Goal: Task Accomplishment & Management: Complete application form

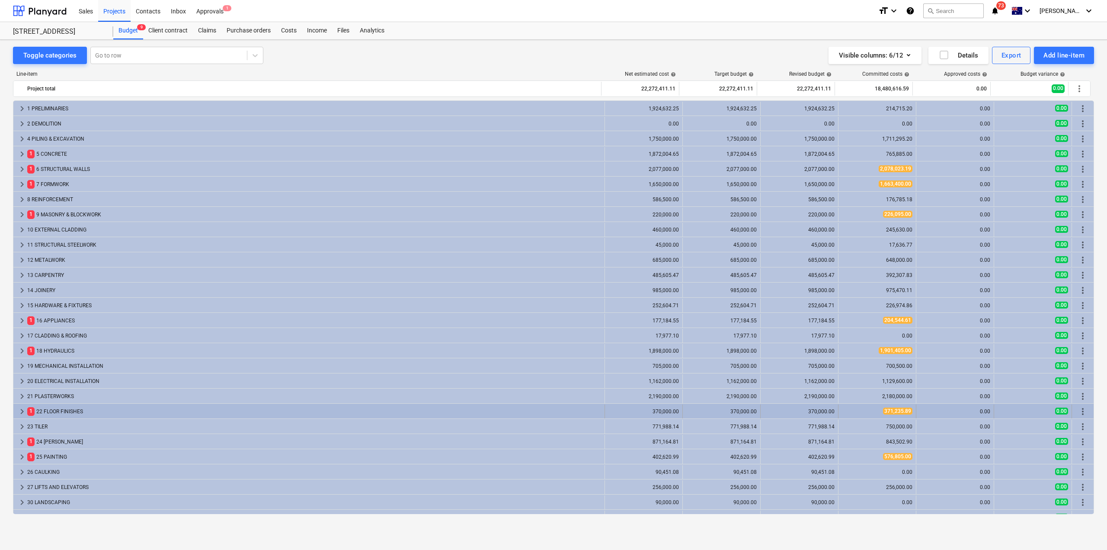
click at [69, 407] on div "1 22 FLOOR FINISHES" at bounding box center [314, 411] width 574 height 14
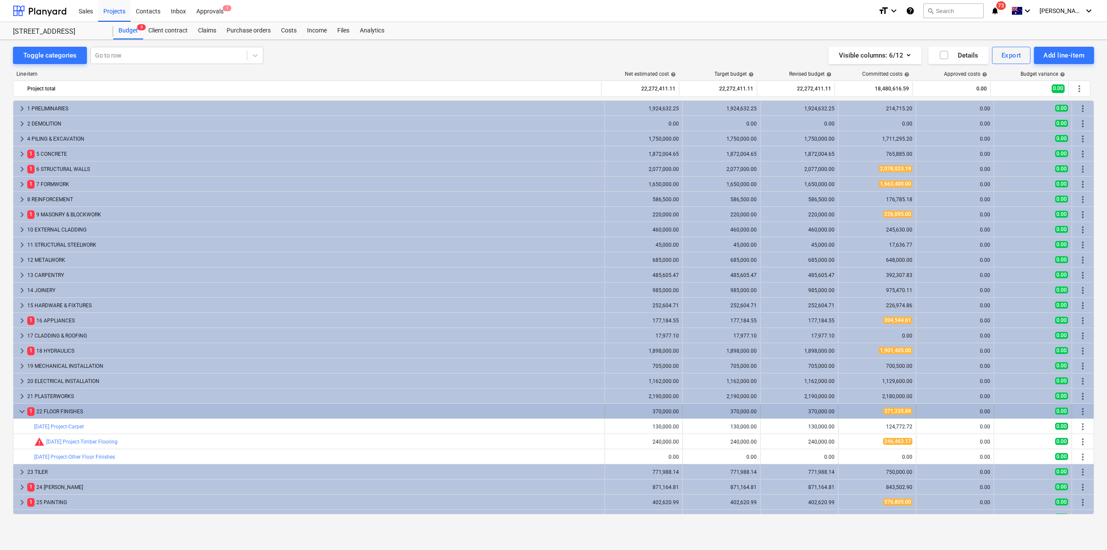
click at [74, 409] on div "1 22 FLOOR FINISHES" at bounding box center [314, 411] width 574 height 14
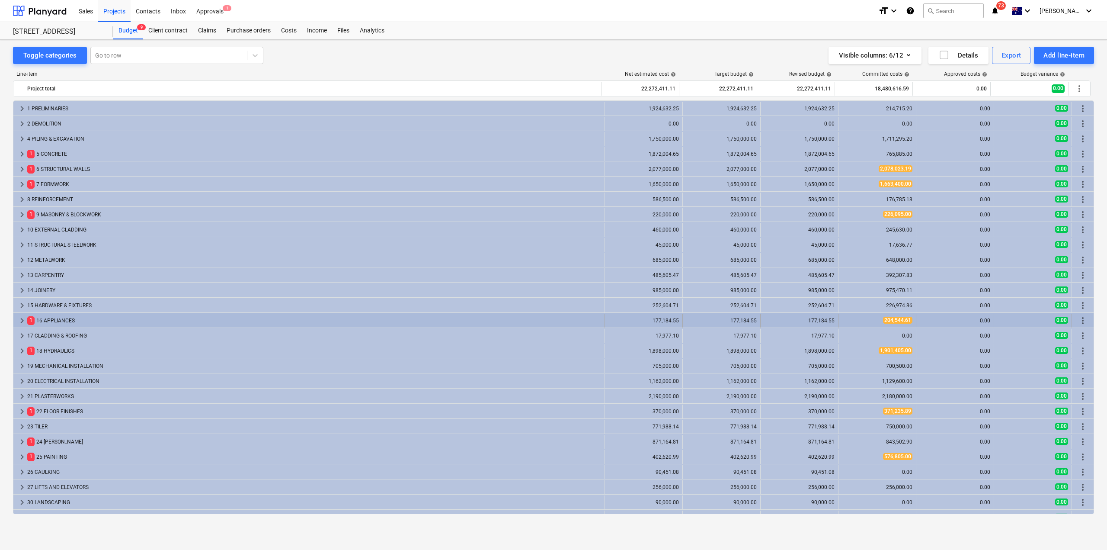
click at [63, 316] on div "1 16 APPLIANCES" at bounding box center [314, 321] width 574 height 14
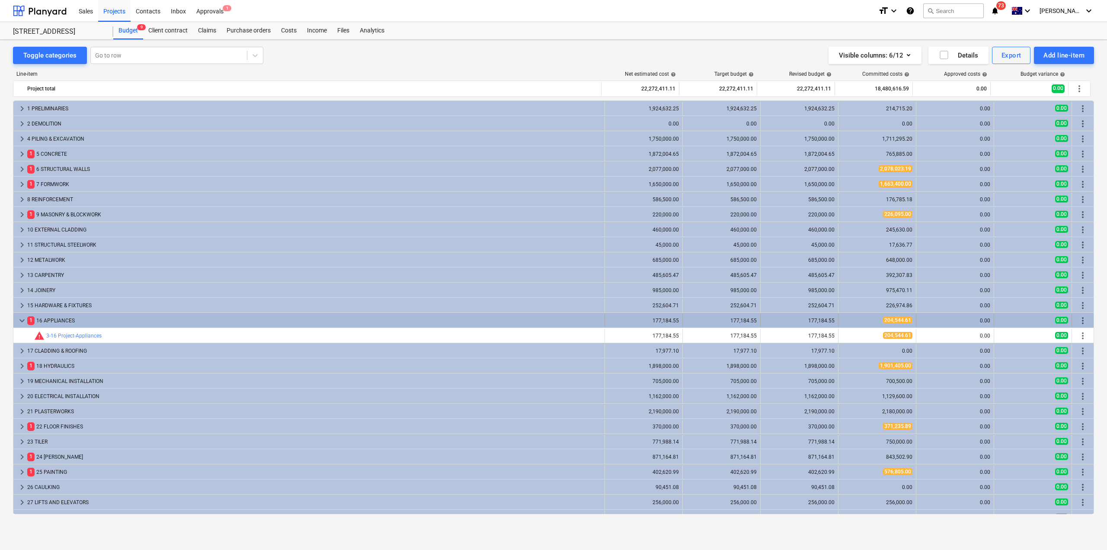
click at [69, 320] on div "1 16 APPLIANCES" at bounding box center [314, 321] width 574 height 14
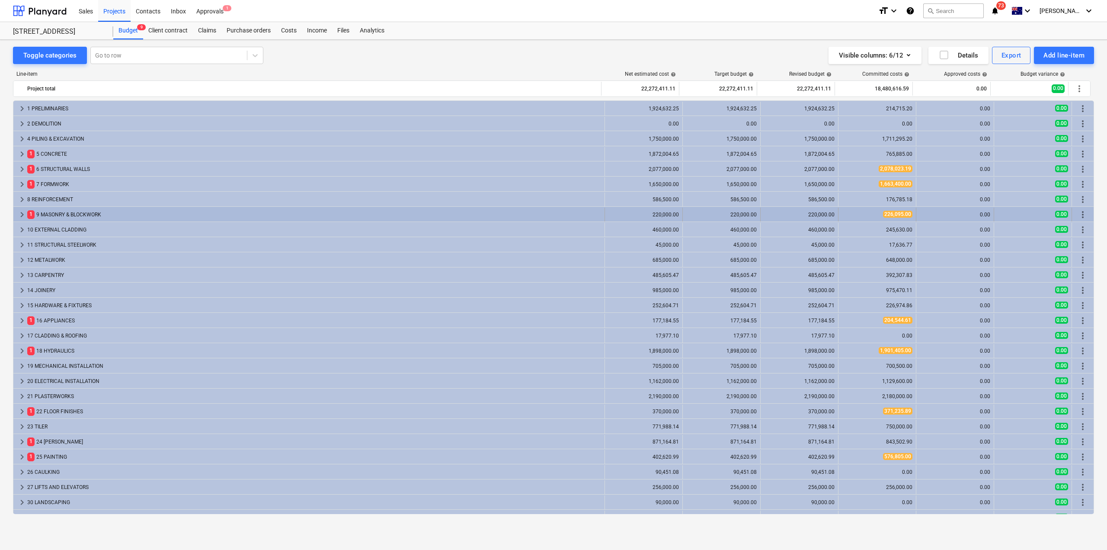
click at [85, 213] on div "1 9 MASONRY & BLOCKWORK" at bounding box center [314, 215] width 574 height 14
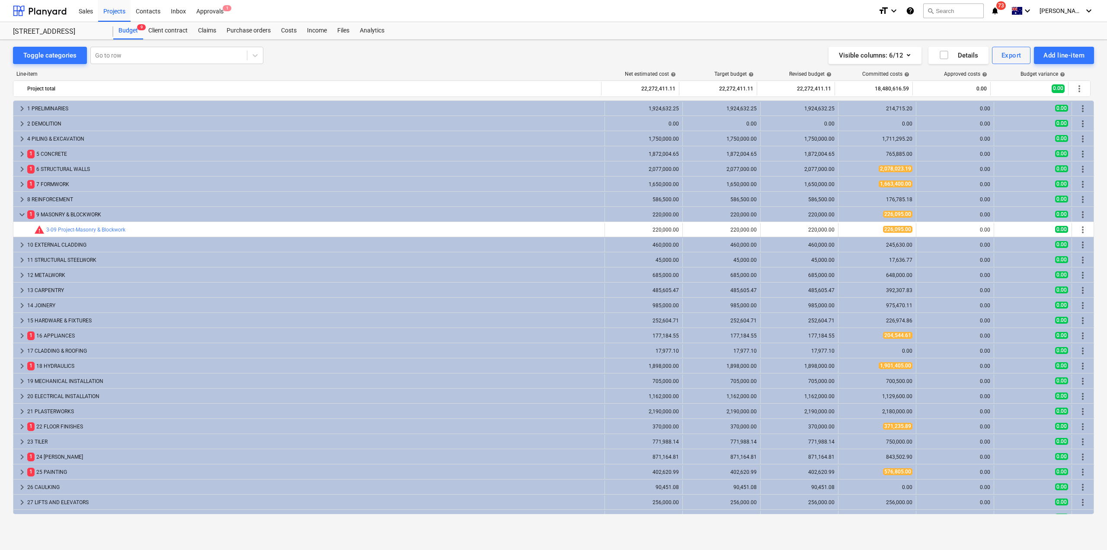
click at [85, 213] on div "1 9 MASONRY & BLOCKWORK" at bounding box center [314, 215] width 574 height 14
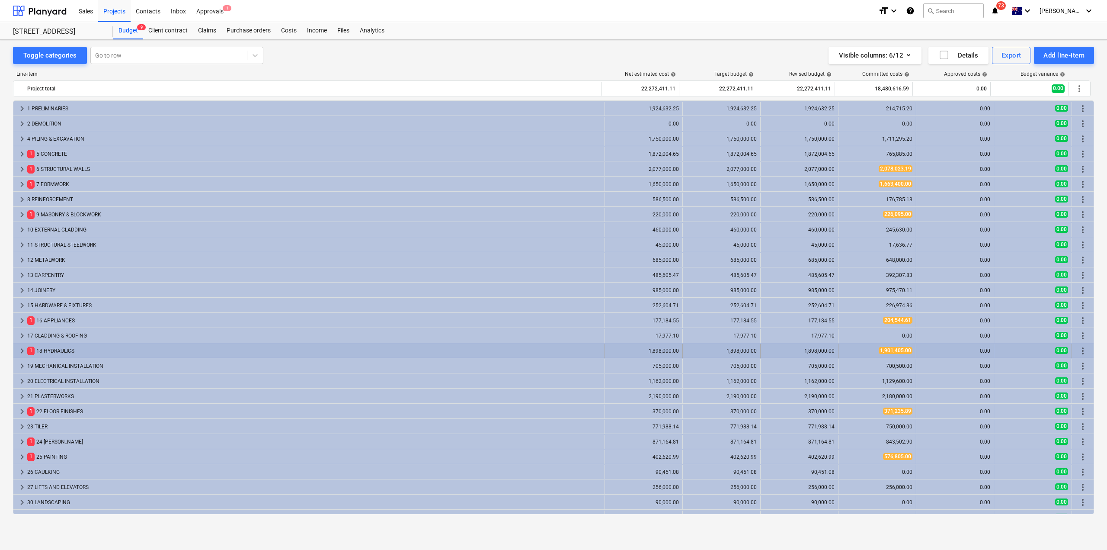
click at [57, 347] on div "1 18 HYDRAULICS" at bounding box center [314, 351] width 574 height 14
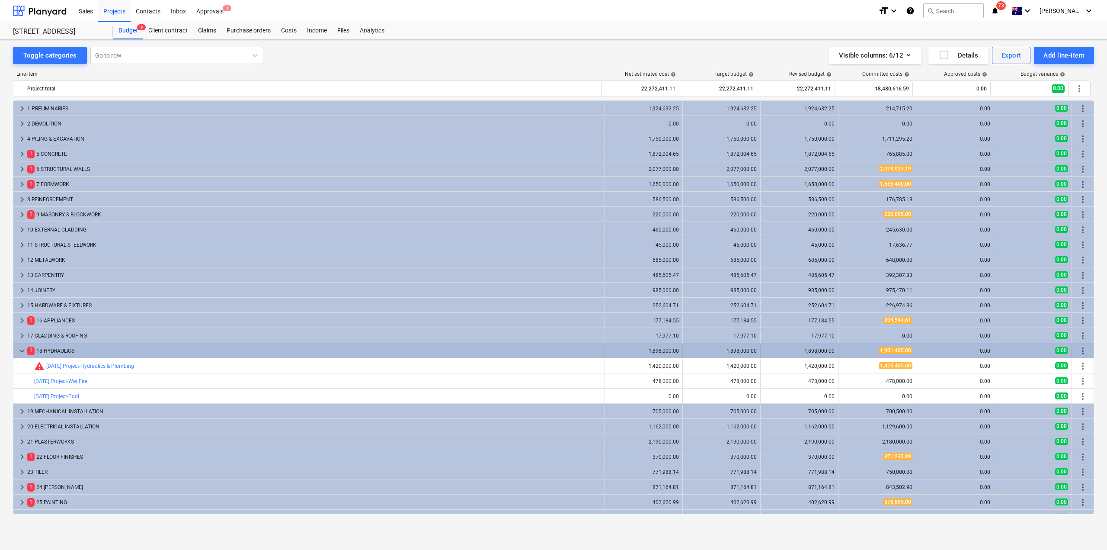
click at [59, 349] on div "1 18 HYDRAULICS" at bounding box center [314, 351] width 574 height 14
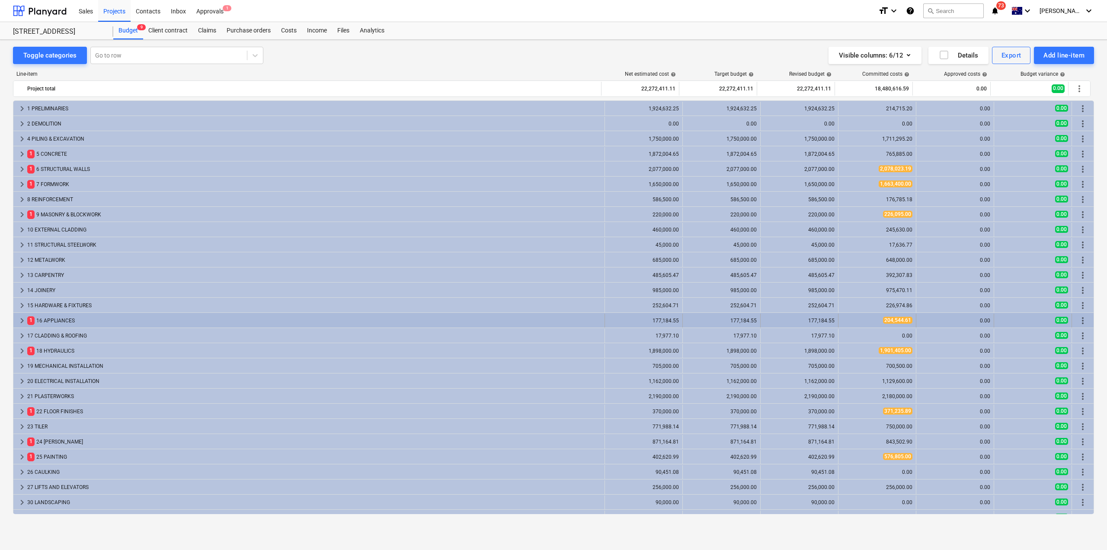
click at [68, 326] on div "1 16 APPLIANCES" at bounding box center [314, 321] width 574 height 14
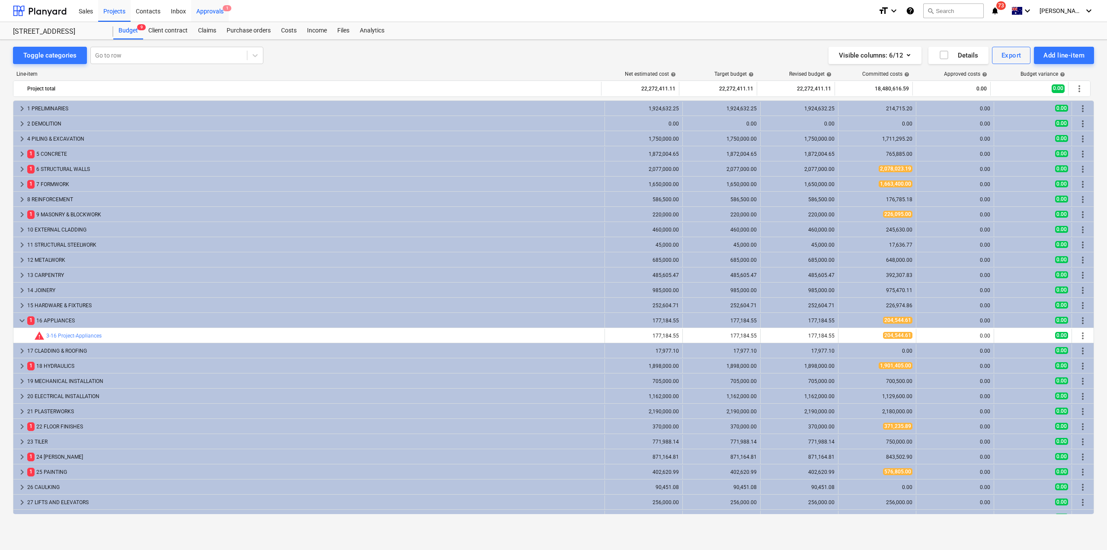
click at [202, 13] on div "Approvals 1" at bounding box center [210, 11] width 38 height 22
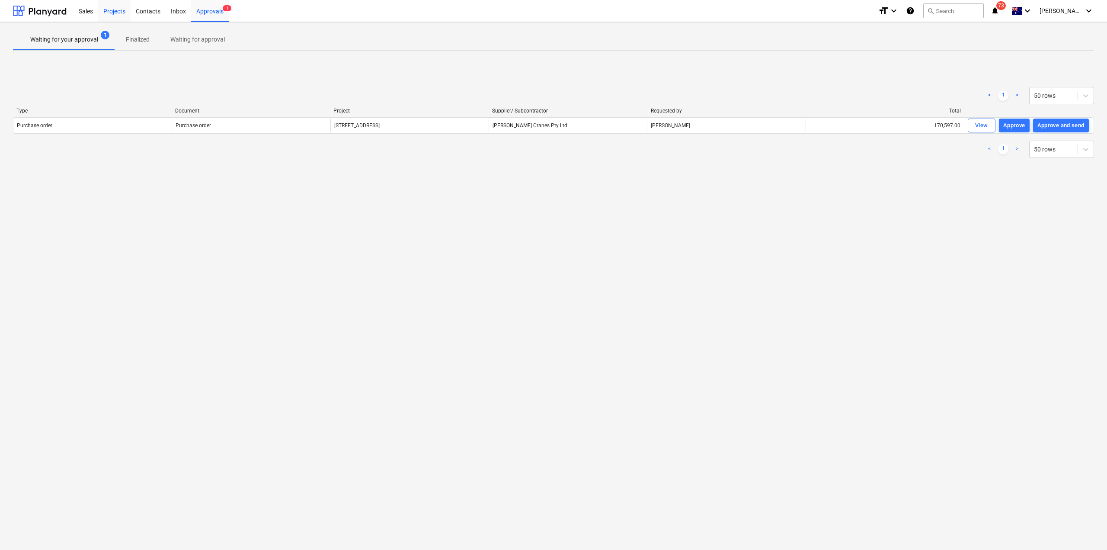
click at [113, 13] on div "Projects" at bounding box center [114, 11] width 32 height 22
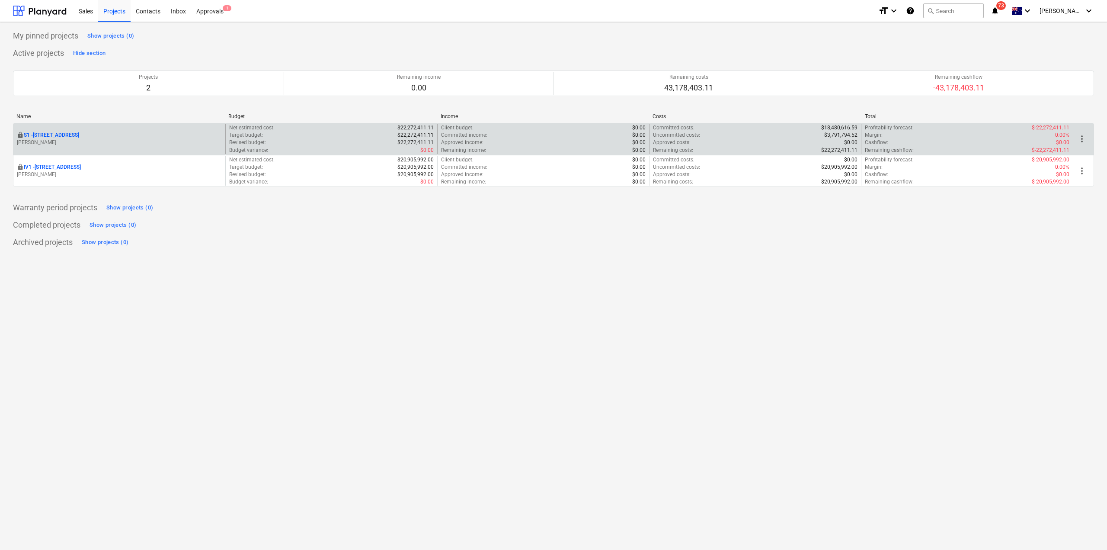
click at [75, 135] on p "S1 - [STREET_ADDRESS]" at bounding box center [51, 134] width 55 height 7
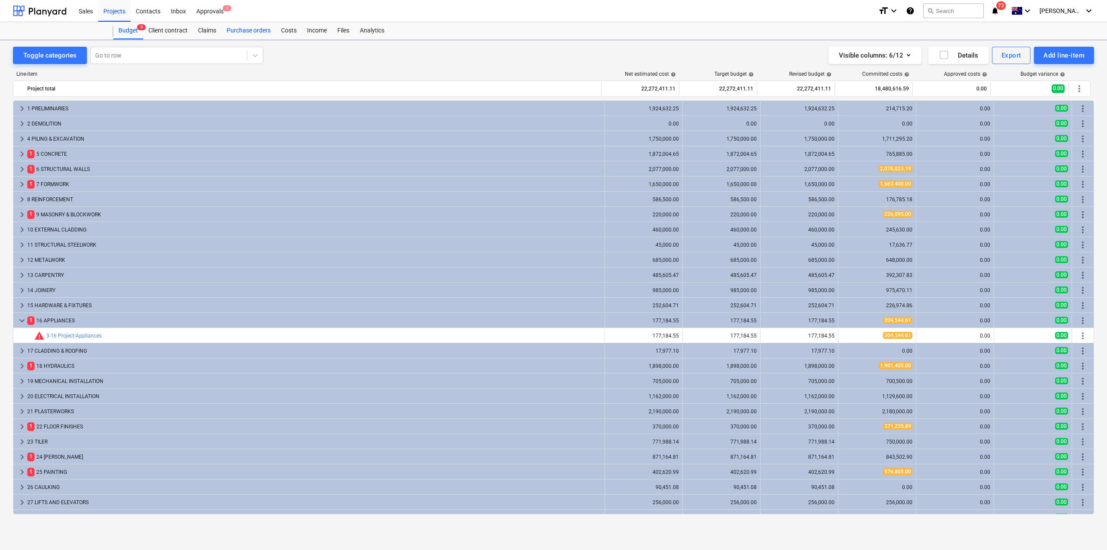
click at [254, 35] on div "Purchase orders" at bounding box center [248, 30] width 54 height 17
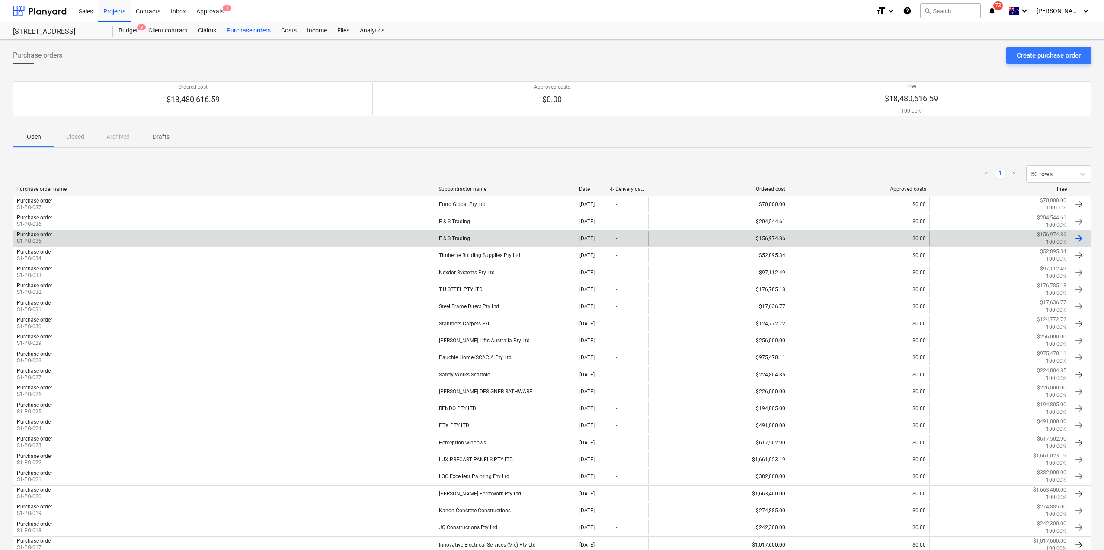
click at [502, 233] on div "E & S Trading" at bounding box center [505, 238] width 141 height 15
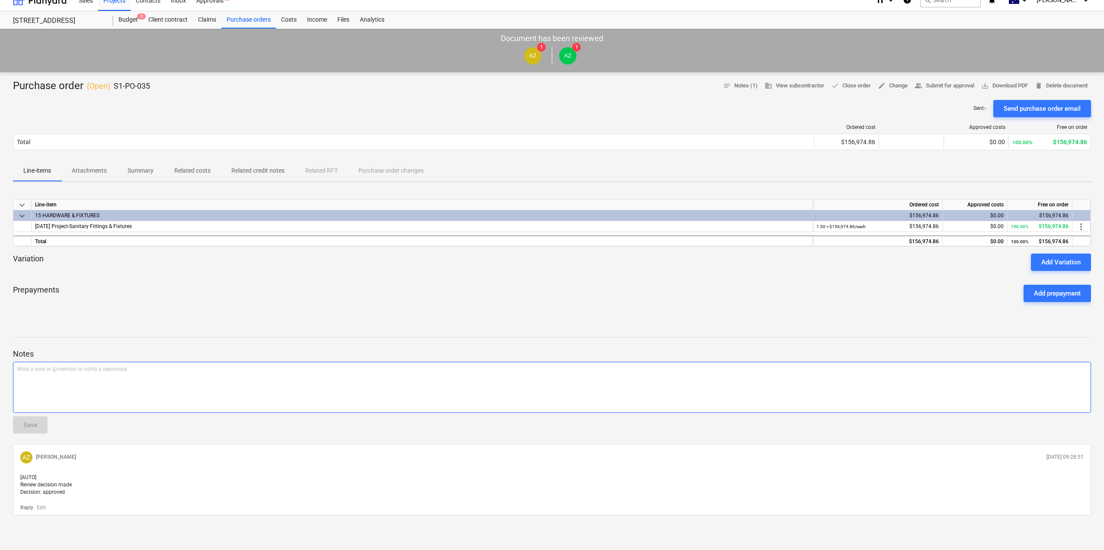
scroll to position [19, 0]
click at [1079, 221] on span "more_vert" at bounding box center [1081, 226] width 10 height 10
click at [1089, 221] on li "Edit" at bounding box center [1088, 219] width 26 height 20
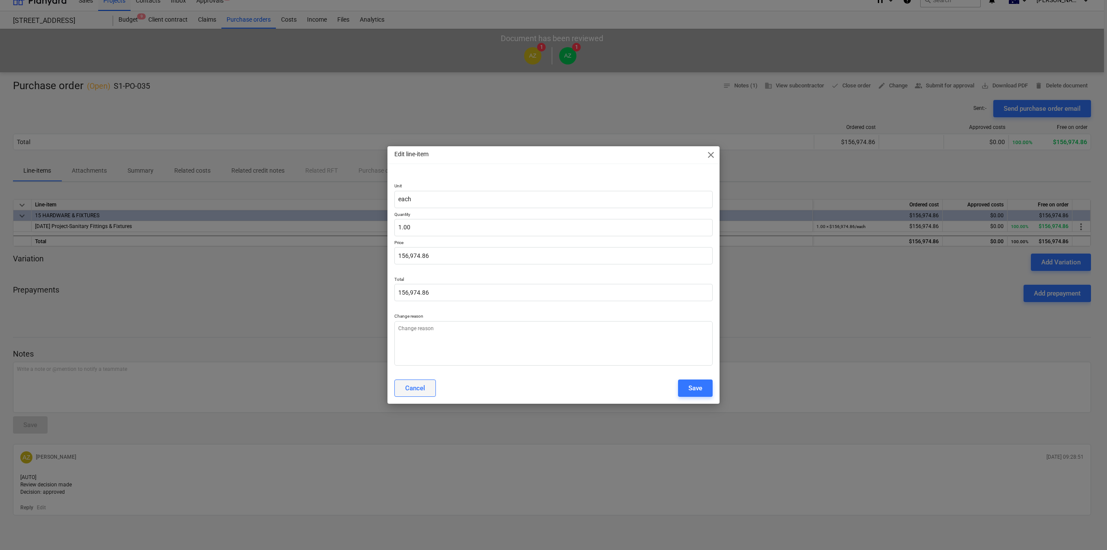
click at [414, 391] on div "Cancel" at bounding box center [415, 387] width 20 height 11
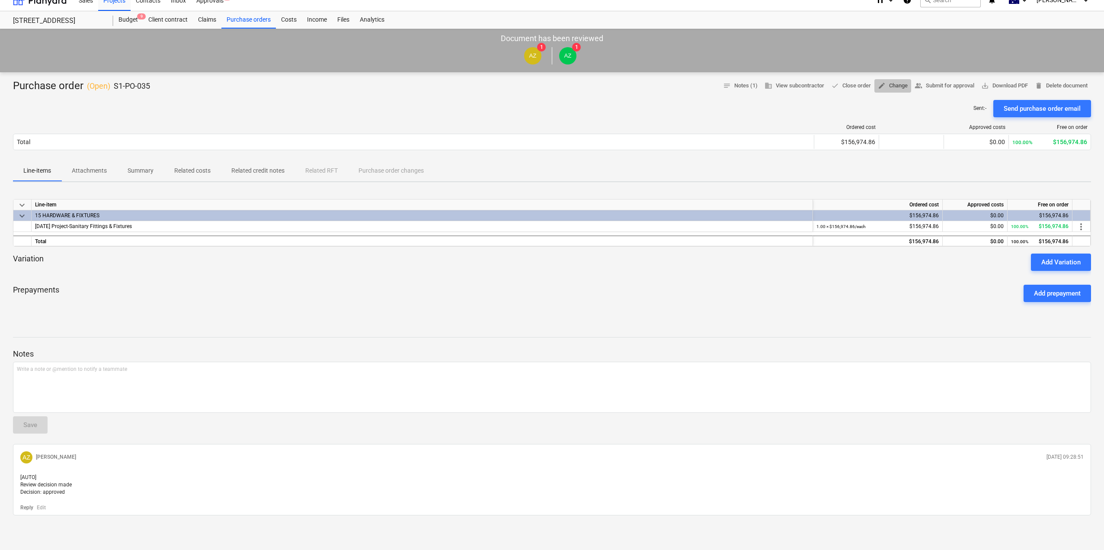
click at [891, 81] on span "edit Change" at bounding box center [893, 86] width 30 height 10
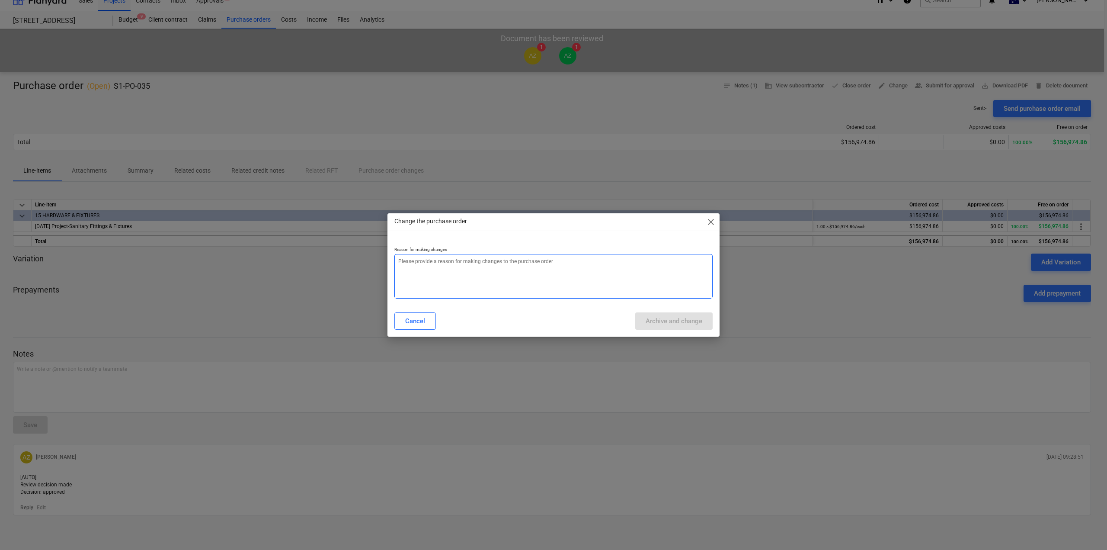
click at [556, 282] on textarea at bounding box center [553, 276] width 318 height 45
click at [713, 220] on span "close" at bounding box center [711, 222] width 10 height 10
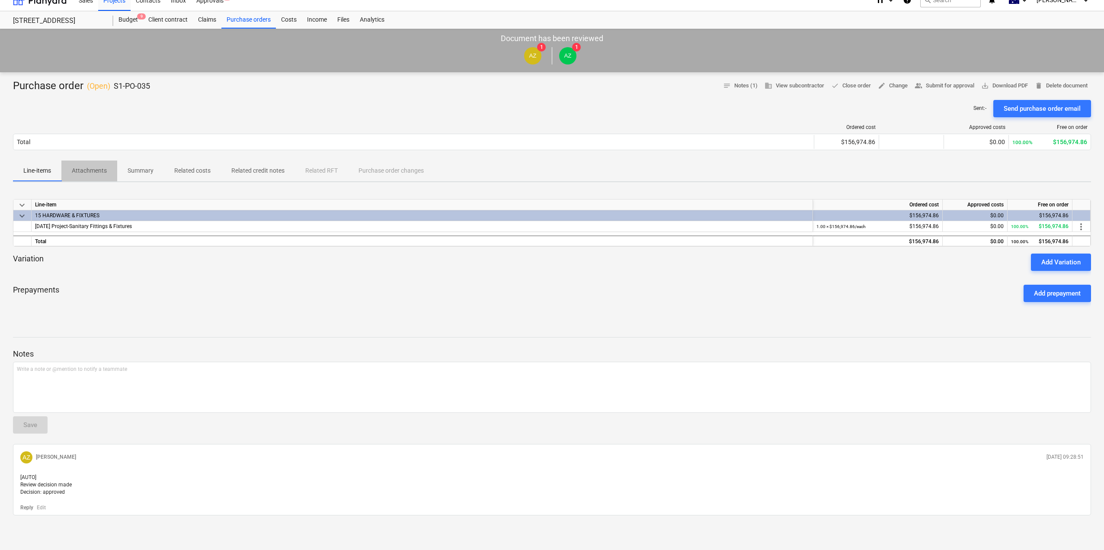
click at [87, 166] on p "Attachments" at bounding box center [89, 170] width 35 height 9
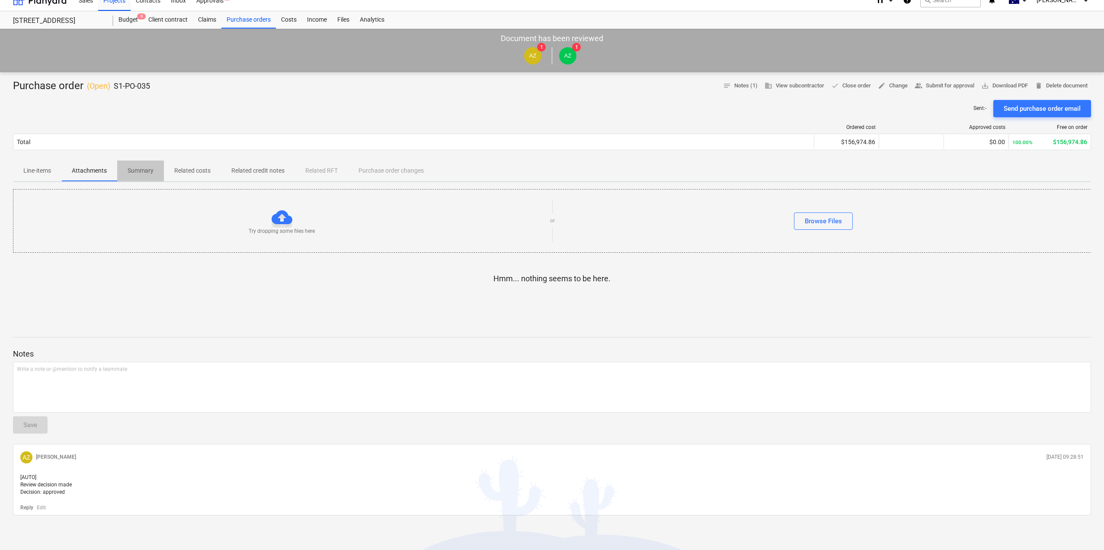
click at [144, 166] on p "Summary" at bounding box center [141, 170] width 26 height 9
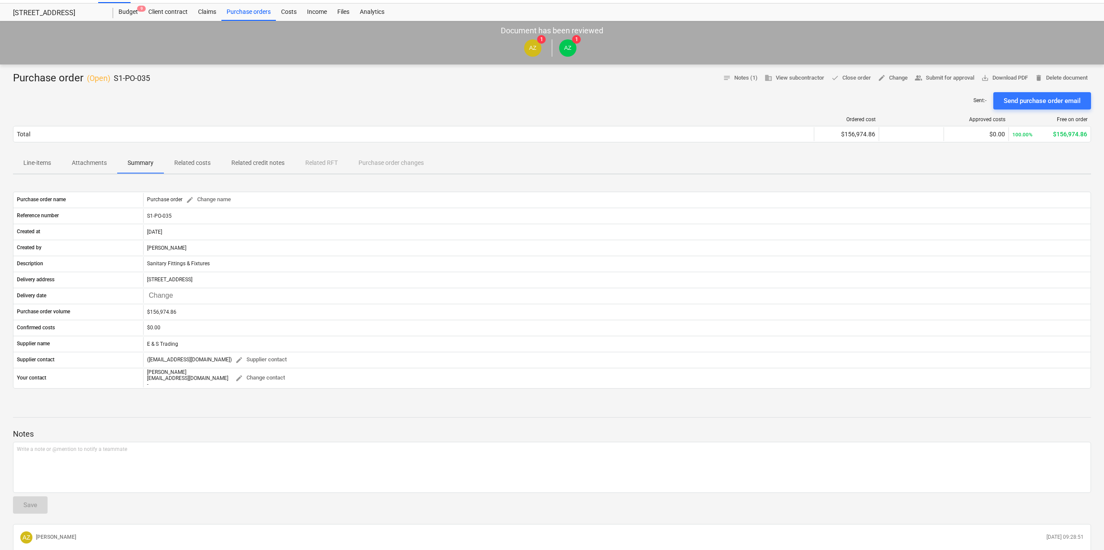
click at [208, 160] on p "Related costs" at bounding box center [192, 162] width 36 height 9
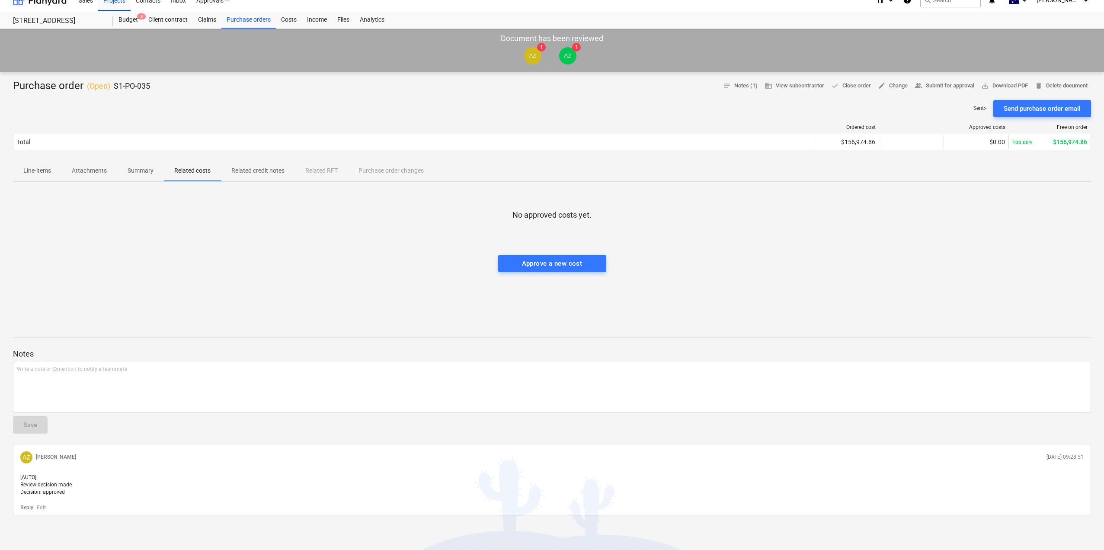
click at [39, 163] on span "Line-items" at bounding box center [37, 170] width 48 height 14
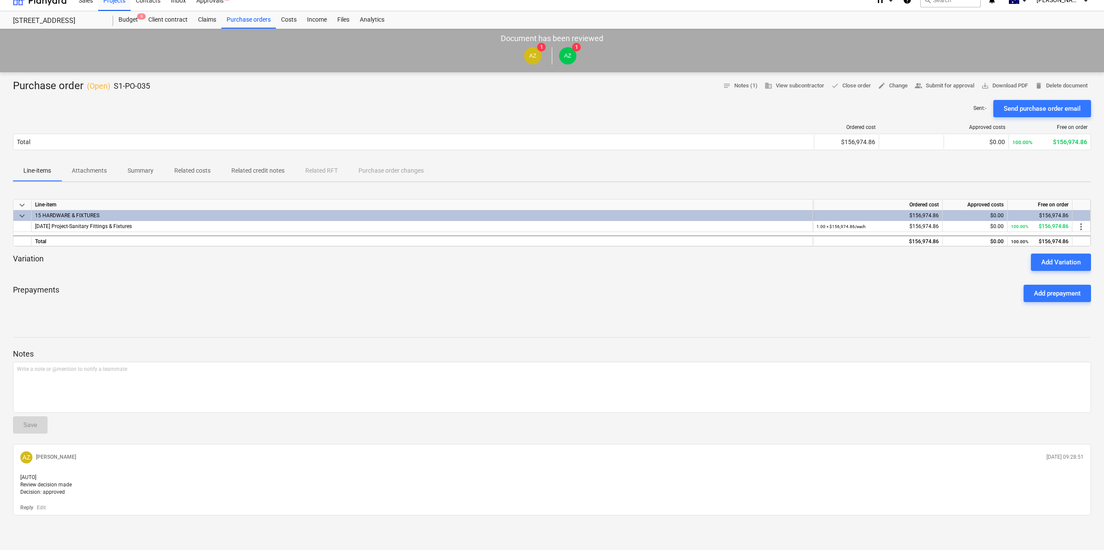
click at [1078, 212] on div at bounding box center [1082, 215] width 18 height 11
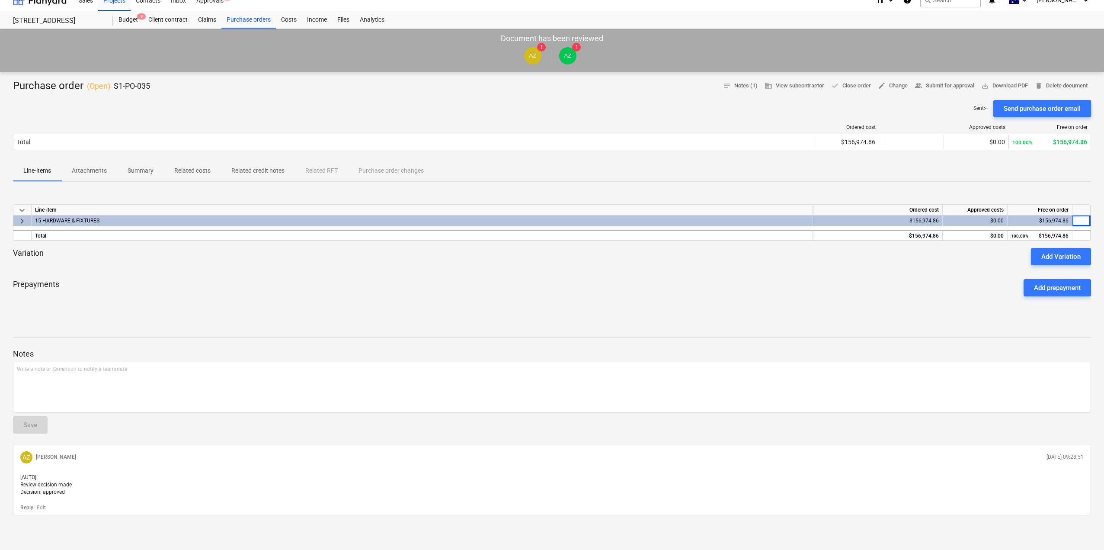
click at [1026, 217] on div "$156,974.86" at bounding box center [1040, 220] width 58 height 11
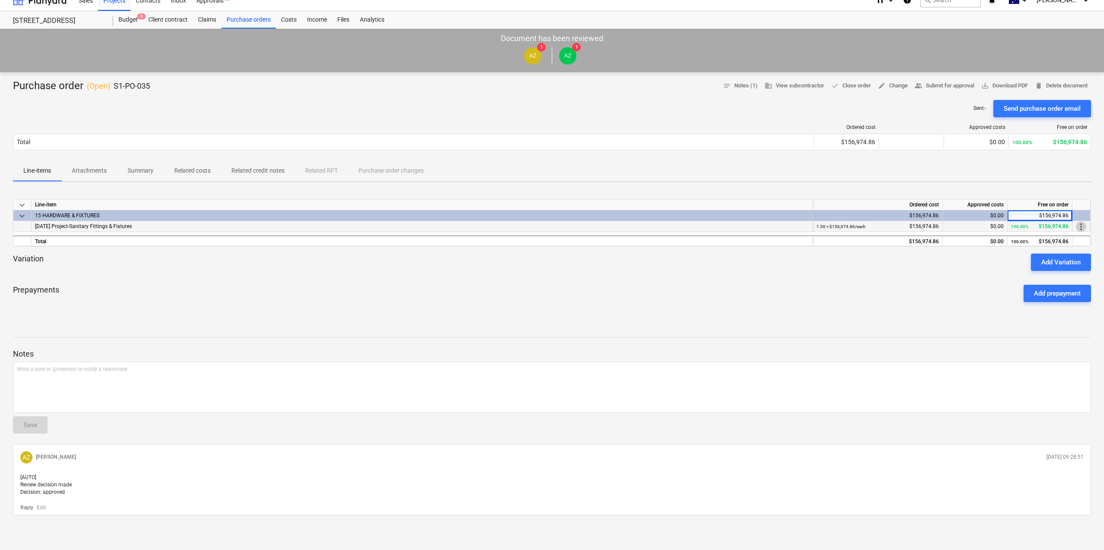
click at [1084, 221] on span "more_vert" at bounding box center [1081, 226] width 10 height 10
click at [1085, 224] on li "Edit" at bounding box center [1088, 219] width 26 height 20
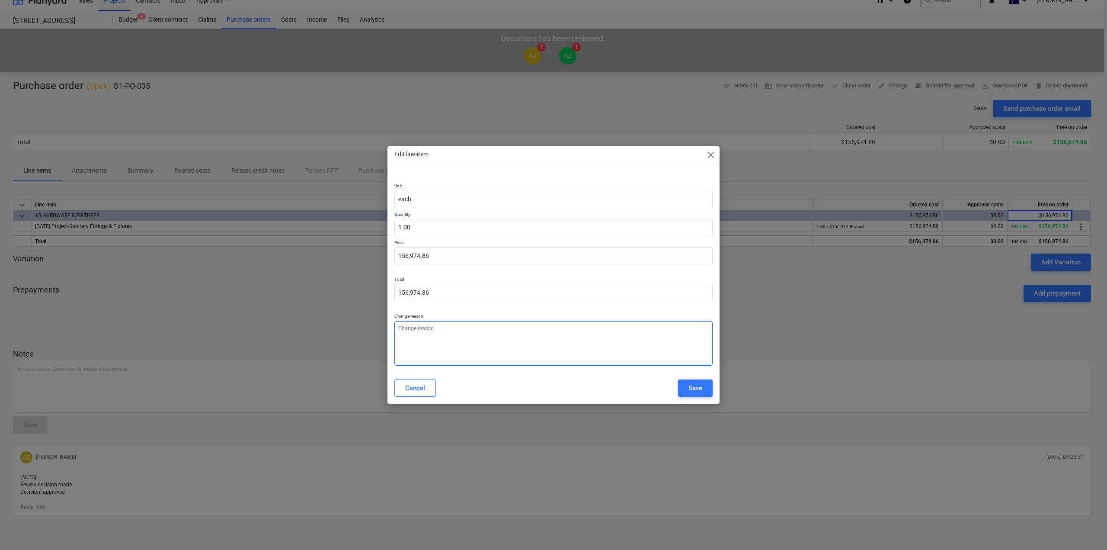
click at [456, 332] on textarea at bounding box center [553, 343] width 318 height 45
click at [416, 385] on div "Cancel" at bounding box center [415, 387] width 20 height 11
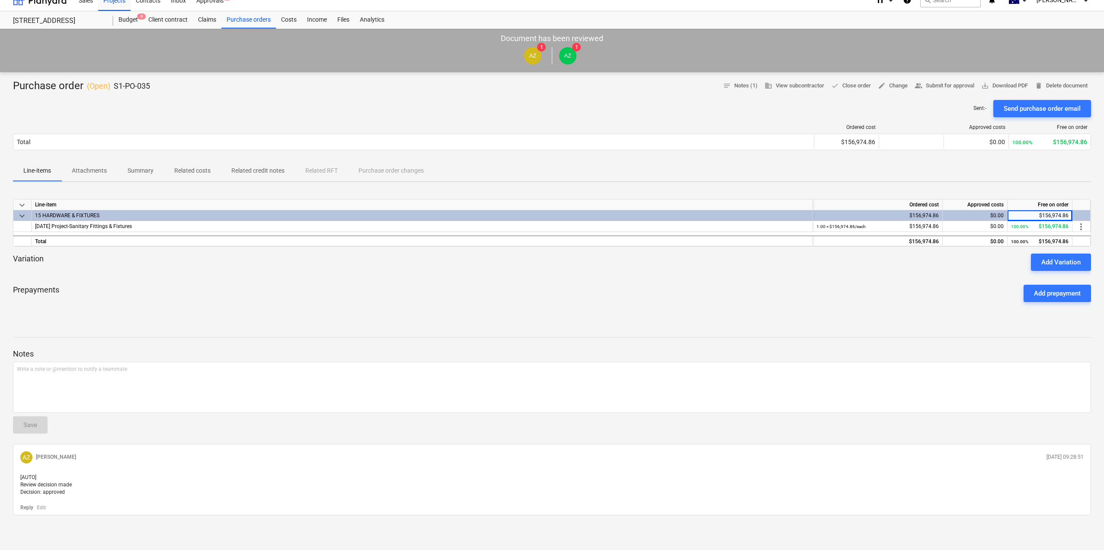
click at [145, 271] on div at bounding box center [552, 274] width 1078 height 7
click at [1051, 81] on span "delete Delete document" at bounding box center [1061, 86] width 53 height 10
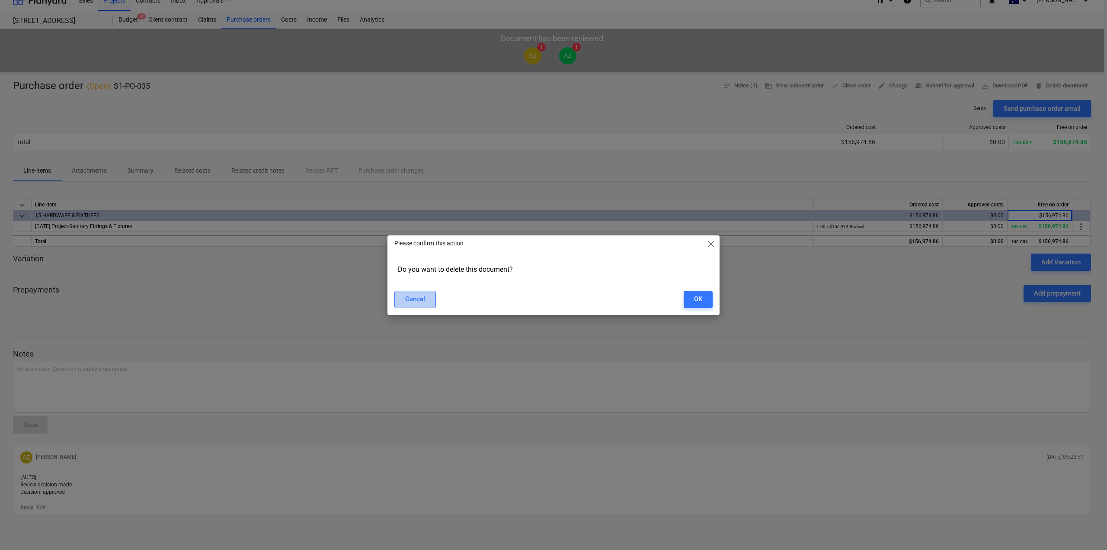
click at [403, 300] on button "Cancel" at bounding box center [415, 299] width 42 height 17
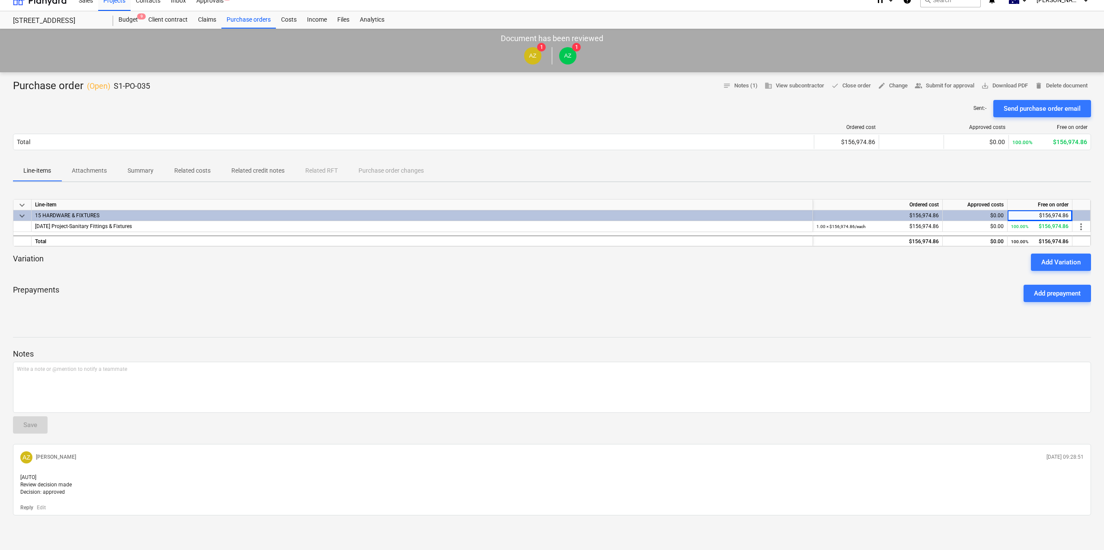
click at [1047, 210] on div "$156,974.86" at bounding box center [1040, 215] width 58 height 11
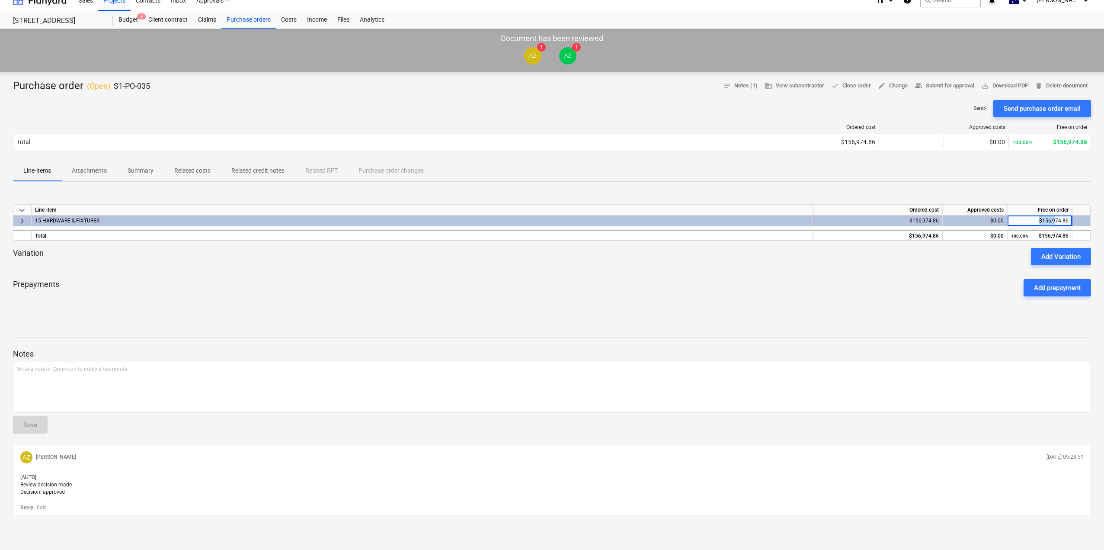
drag, startPoint x: 1034, startPoint y: 214, endPoint x: 1055, endPoint y: 212, distance: 21.3
click at [1055, 215] on div "$156,974.86" at bounding box center [1040, 220] width 58 height 11
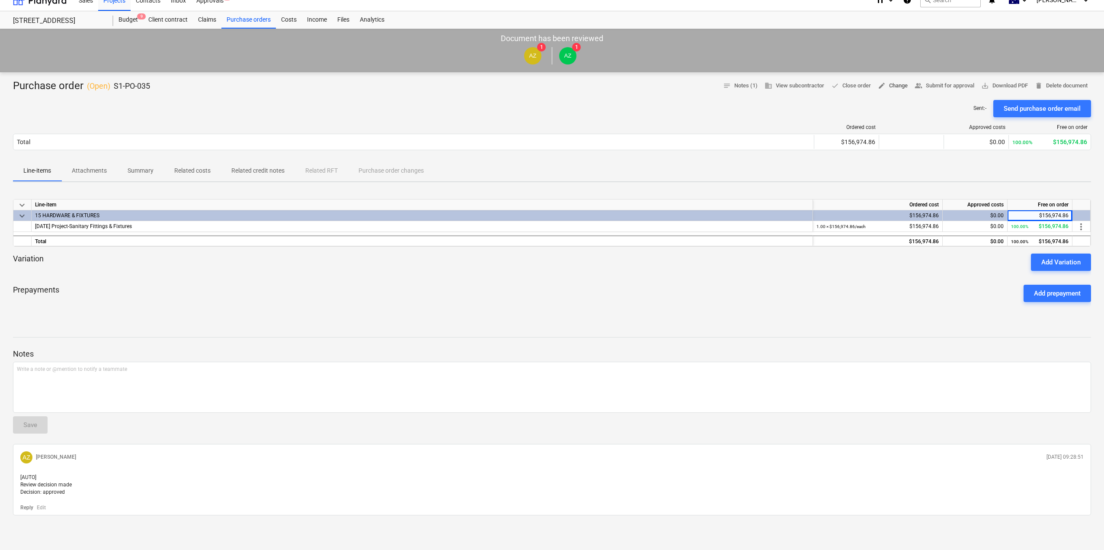
click at [884, 81] on span "edit Change" at bounding box center [893, 86] width 30 height 10
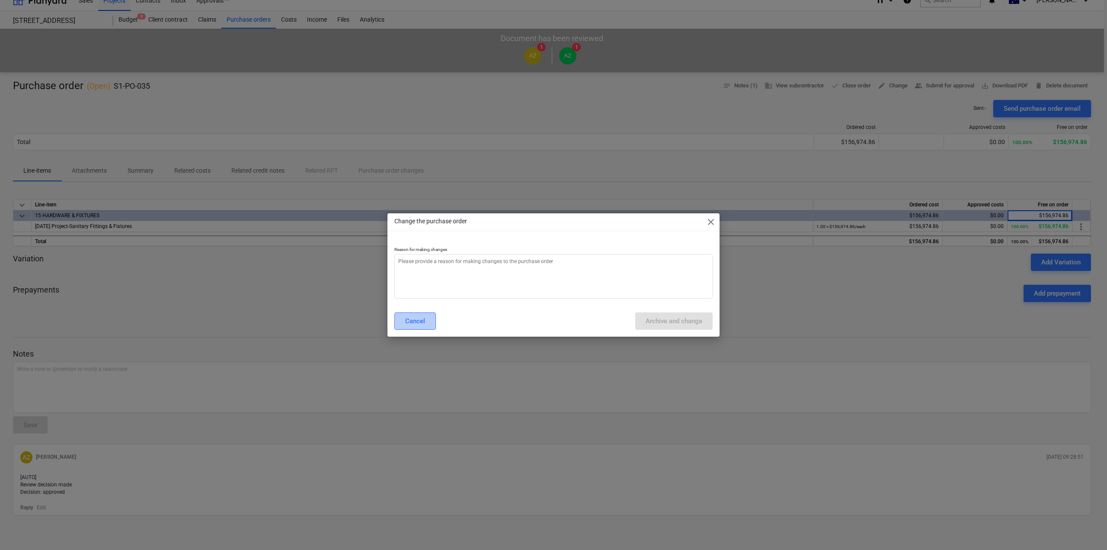
click at [408, 327] on button "Cancel" at bounding box center [415, 320] width 42 height 17
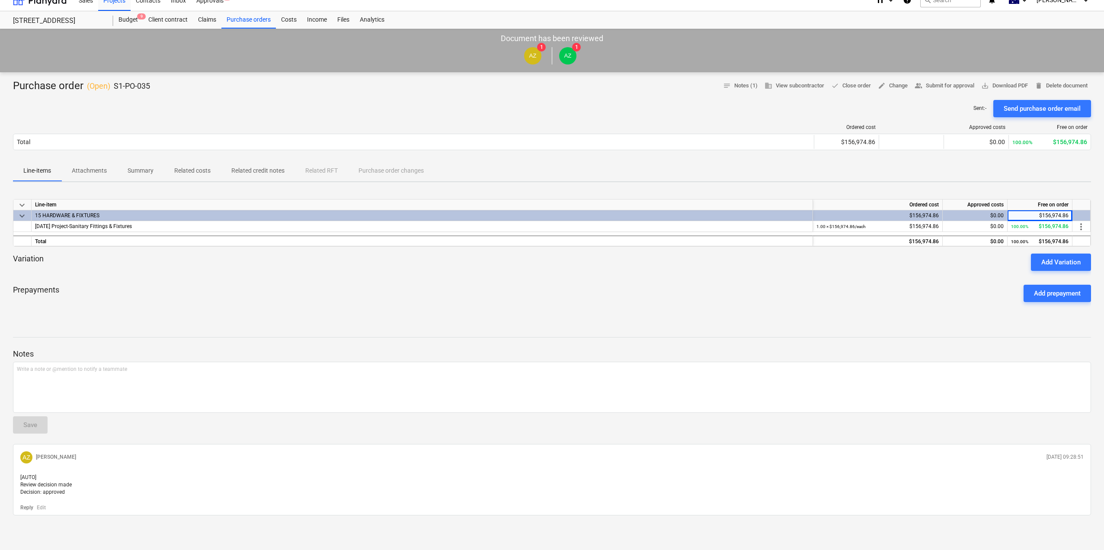
click at [925, 210] on div "$156,974.86" at bounding box center [878, 215] width 122 height 11
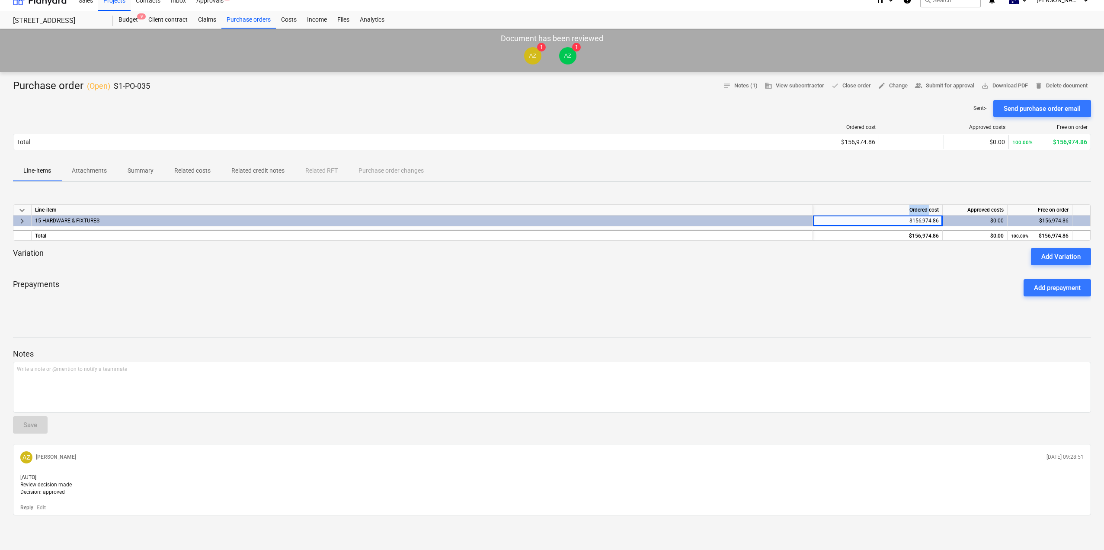
click at [925, 205] on div "Ordered cost" at bounding box center [878, 210] width 130 height 11
click at [922, 215] on div "$156,974.86" at bounding box center [878, 220] width 122 height 11
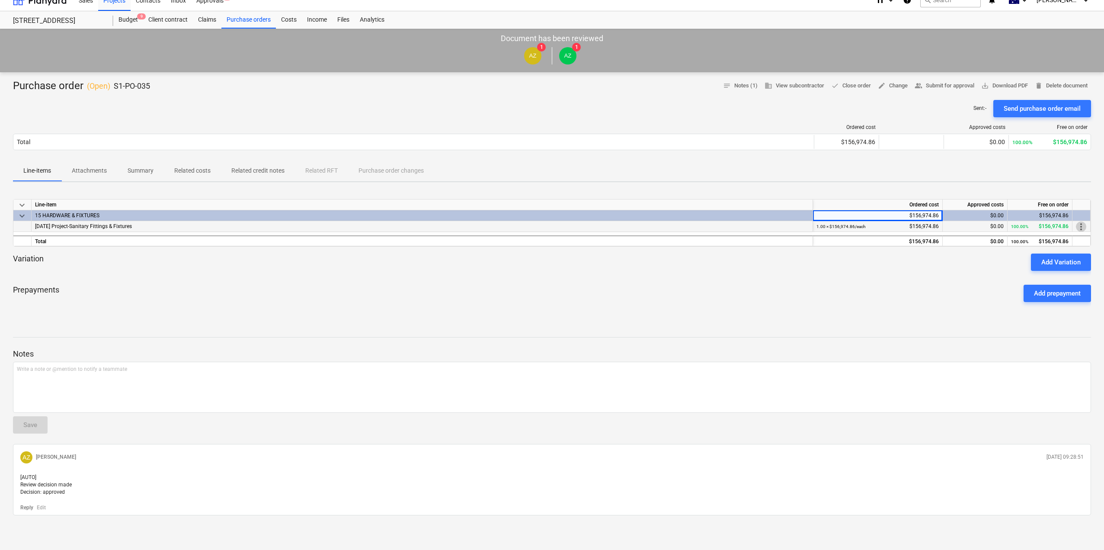
click at [1083, 221] on span "more_vert" at bounding box center [1081, 226] width 10 height 10
click at [1084, 221] on li "Edit" at bounding box center [1088, 219] width 26 height 20
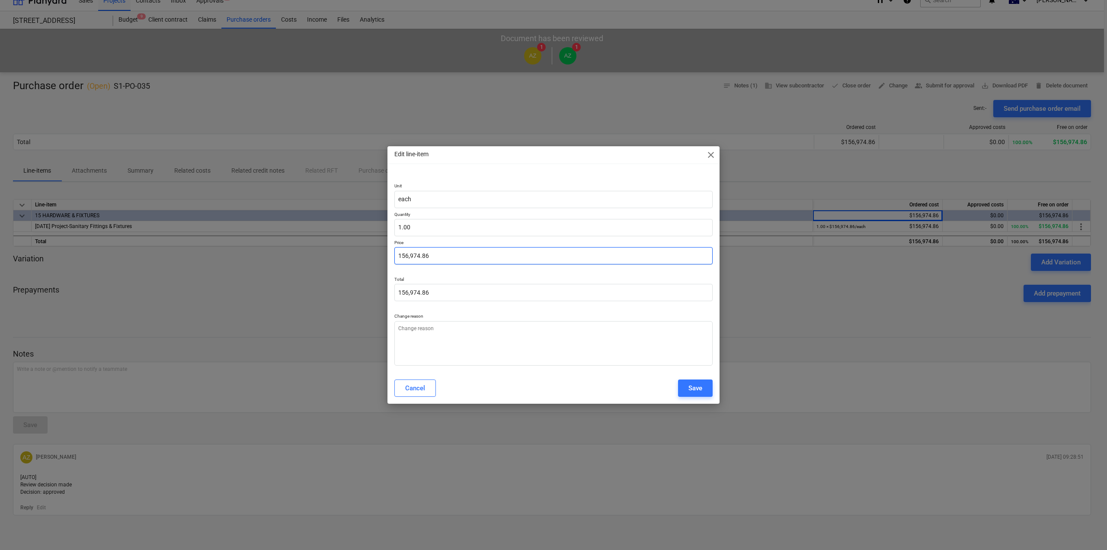
type textarea "x"
type input "156974.86"
drag, startPoint x: 431, startPoint y: 253, endPoint x: 325, endPoint y: 243, distance: 106.4
click at [325, 243] on div "Edit line-item close Unit each Quantity 1.00 Price 156974.86 Total 156,974.86 C…" at bounding box center [553, 275] width 1107 height 550
type textarea "x"
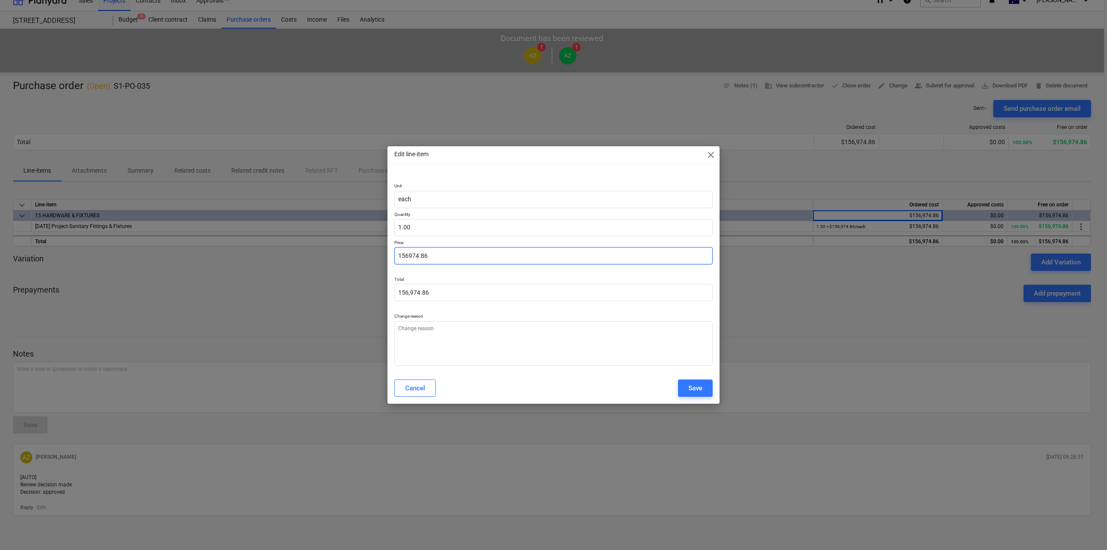
type input "0"
type input "0.00"
type input "0"
type textarea "x"
type input "0.00"
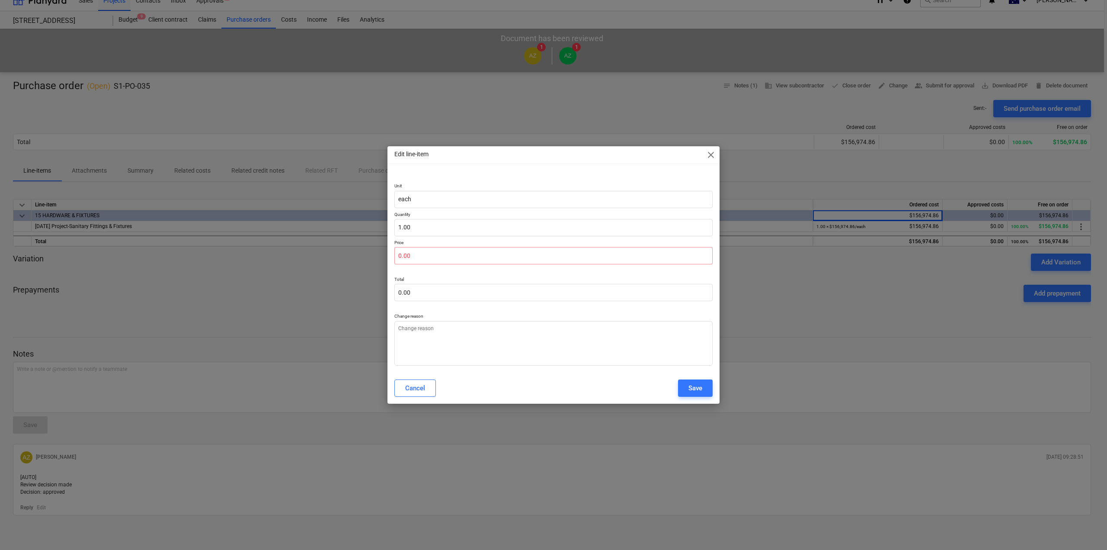
click at [453, 320] on p "Change reason" at bounding box center [553, 316] width 318 height 7
click at [495, 339] on textarea at bounding box center [553, 343] width 318 height 45
type textarea "x"
type textarea "d"
type textarea "x"
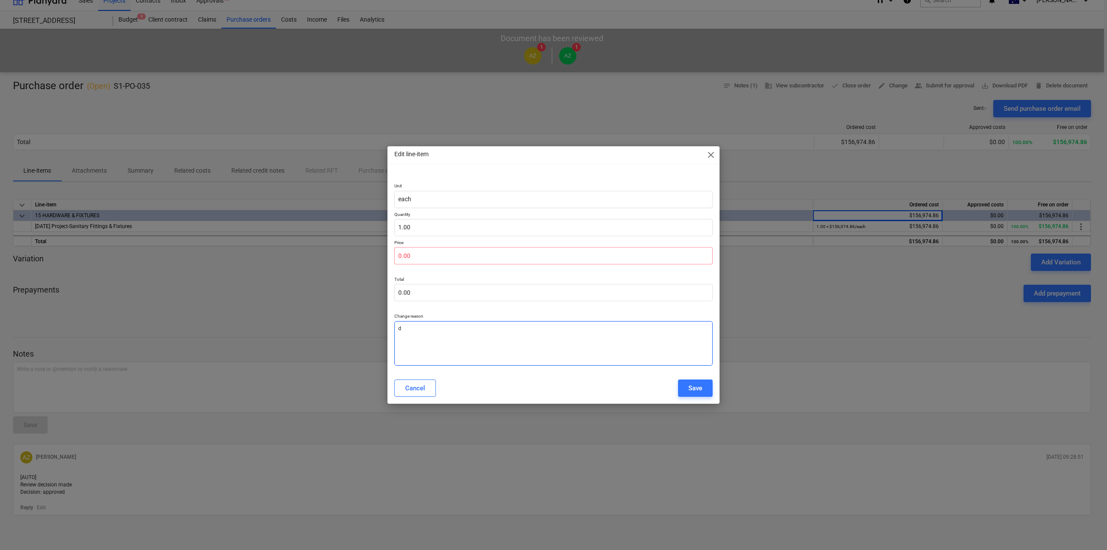
type textarea "de"
type textarea "x"
type textarea "del"
type textarea "x"
type textarea "dele"
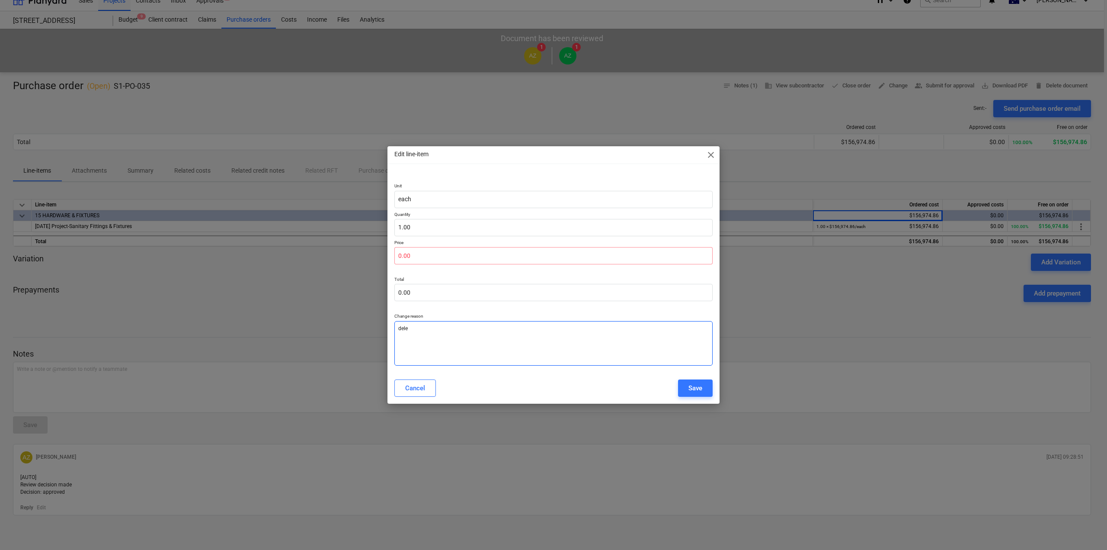
type textarea "x"
type textarea "delet"
type textarea "x"
type textarea "delete"
click at [690, 385] on div "Save" at bounding box center [695, 387] width 14 height 11
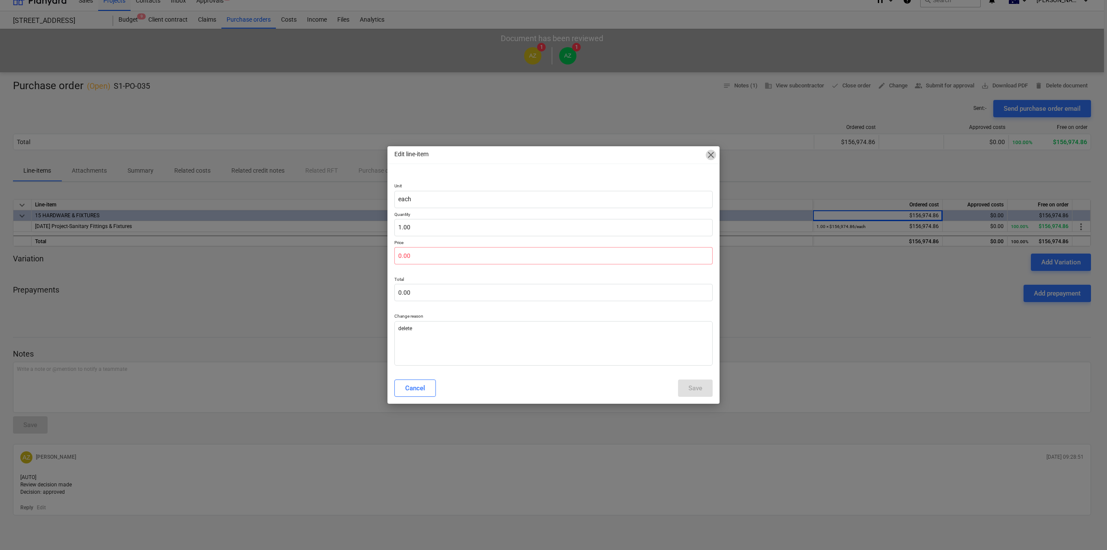
click at [709, 155] on span "close" at bounding box center [711, 155] width 10 height 10
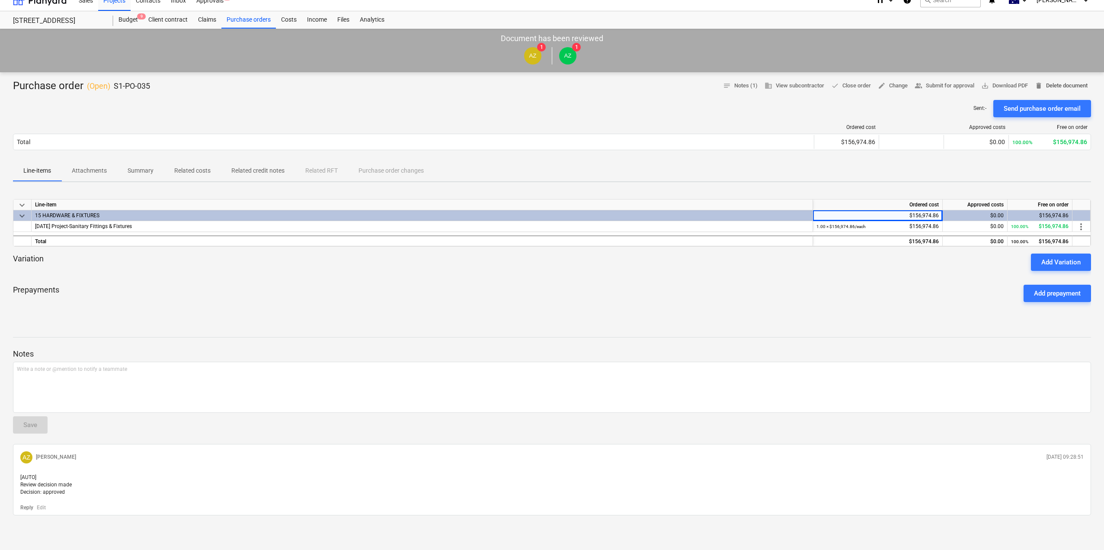
click at [1063, 81] on span "delete Delete document" at bounding box center [1061, 86] width 53 height 10
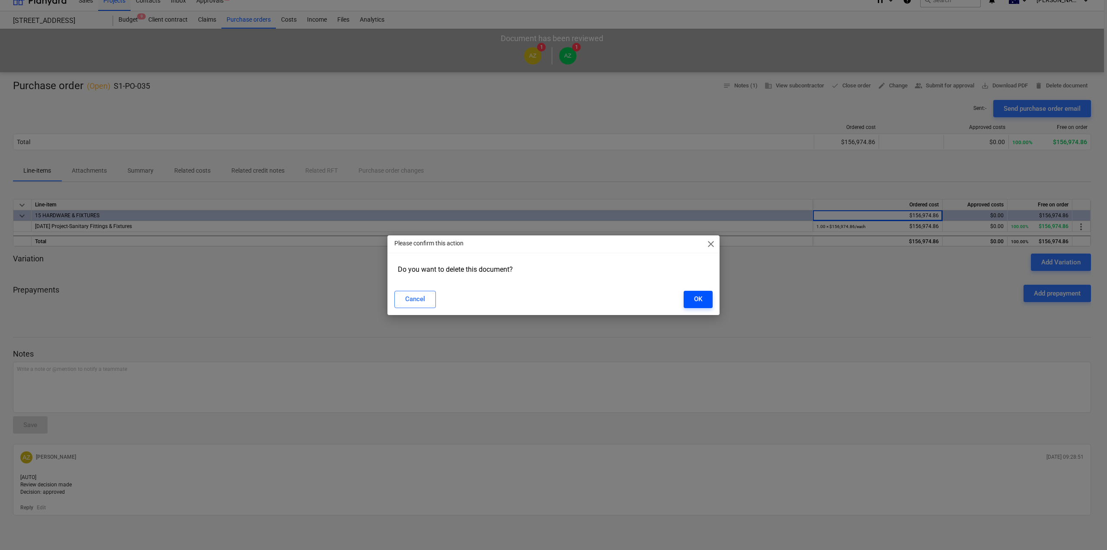
click at [700, 304] on div "OK" at bounding box center [698, 298] width 8 height 11
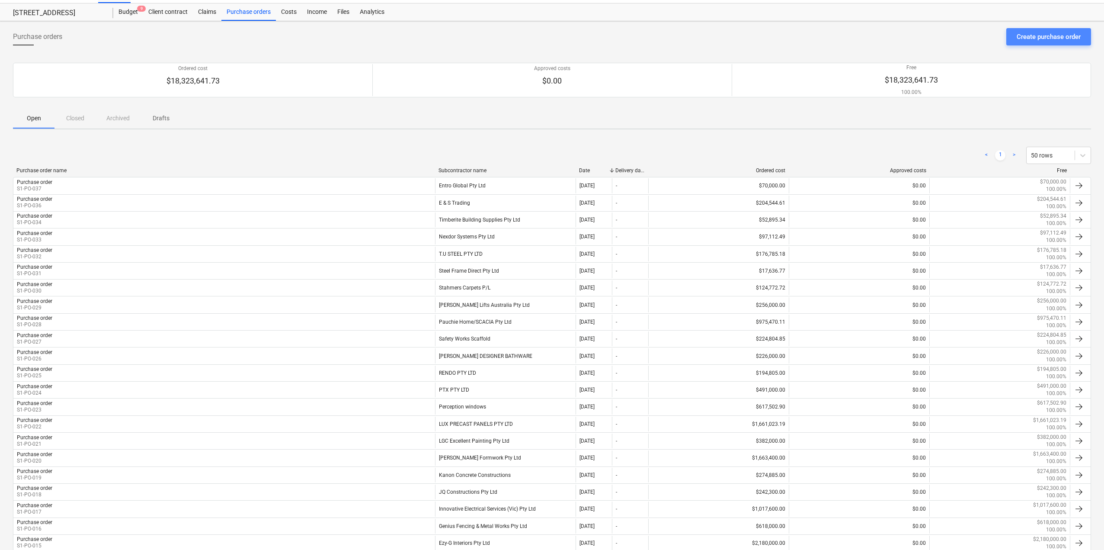
click at [1020, 37] on div "Create purchase order" at bounding box center [1049, 36] width 64 height 11
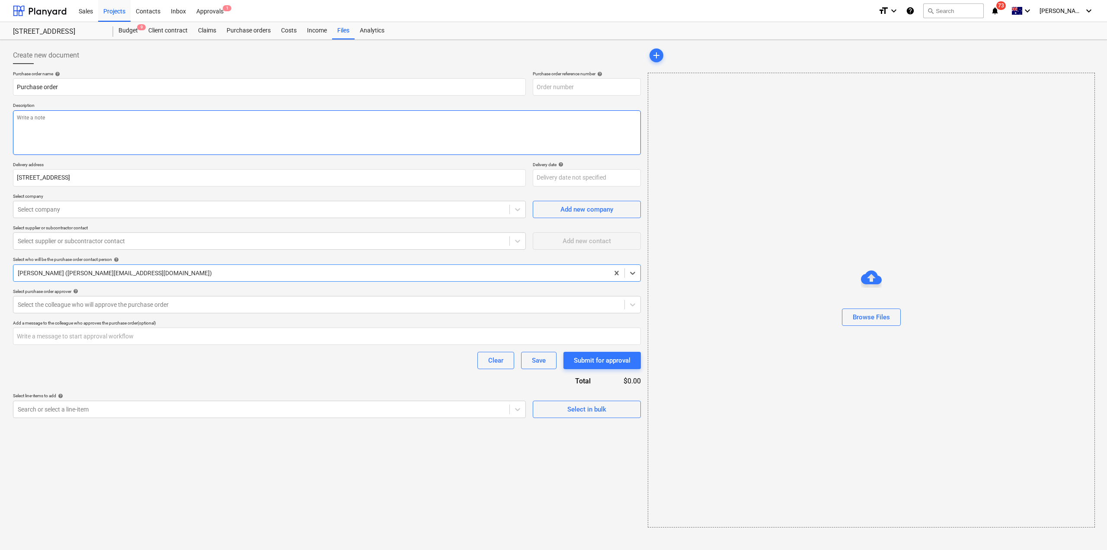
type textarea "x"
type input "S1-PO-038"
click at [573, 86] on input "S1-PO-038" at bounding box center [587, 86] width 108 height 17
drag, startPoint x: 561, startPoint y: 86, endPoint x: 581, endPoint y: 89, distance: 20.4
click at [581, 89] on input "S1-PO-038" at bounding box center [587, 86] width 108 height 17
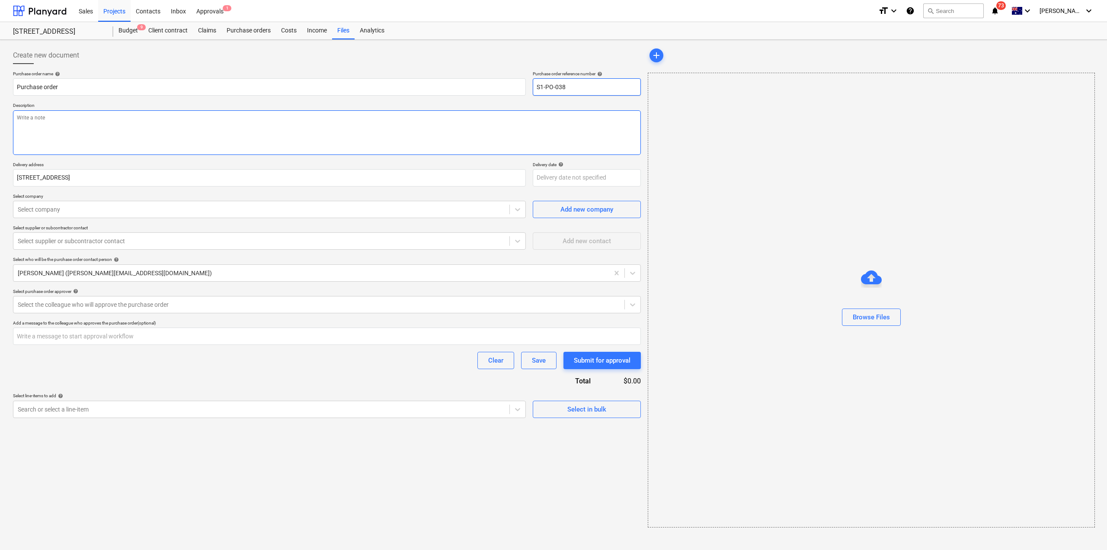
type textarea "x"
type input "S1-PO-035"
click at [298, 129] on textarea at bounding box center [327, 132] width 628 height 45
type textarea "x"
type textarea "s"
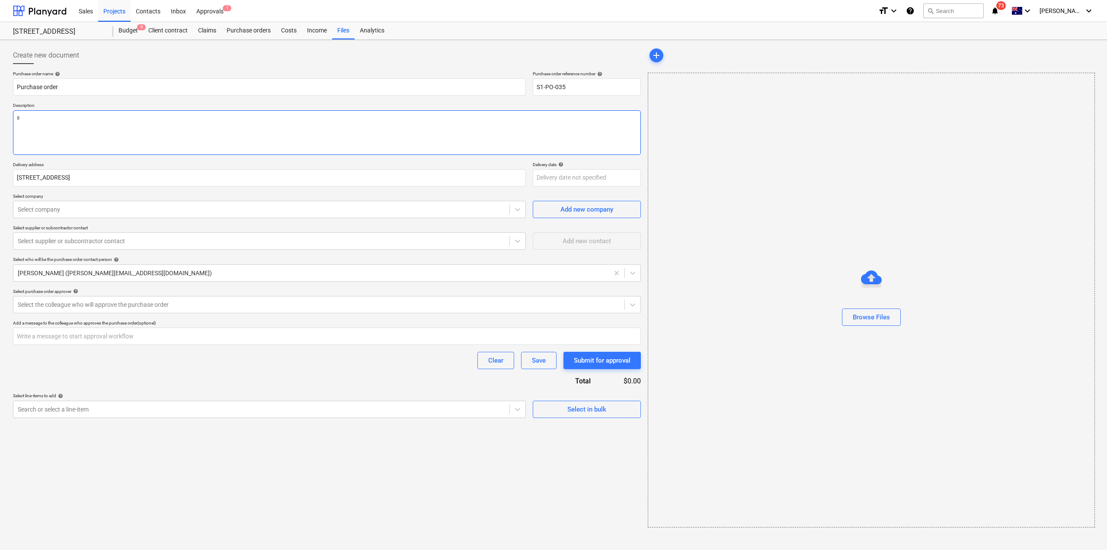
type textarea "x"
type textarea "sa"
type textarea "x"
type textarea "s"
type textarea "x"
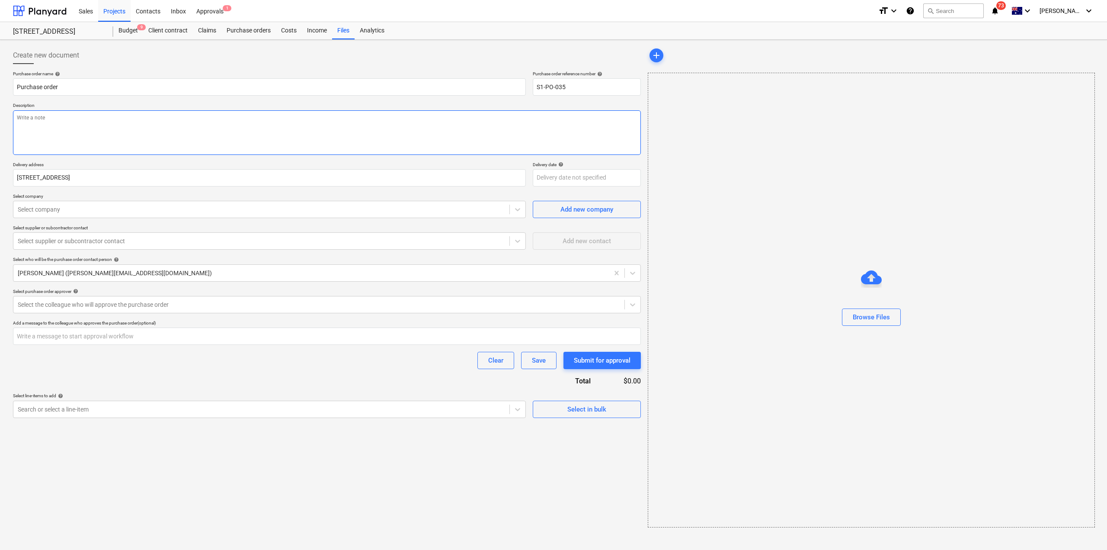
type textarea "S"
type textarea "x"
type textarea "Sa"
type textarea "x"
type textarea "San"
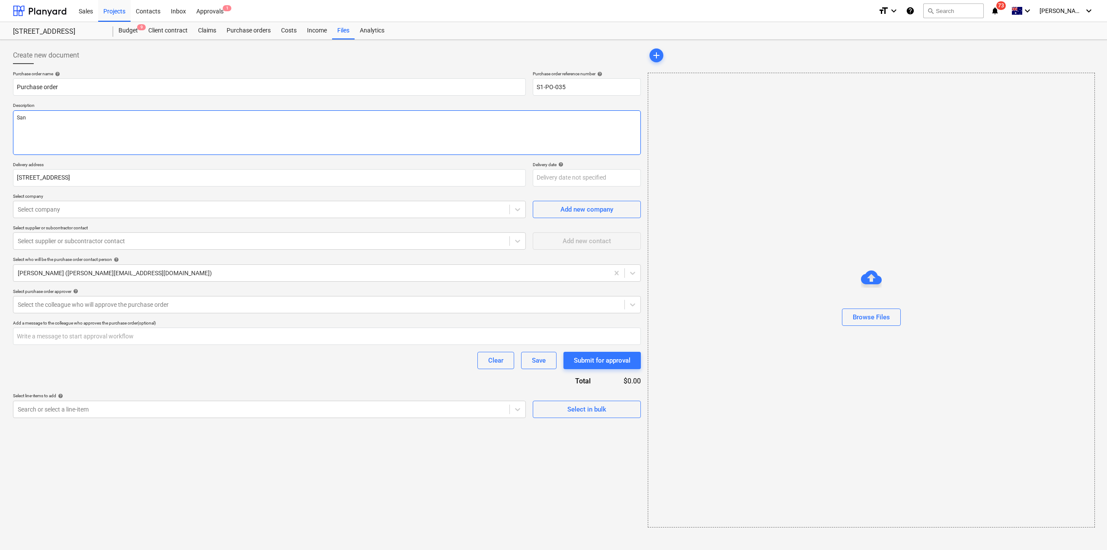
type textarea "x"
type textarea "Sanit"
type textarea "x"
type textarea "Sanita"
type textarea "x"
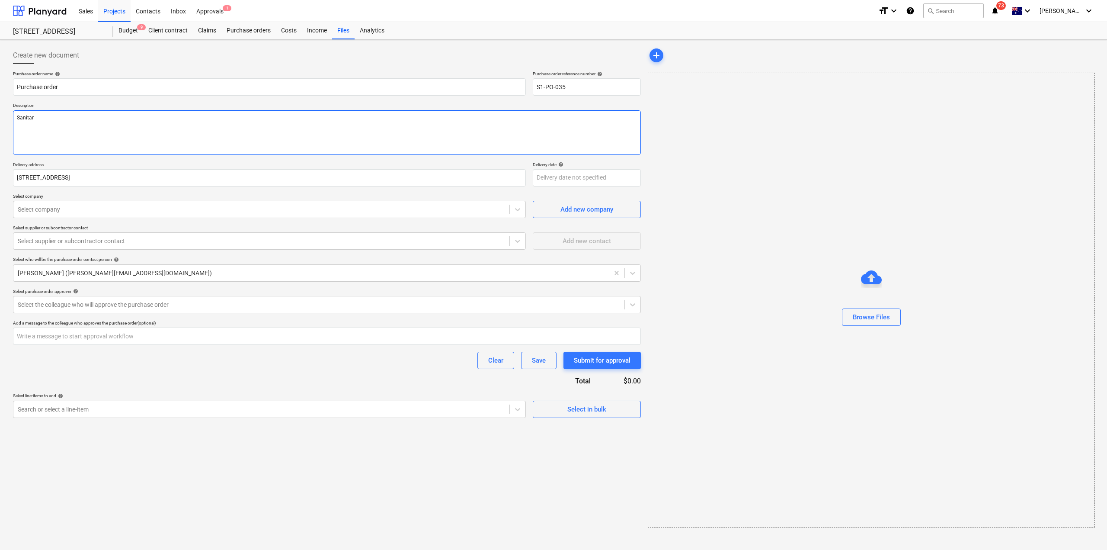
type textarea "Sanitary"
type textarea "x"
type textarea "Sanitary"
type textarea "x"
type textarea "Sanitary fi"
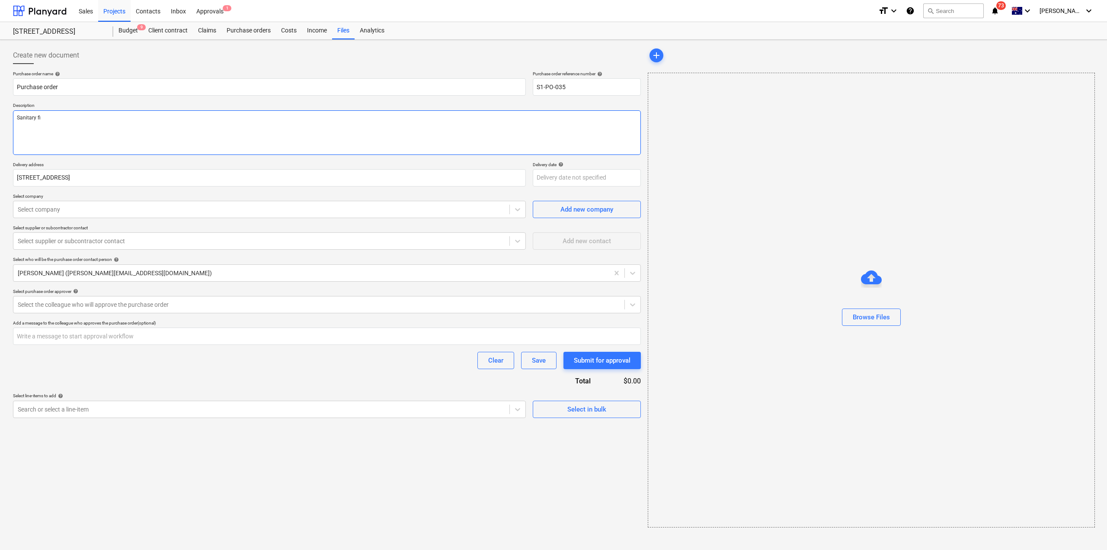
type textarea "x"
type textarea "Sanitary fit"
type textarea "x"
type textarea "Sanitary fitt"
type textarea "x"
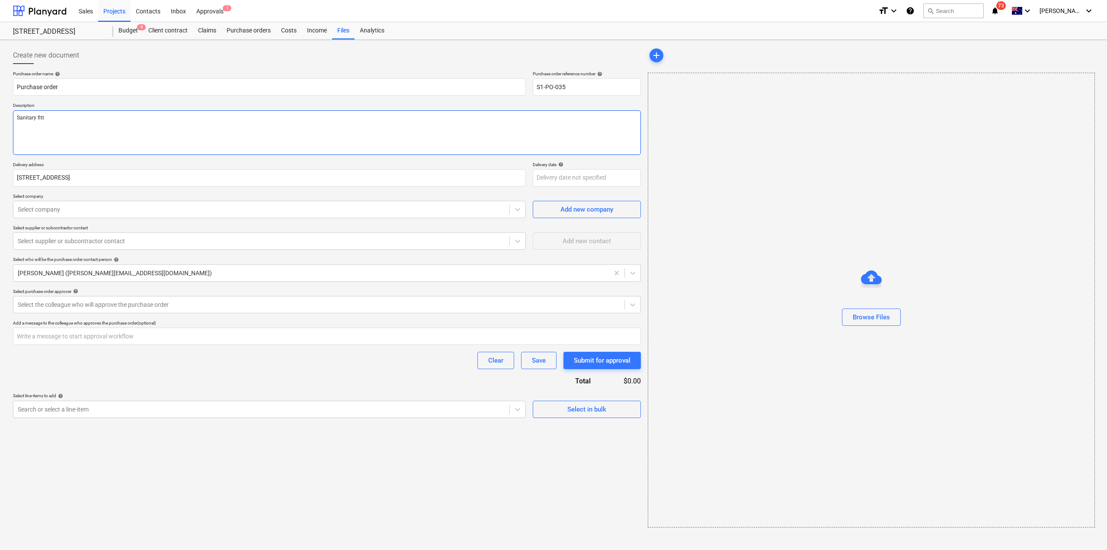
type textarea "Sanitary fitti"
type textarea "x"
type textarea "Sanitary fittin"
type textarea "x"
type textarea "Sanitary fittings"
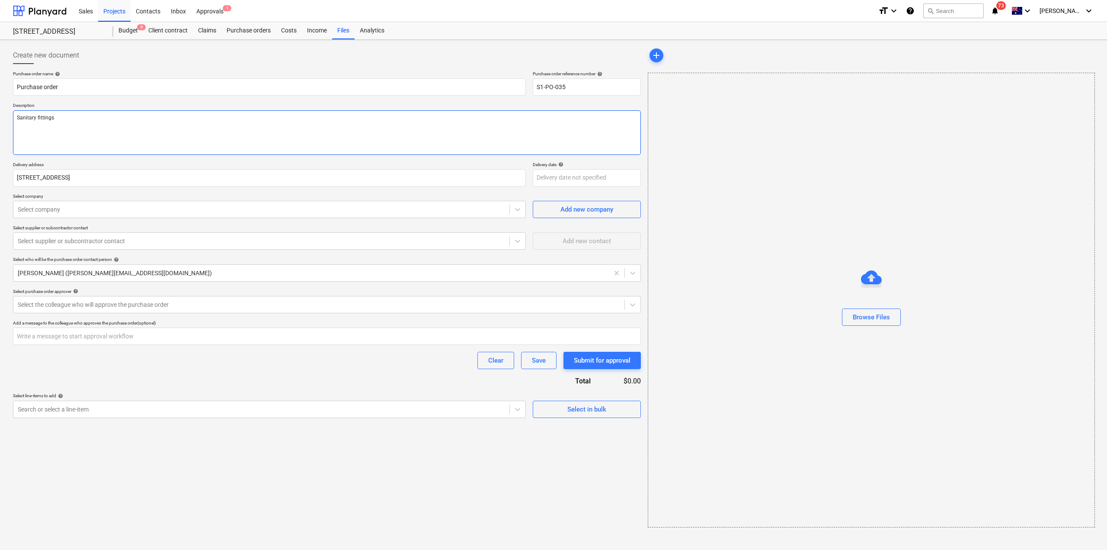
type textarea "x"
type textarea "Sanitary fittings"
type textarea "x"
type textarea "Sanitary fittings &"
type textarea "x"
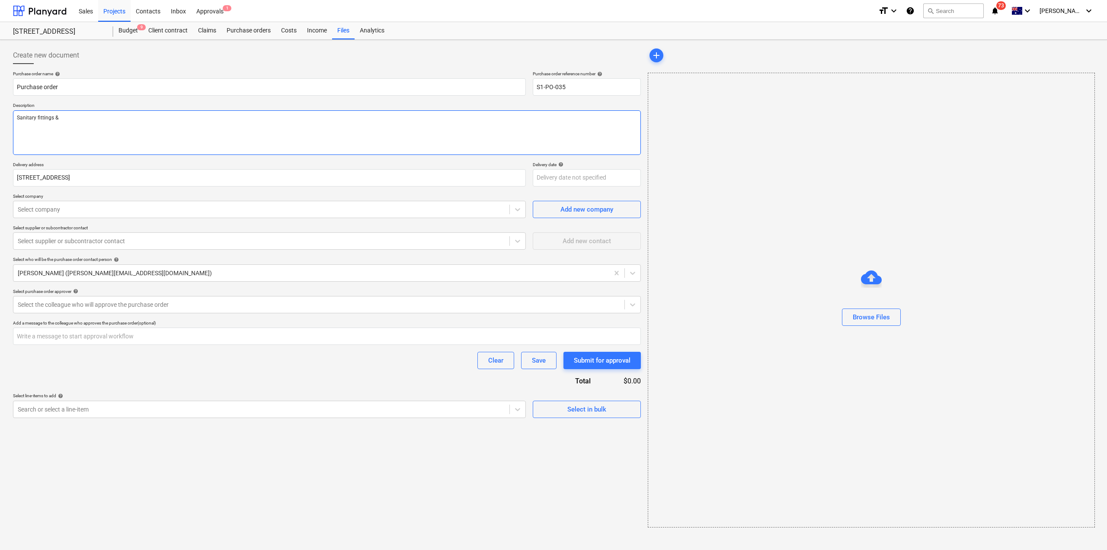
type textarea "Sanitary fittings &"
type textarea "x"
type textarea "Sanitary fittings & f"
type textarea "x"
type textarea "Sanitary fittings & fix"
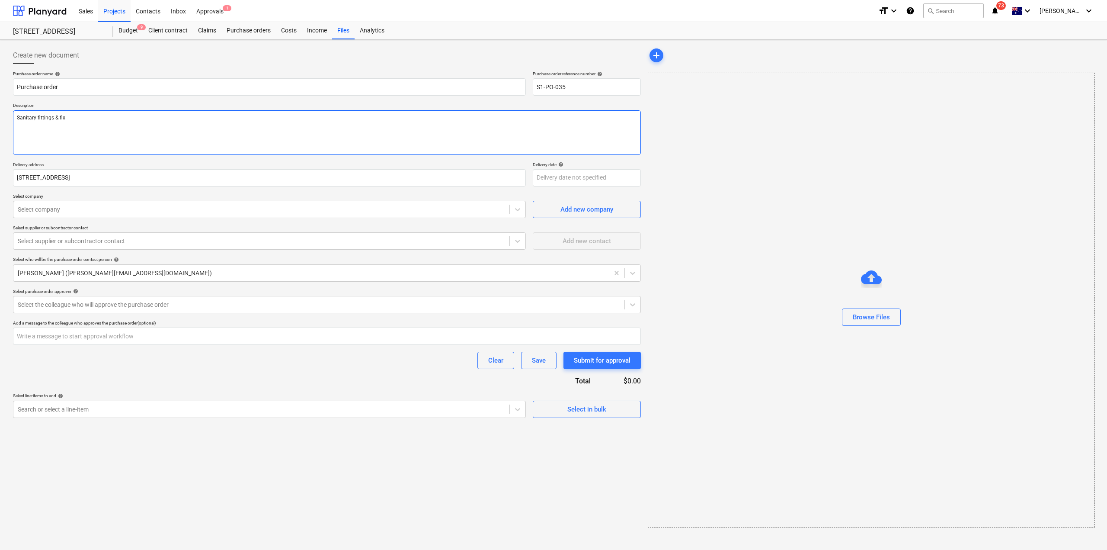
type textarea "x"
type textarea "Sanitary fittings & fixt"
type textarea "x"
type textarea "Sanitary fittings & fixtu"
type textarea "x"
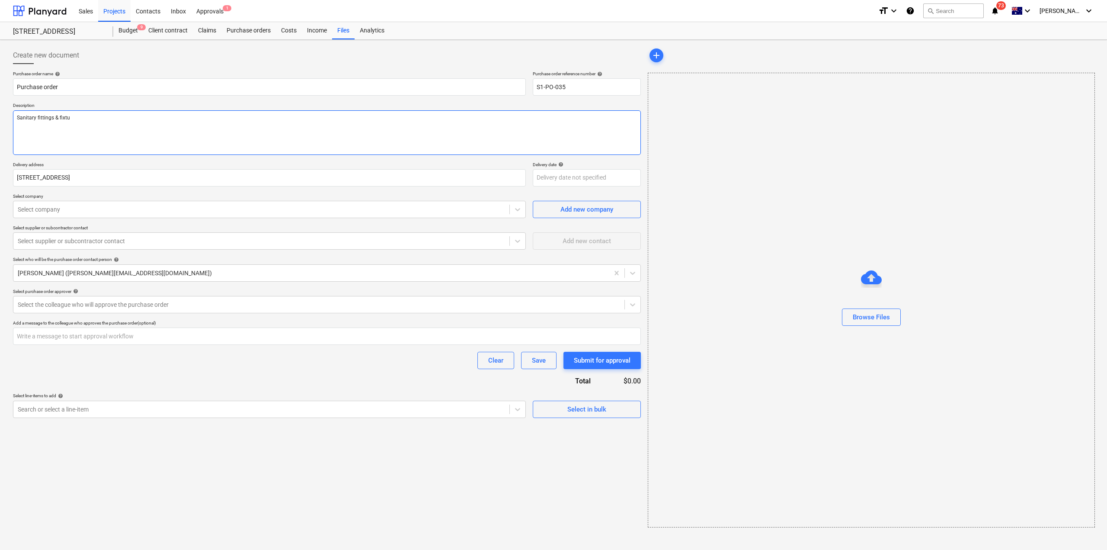
type textarea "Sanitary fittings & fixtur"
type textarea "x"
type textarea "Sanitary fittings & fixture"
type textarea "x"
type textarea "Sanitary fittings & fixtures"
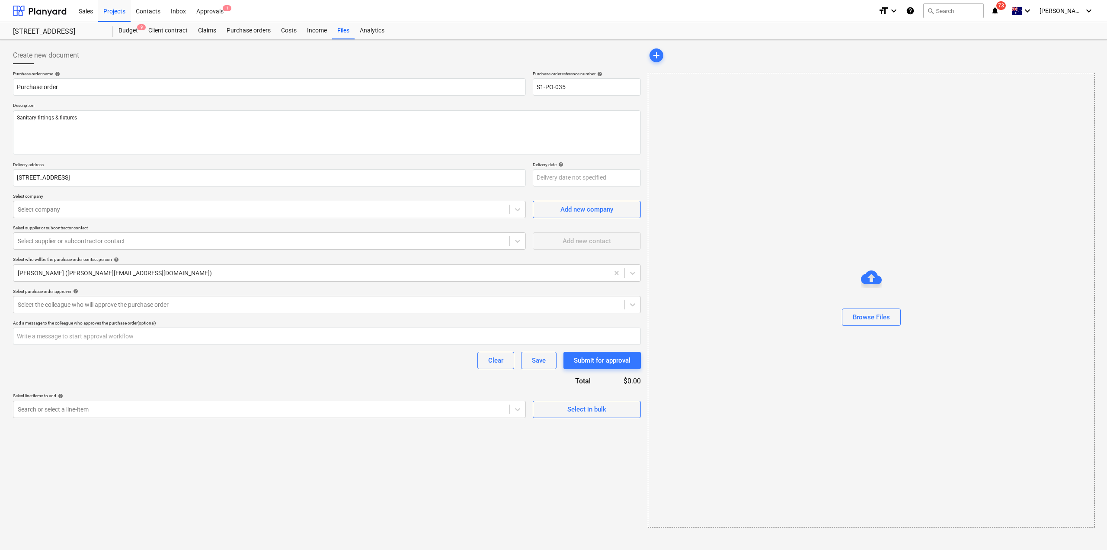
type textarea "x"
click at [310, 221] on div "Purchase order name help Purchase order Purchase order reference number help S1…" at bounding box center [327, 244] width 628 height 347
click at [310, 220] on div "Purchase order name help Purchase order Purchase order reference number help S1…" at bounding box center [327, 244] width 628 height 347
click at [311, 215] on div "Select company" at bounding box center [261, 209] width 496 height 12
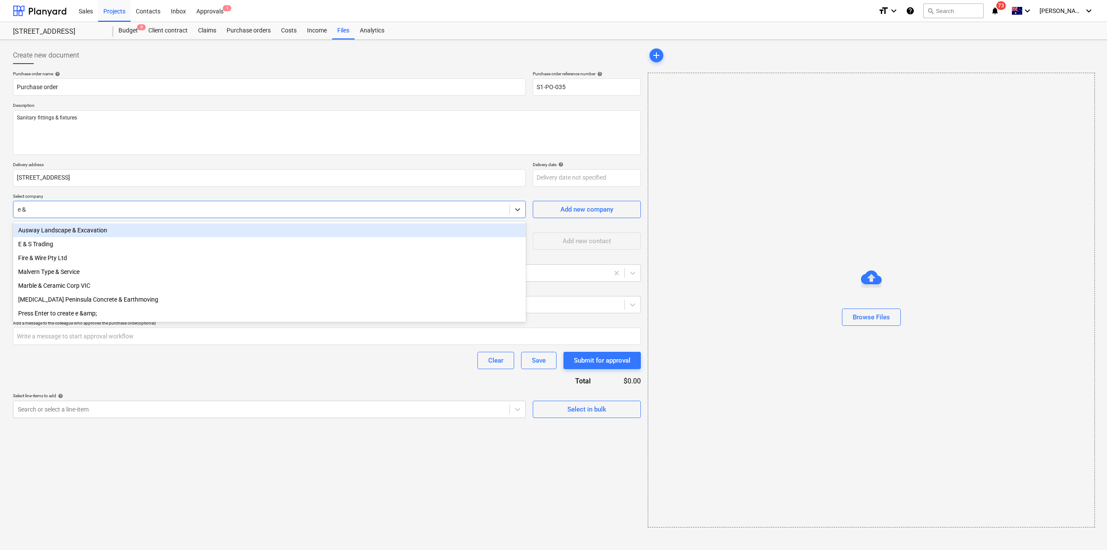
type input "e & S"
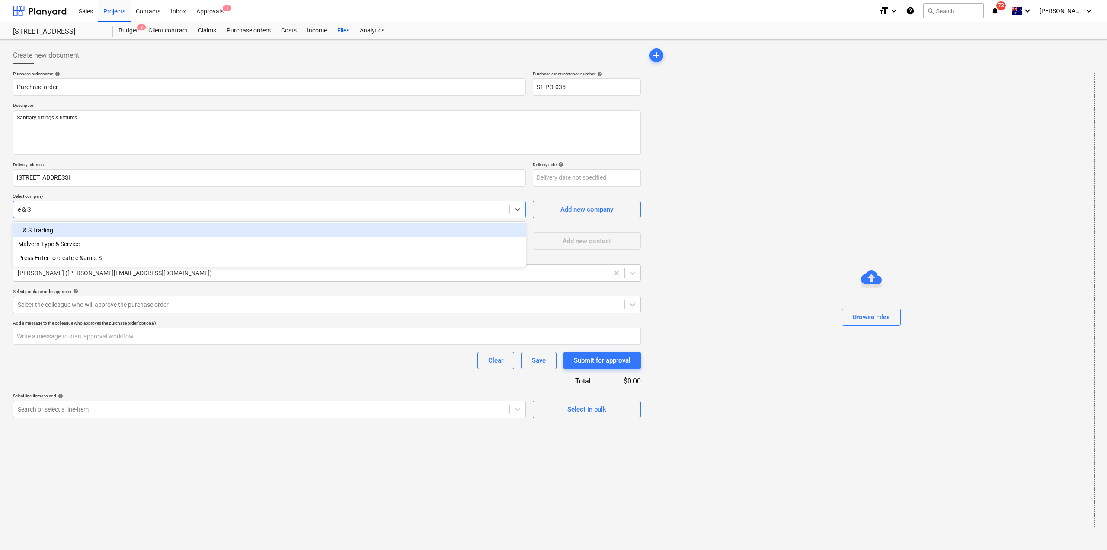
click at [150, 234] on div "E & S Trading" at bounding box center [269, 230] width 513 height 14
type textarea "x"
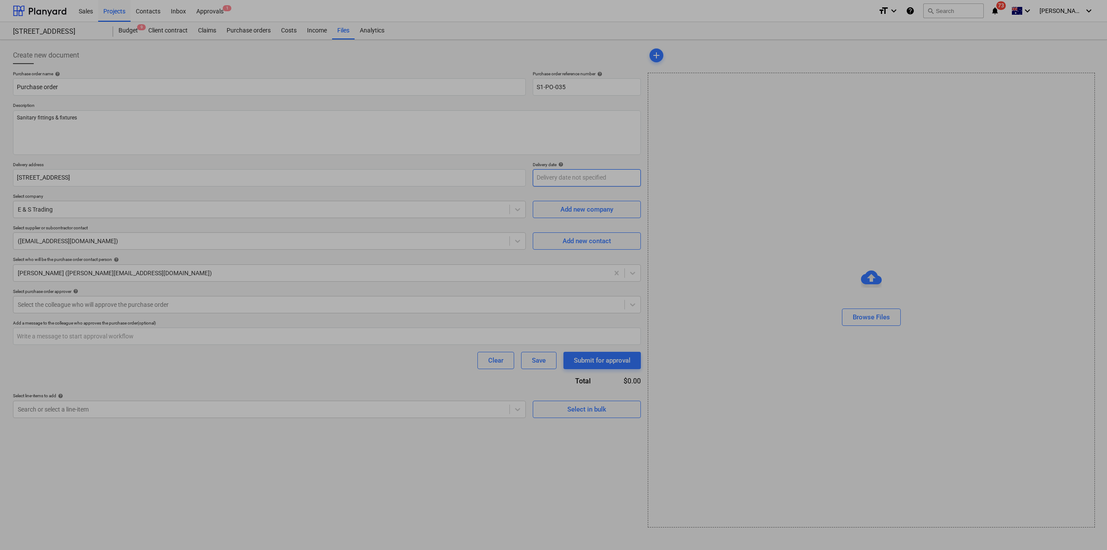
click at [597, 179] on body "Sales Projects Contacts Inbox Approvals 1 format_size keyboard_arrow_down help …" at bounding box center [553, 275] width 1107 height 550
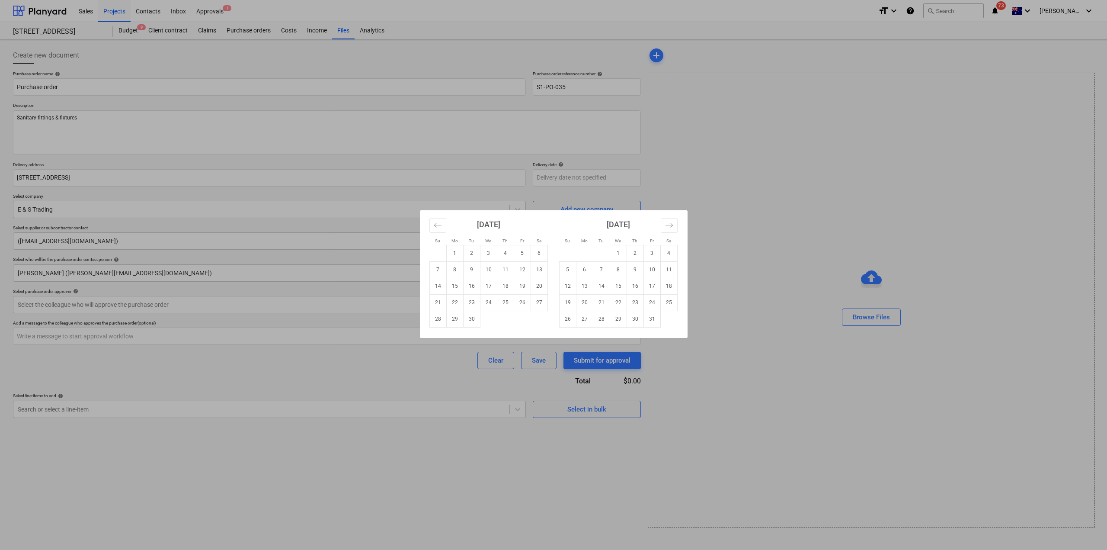
click at [760, 193] on div "Su Mo Tu We Th Fr Sa Su Mo Tu We Th Fr Sa [DATE] 1 2 3 4 5 6 7 8 9 10 11 12 13 …" at bounding box center [553, 275] width 1107 height 550
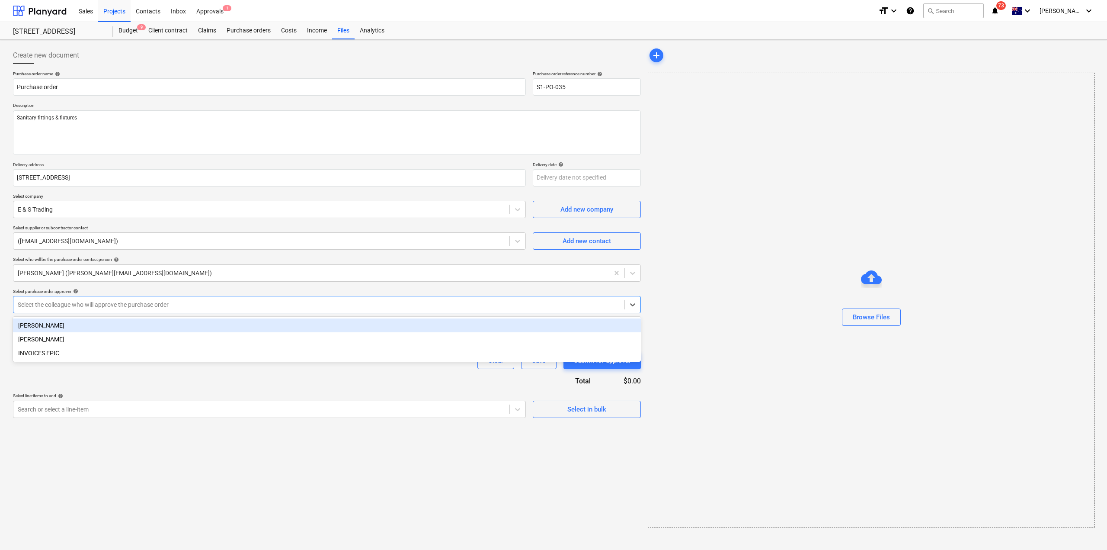
click at [155, 298] on div "Select the colleague who will approve the purchase order" at bounding box center [318, 304] width 611 height 12
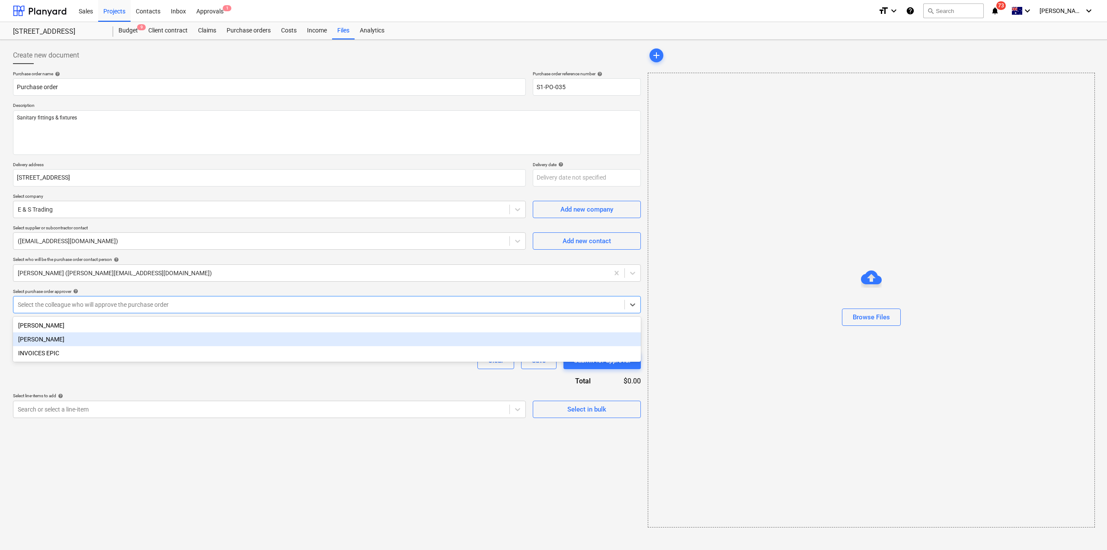
click at [122, 346] on div "[PERSON_NAME]" at bounding box center [327, 339] width 628 height 14
type textarea "x"
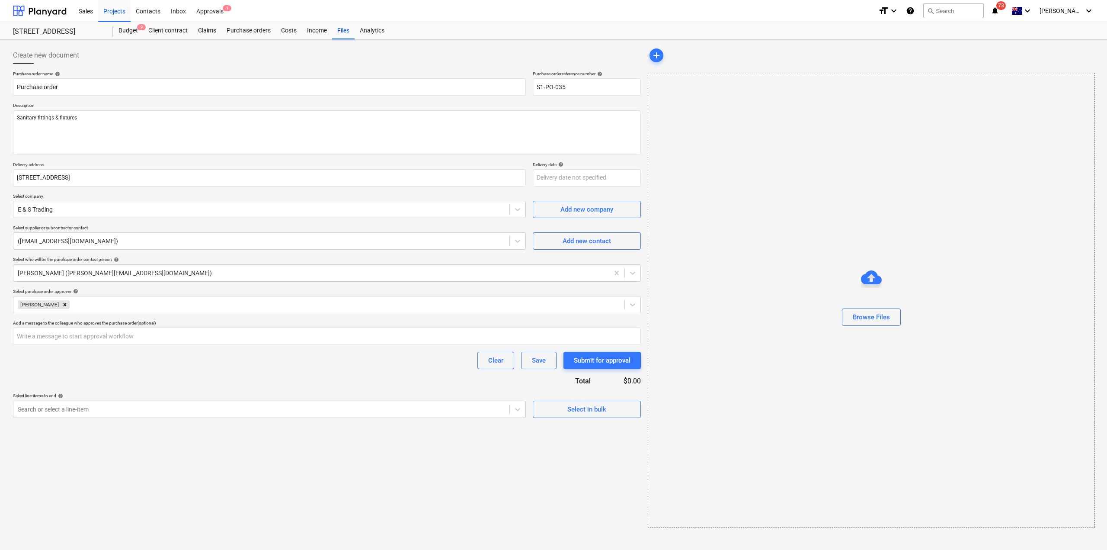
click at [114, 378] on div "Purchase order name help Purchase order Purchase order reference number help S1…" at bounding box center [327, 244] width 628 height 347
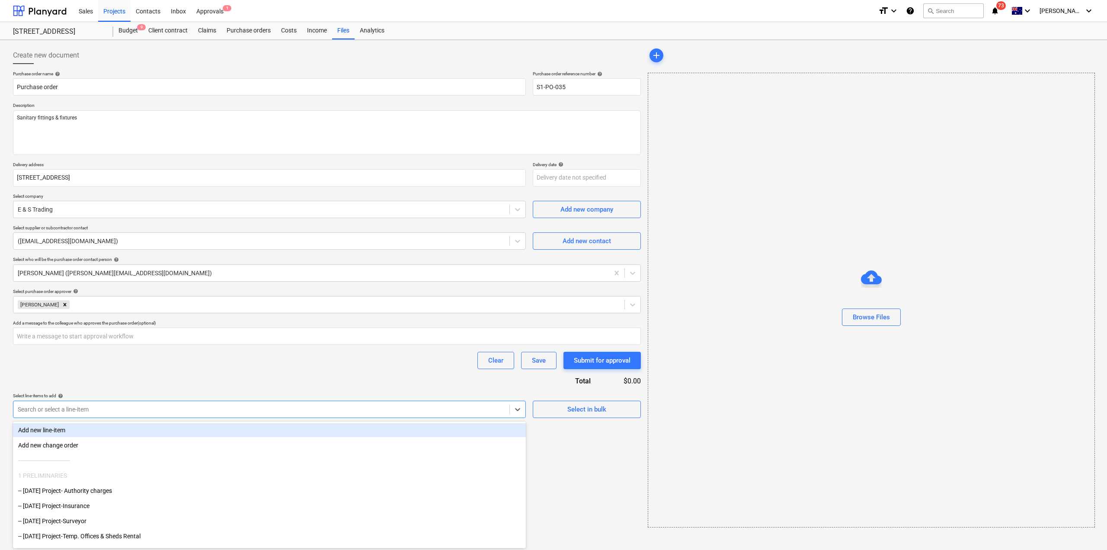
click at [242, 407] on div at bounding box center [261, 409] width 487 height 9
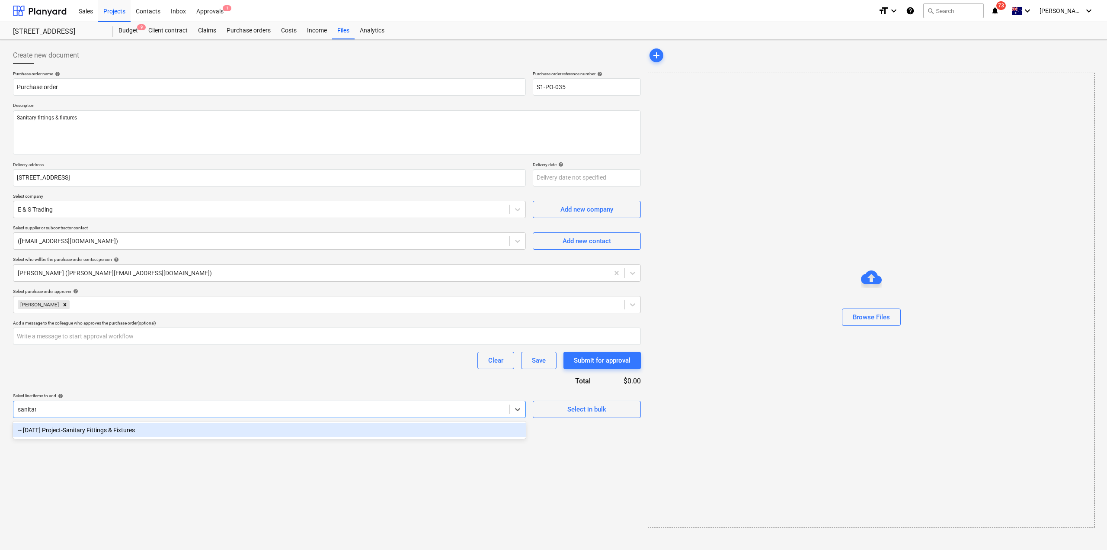
type input "sanitary"
click at [221, 429] on div "-- [DATE] Project-Sanitary Fittings & Fixtures" at bounding box center [269, 430] width 513 height 14
type textarea "x"
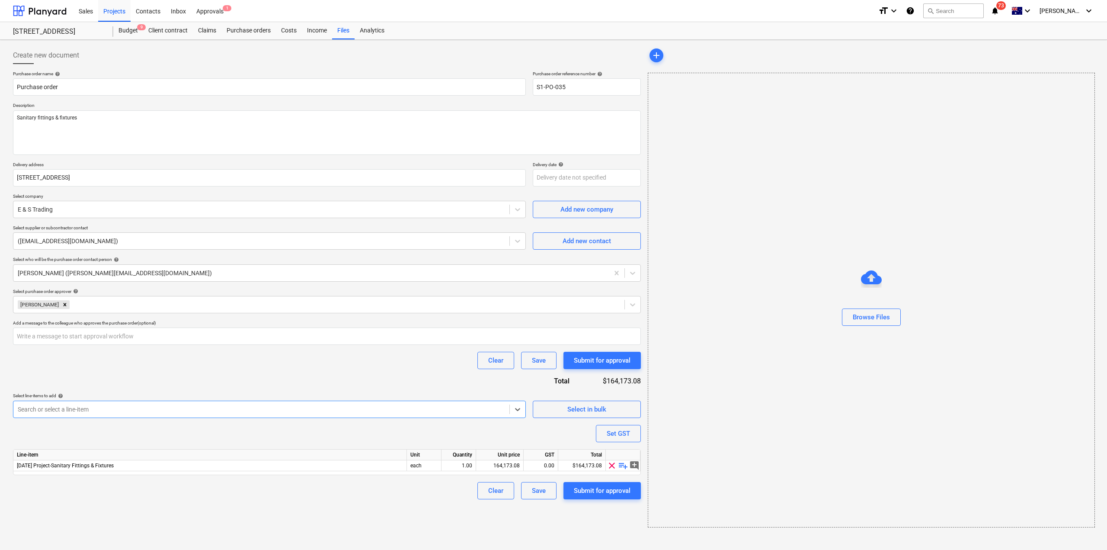
click at [318, 378] on div "Purchase order name help Purchase order Purchase order reference number help S1…" at bounding box center [327, 285] width 628 height 428
click at [625, 466] on span "playlist_add" at bounding box center [623, 465] width 10 height 10
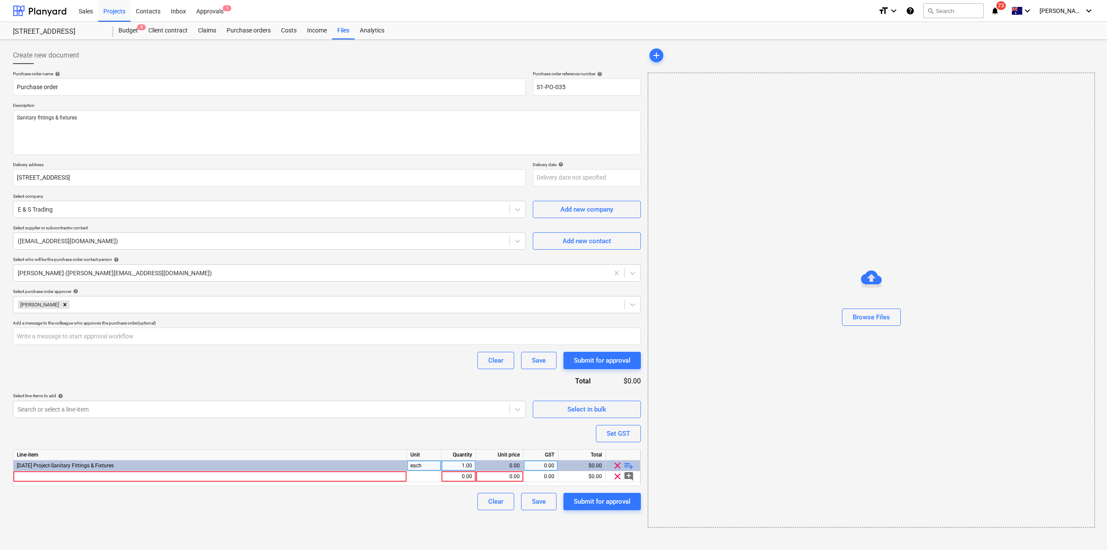
click at [629, 464] on span "playlist_add" at bounding box center [629, 465] width 10 height 10
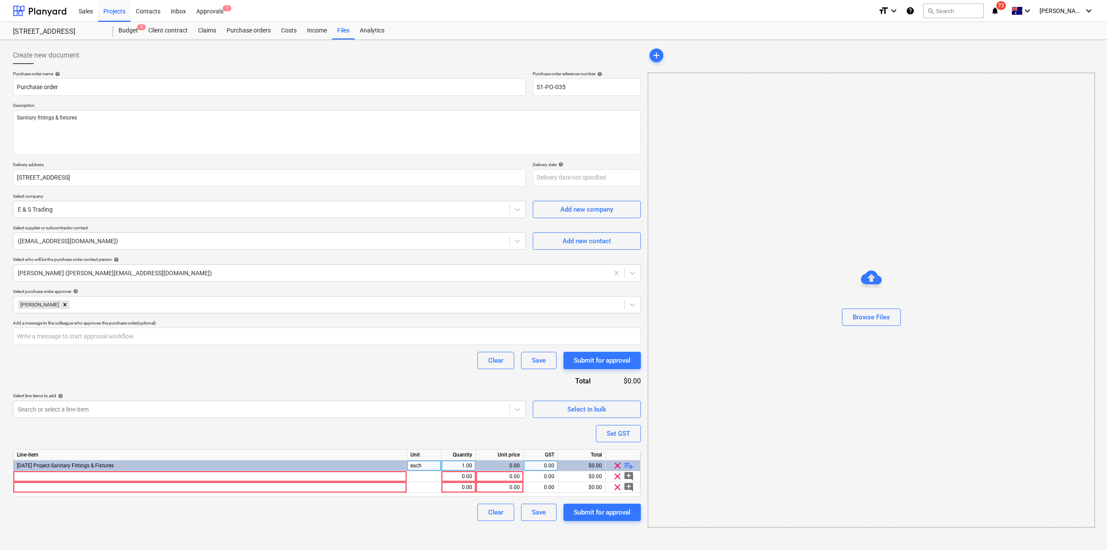
click at [630, 465] on span "playlist_add" at bounding box center [629, 465] width 10 height 10
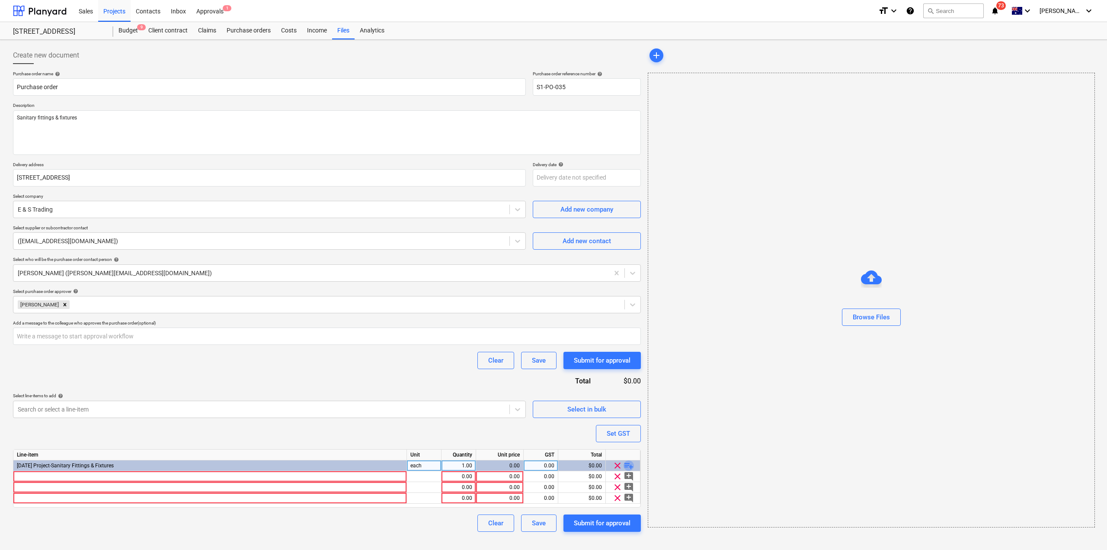
click at [630, 465] on span "playlist_add" at bounding box center [629, 465] width 10 height 10
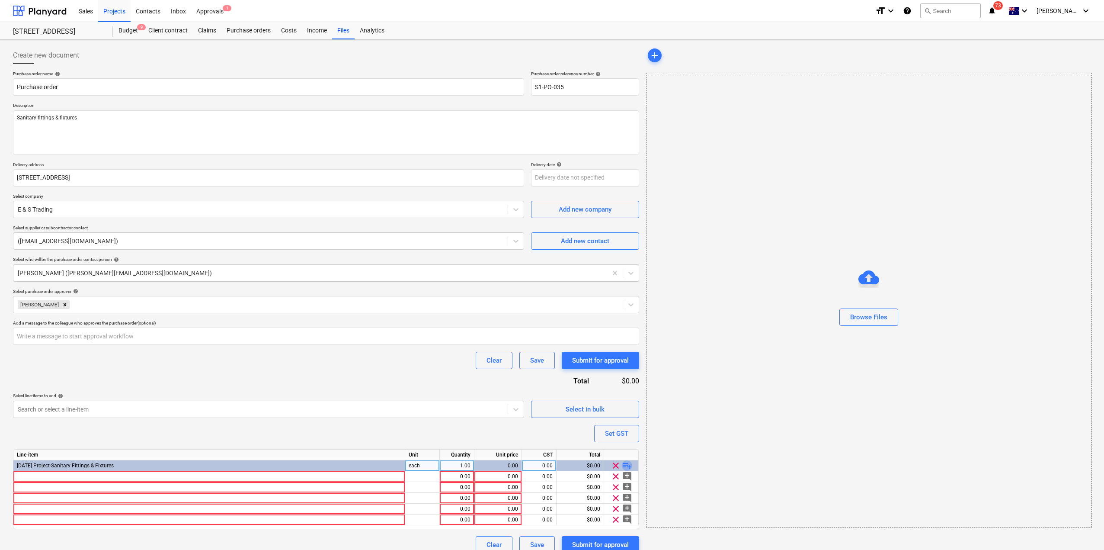
click at [630, 465] on span "playlist_add" at bounding box center [627, 465] width 10 height 10
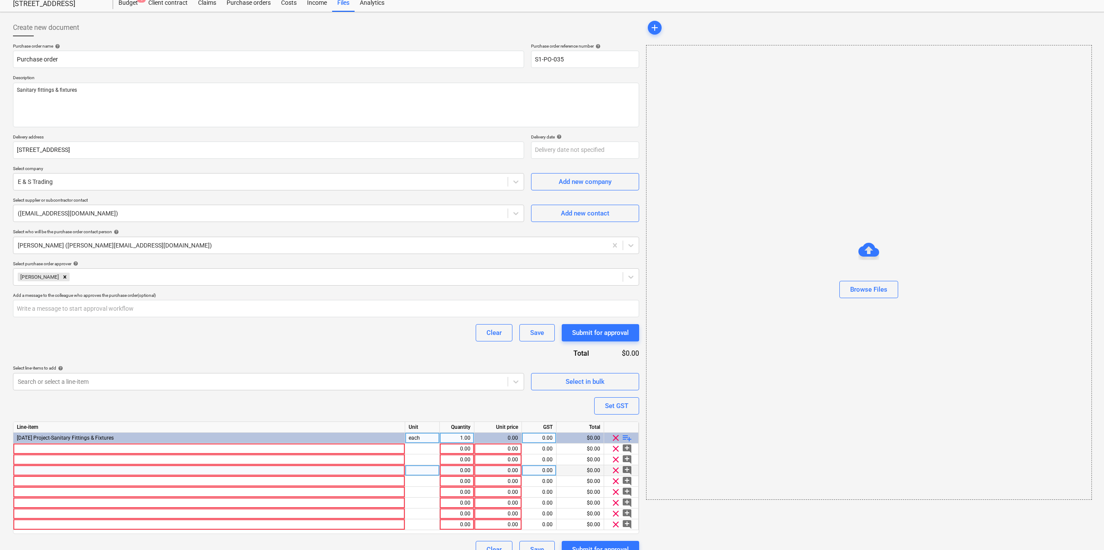
scroll to position [43, 0]
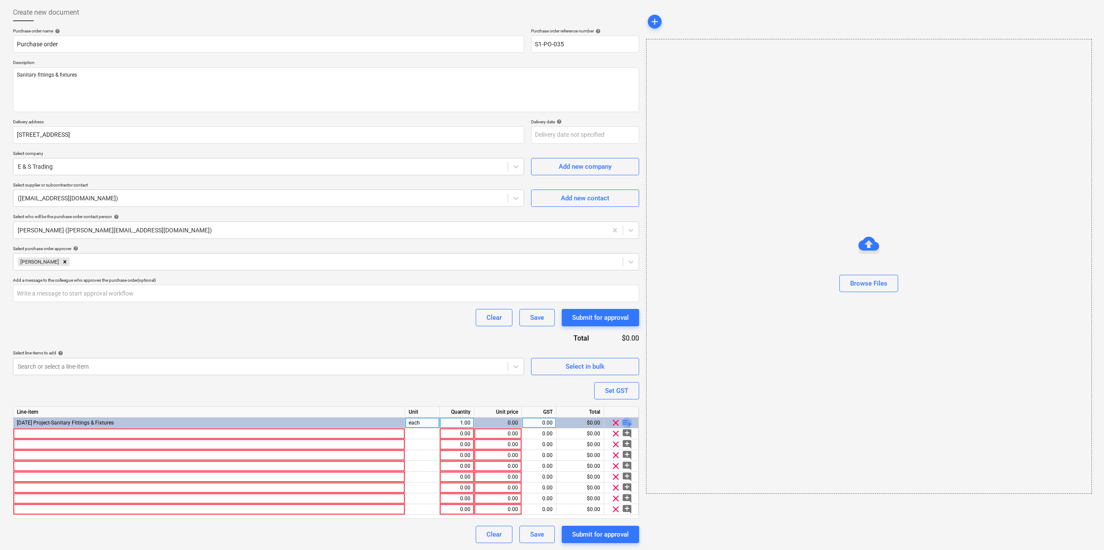
click at [626, 421] on span "playlist_add" at bounding box center [627, 422] width 10 height 10
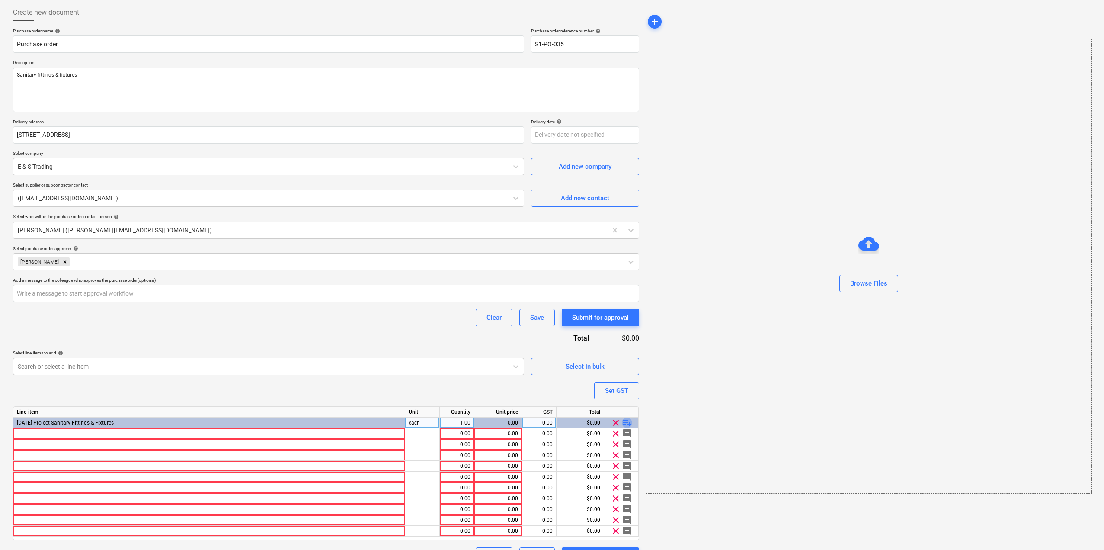
click at [626, 421] on span "playlist_add" at bounding box center [627, 422] width 10 height 10
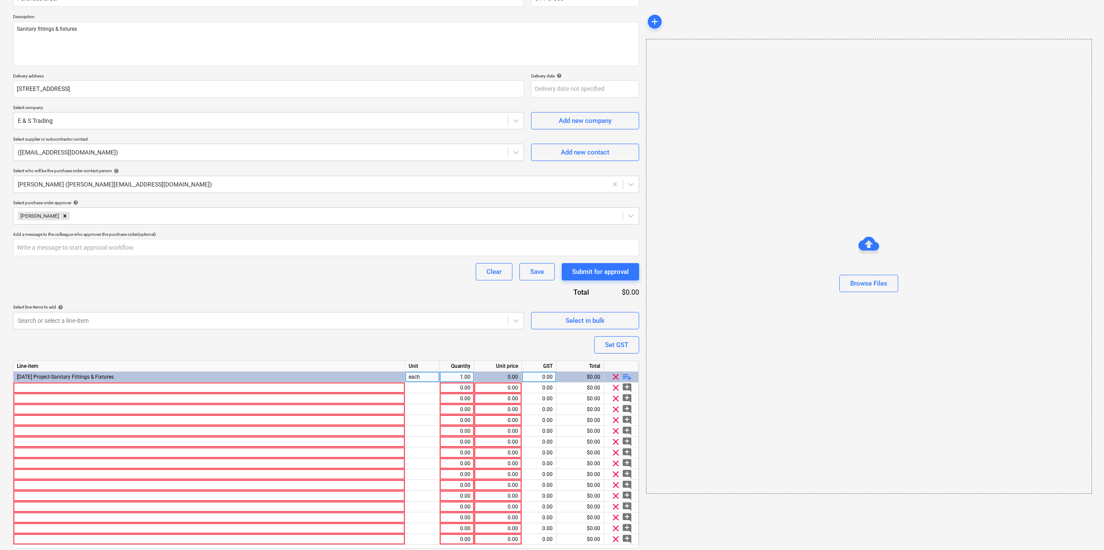
scroll to position [118, 0]
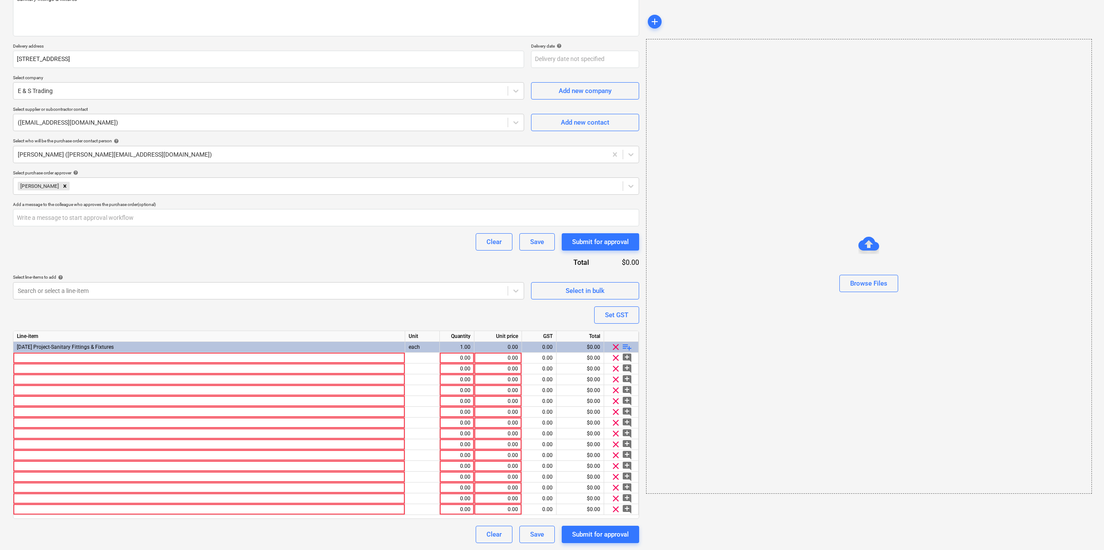
click at [627, 345] on span "playlist_add" at bounding box center [627, 347] width 10 height 10
type textarea "x"
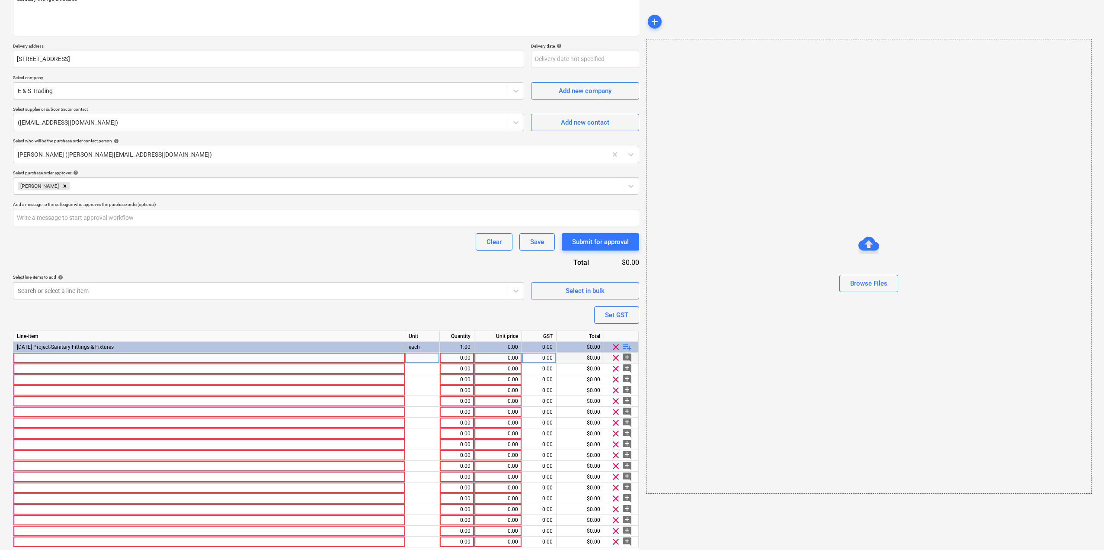
click at [416, 358] on div at bounding box center [422, 357] width 35 height 11
type input "ea"
click at [423, 368] on div at bounding box center [422, 368] width 35 height 11
type textarea "x"
type input "ea"
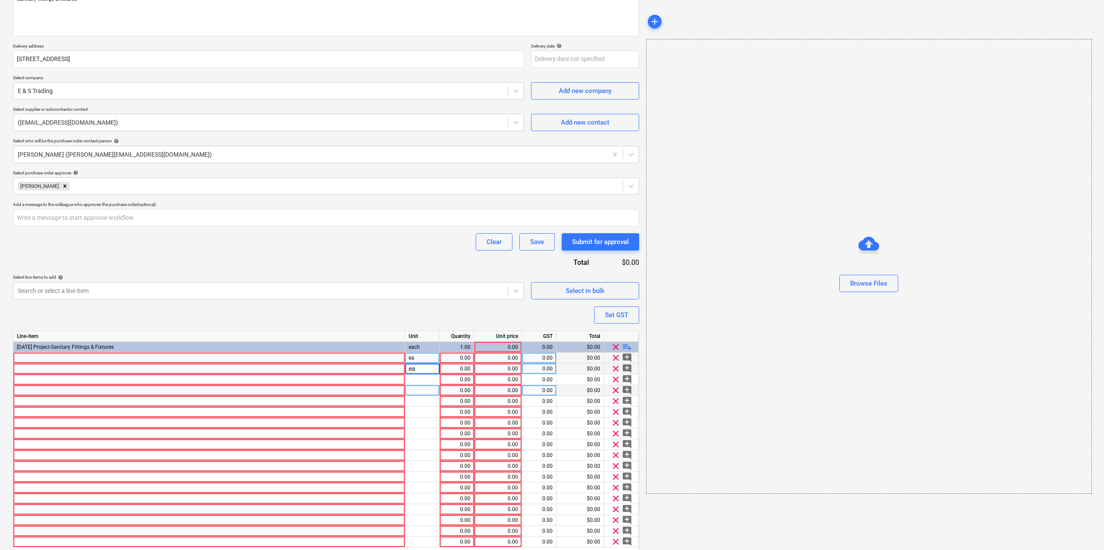
type textarea "x"
click at [424, 387] on div at bounding box center [422, 390] width 35 height 11
click at [416, 346] on div "each" at bounding box center [422, 347] width 35 height 11
click at [419, 360] on div "ea" at bounding box center [422, 357] width 35 height 11
type input "each"
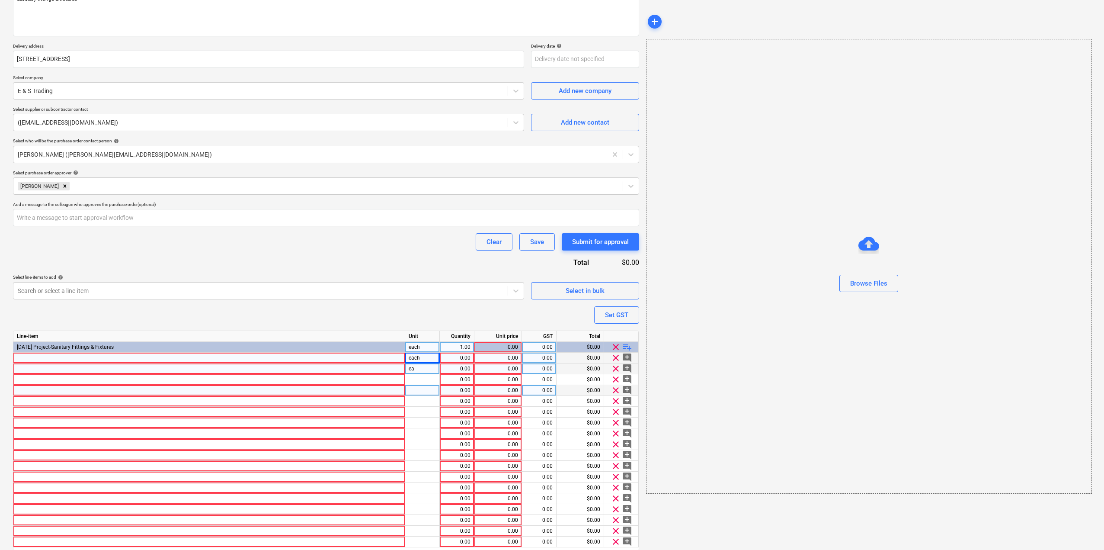
click at [419, 373] on div "ea" at bounding box center [422, 368] width 35 height 11
click at [420, 380] on div at bounding box center [422, 379] width 35 height 11
type textarea "x"
type input "each"
type textarea "x"
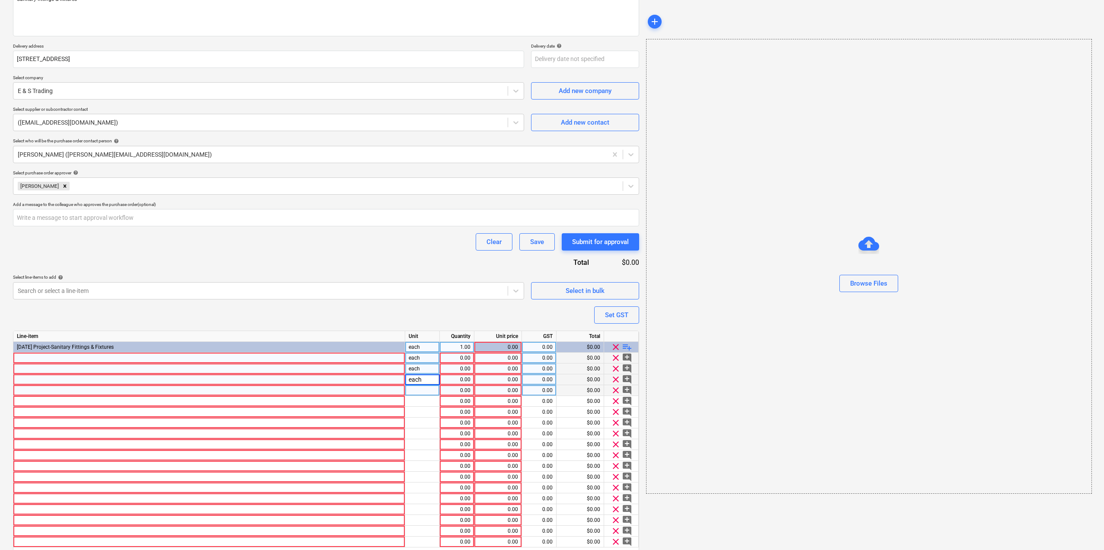
click at [421, 393] on div at bounding box center [422, 390] width 35 height 11
type input "each"
click at [421, 401] on div at bounding box center [422, 401] width 35 height 11
type textarea "x"
type input "each"
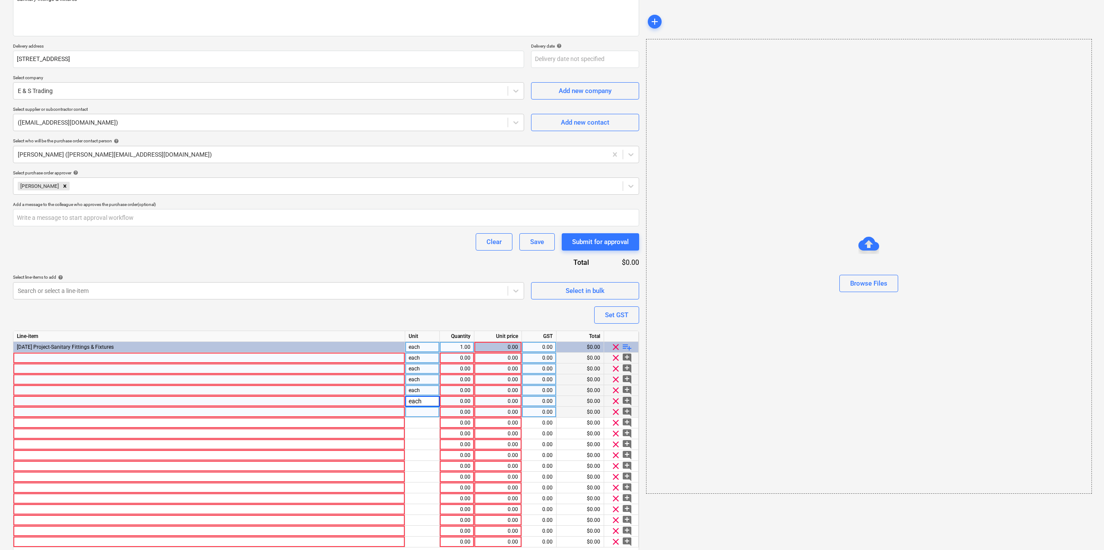
click at [427, 415] on div at bounding box center [422, 412] width 35 height 11
type textarea "x"
type input "each"
click at [428, 420] on div at bounding box center [422, 422] width 35 height 11
click at [424, 432] on div at bounding box center [422, 433] width 35 height 11
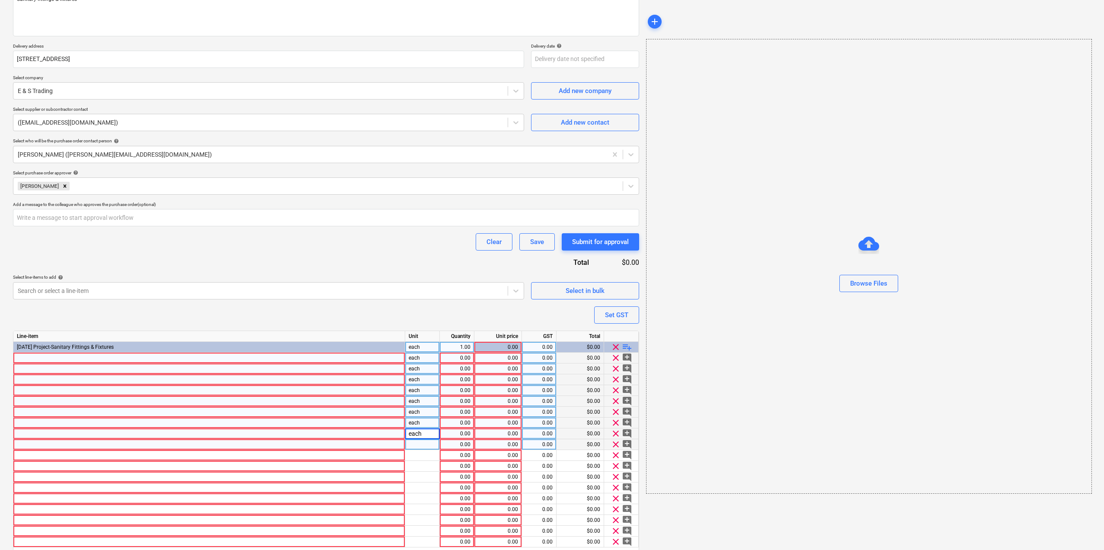
type textarea "x"
click at [422, 442] on div at bounding box center [422, 444] width 35 height 11
type input "each"
click at [424, 455] on div at bounding box center [422, 455] width 35 height 11
type textarea "x"
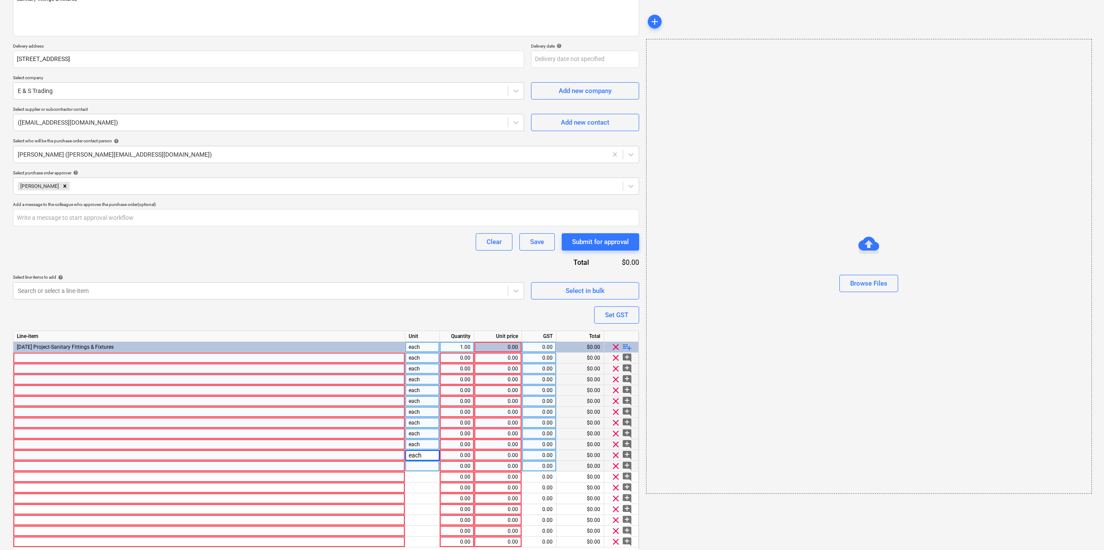
click at [425, 463] on div at bounding box center [422, 466] width 35 height 11
type input "each"
click at [421, 475] on div at bounding box center [422, 476] width 35 height 11
click at [425, 488] on div at bounding box center [422, 487] width 35 height 11
click at [425, 499] on div at bounding box center [422, 498] width 35 height 11
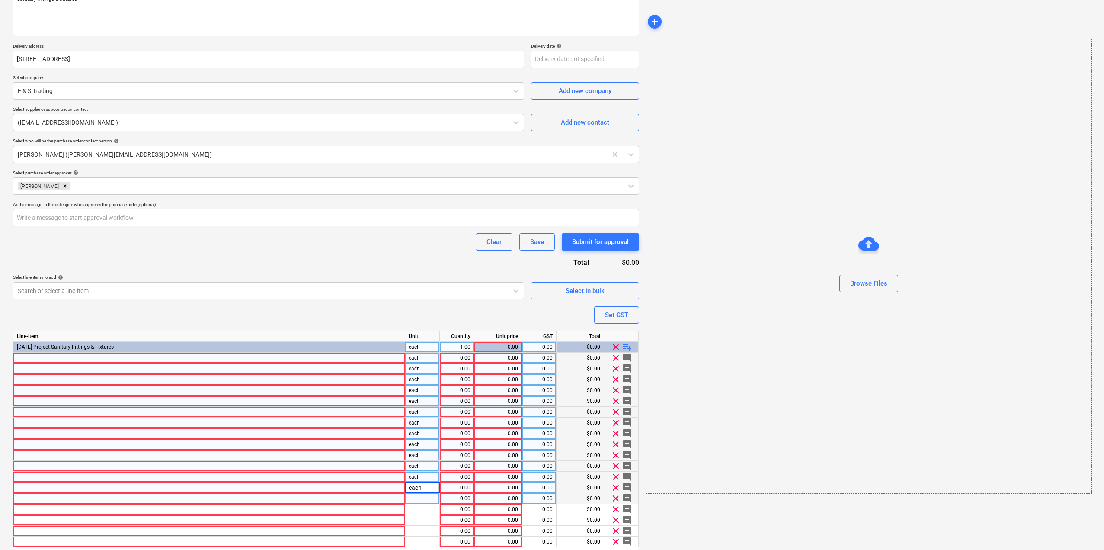
type textarea "x"
type input "each"
type textarea "x"
click at [423, 508] on div at bounding box center [422, 509] width 35 height 11
type input "each"
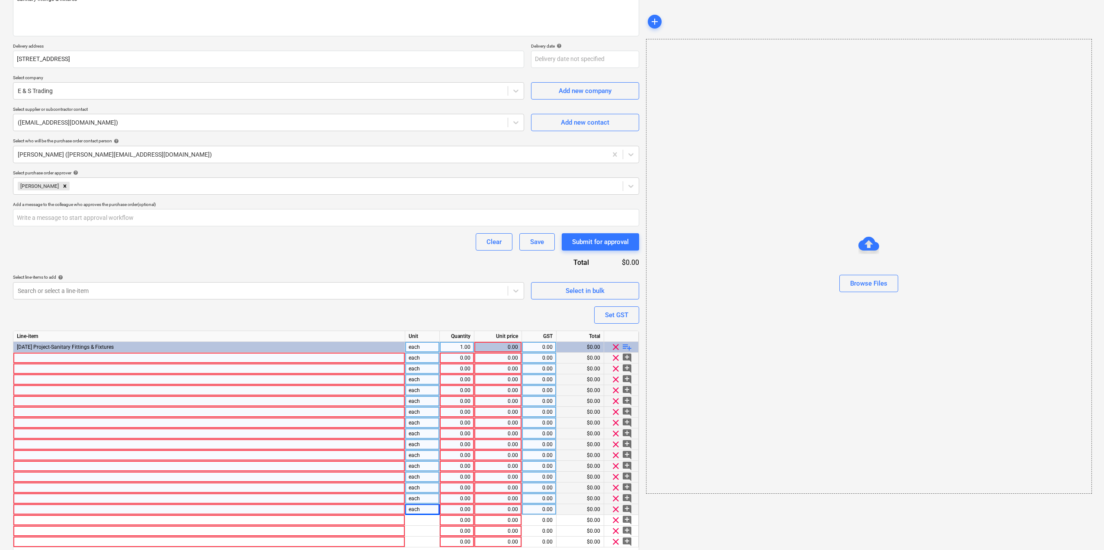
click at [63, 360] on div at bounding box center [209, 357] width 392 height 11
type textarea "x"
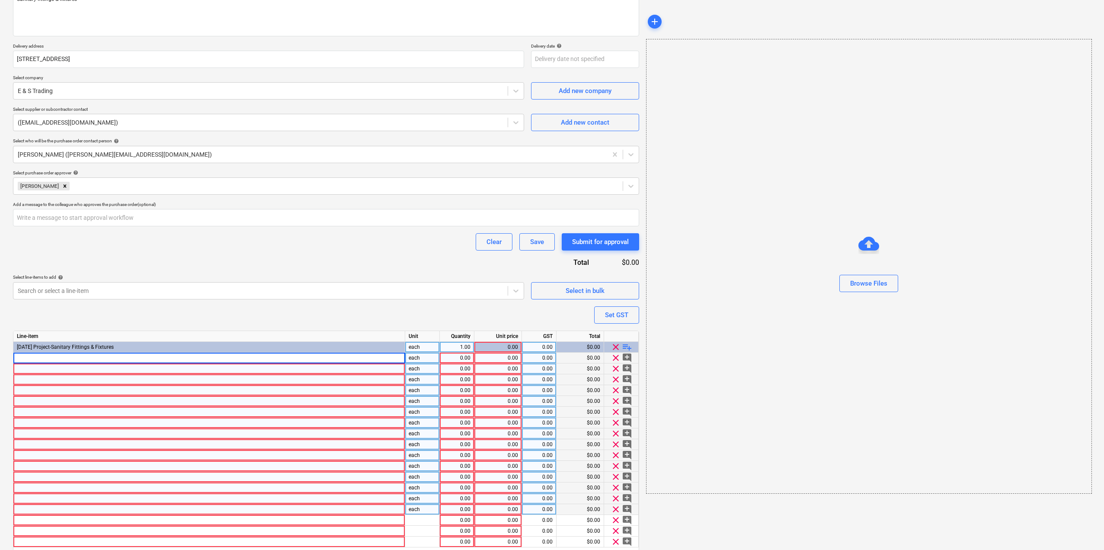
type input "Kitchen 1.5 Basin ­ SSLIRBH670 ­ Lirio Bowl & Half Sink"
type textarea "x"
type input "71"
type textarea "x"
type input "170.91"
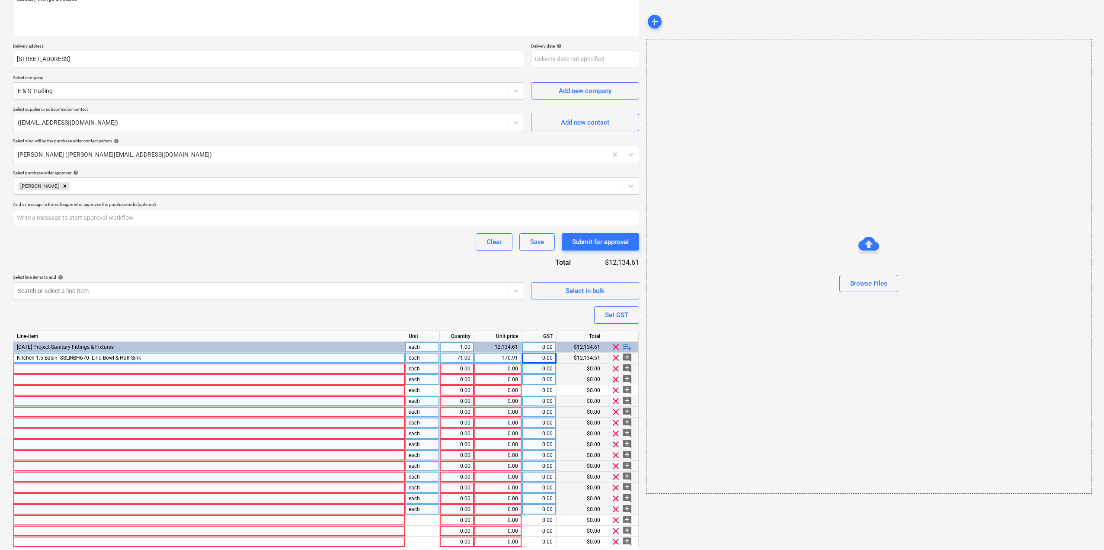
click at [172, 370] on div at bounding box center [209, 368] width 392 height 11
type textarea "x"
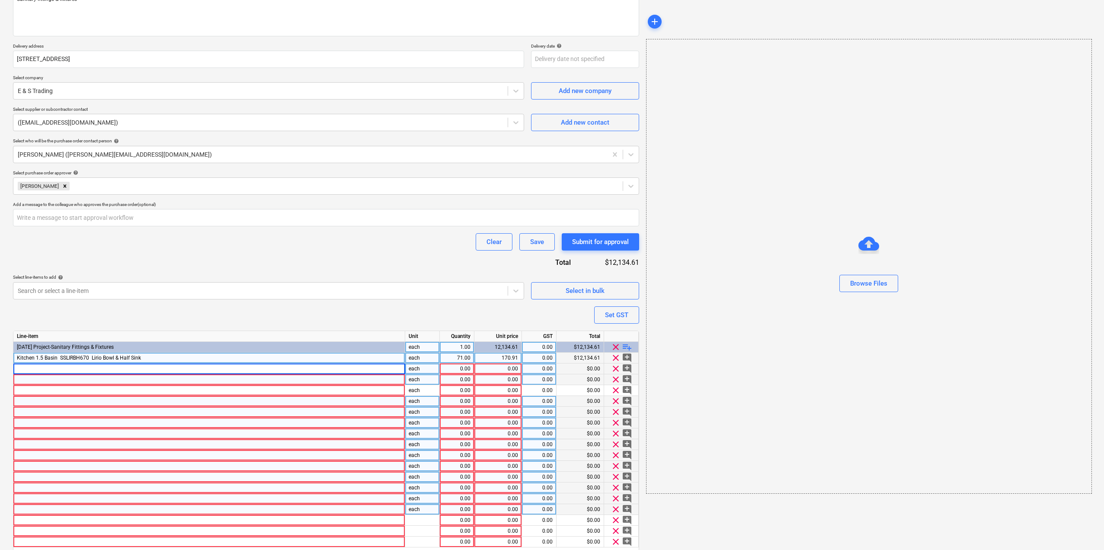
type input "Kitchen Mixer ­ TK70P ­ Pull Out Mixer Kitchen Mixer Chrome"
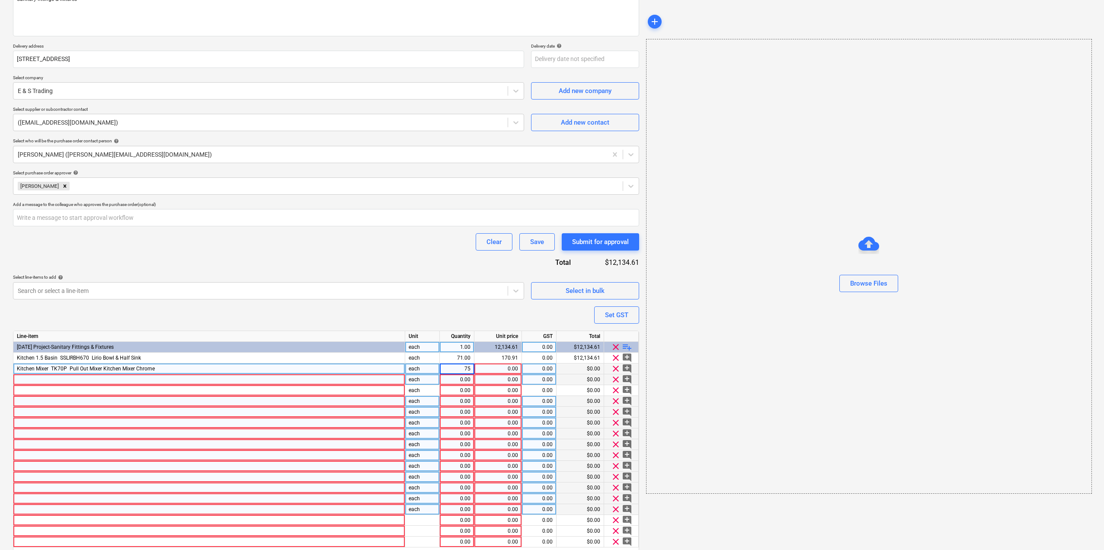
type textarea "x"
type input "142.73"
click at [58, 376] on div at bounding box center [209, 379] width 392 height 11
type textarea "x"
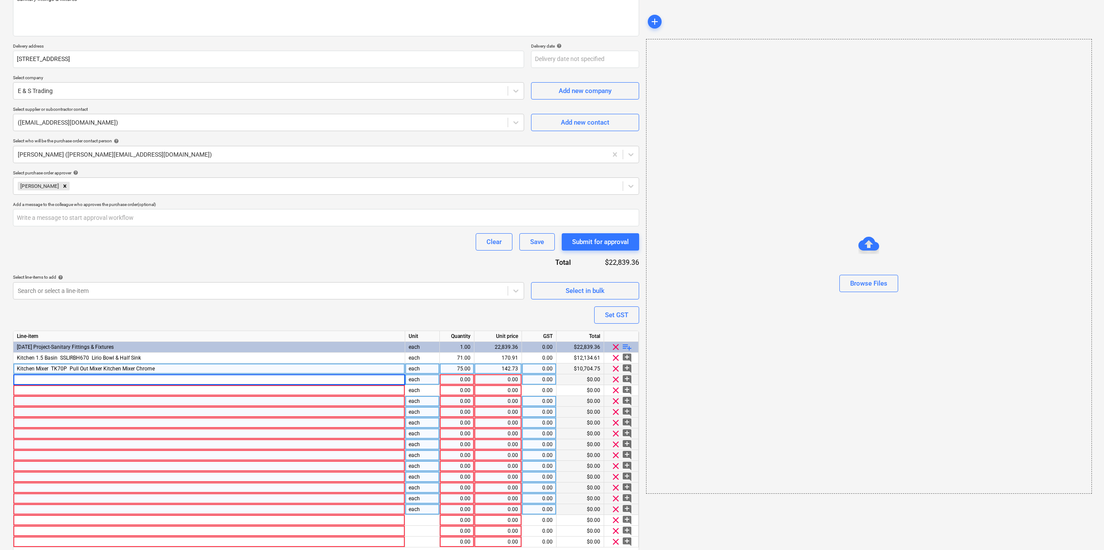
type input "Laundry Sink ­ SSVAS35L ­ VASCA 30Ltr Laundry Cabinet and Tub. 394L"
type textarea "x"
type input "193.64"
click at [96, 392] on div at bounding box center [209, 390] width 392 height 11
type textarea "x"
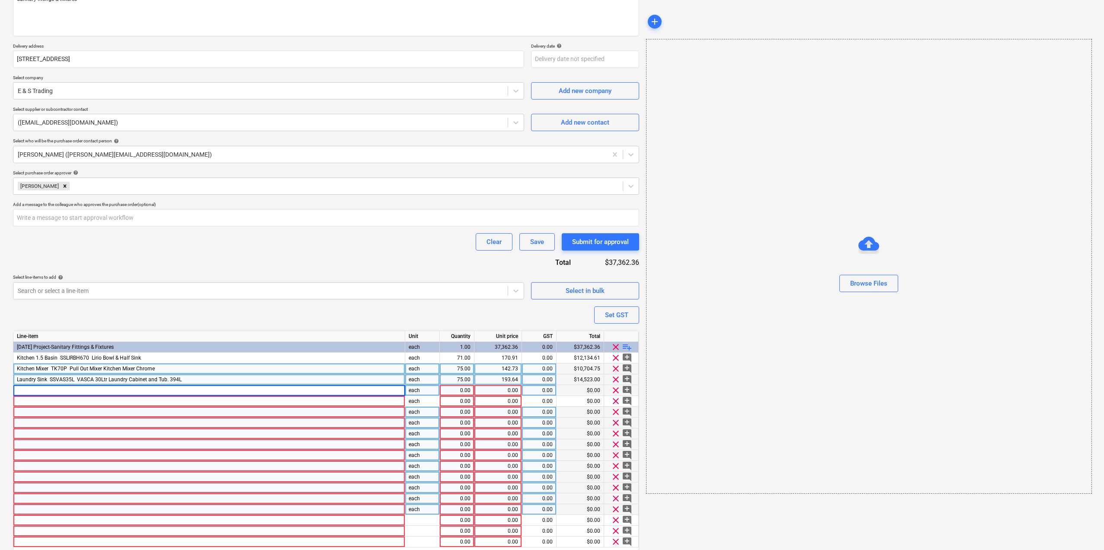
type input "Laundry Mixer ­ CASIC35 ­ Capri Sink mixer 35mm cartridge"
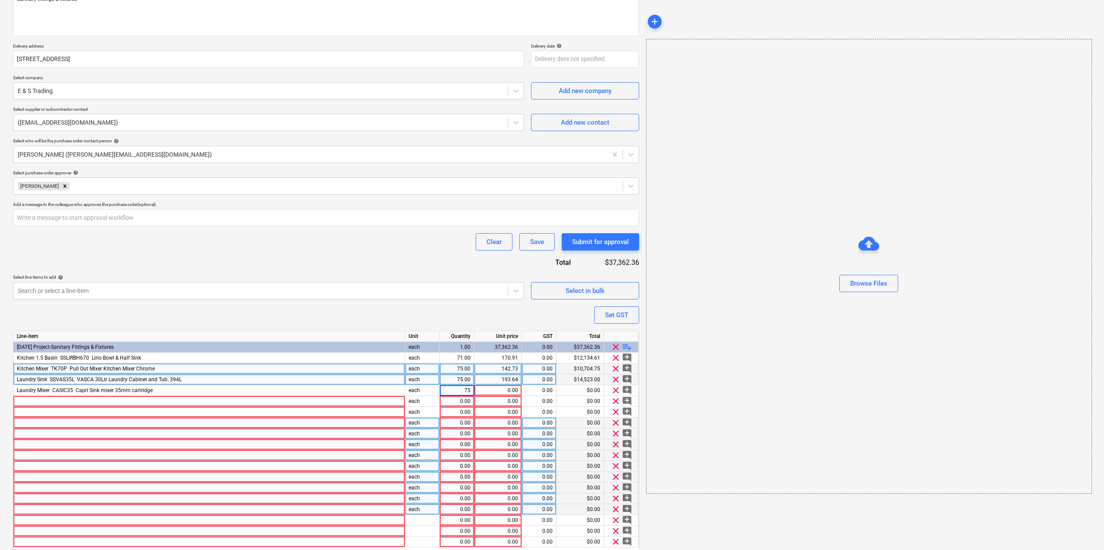
type textarea "x"
type input "44.55"
click at [87, 397] on div at bounding box center [209, 401] width 392 height 11
type textarea "x"
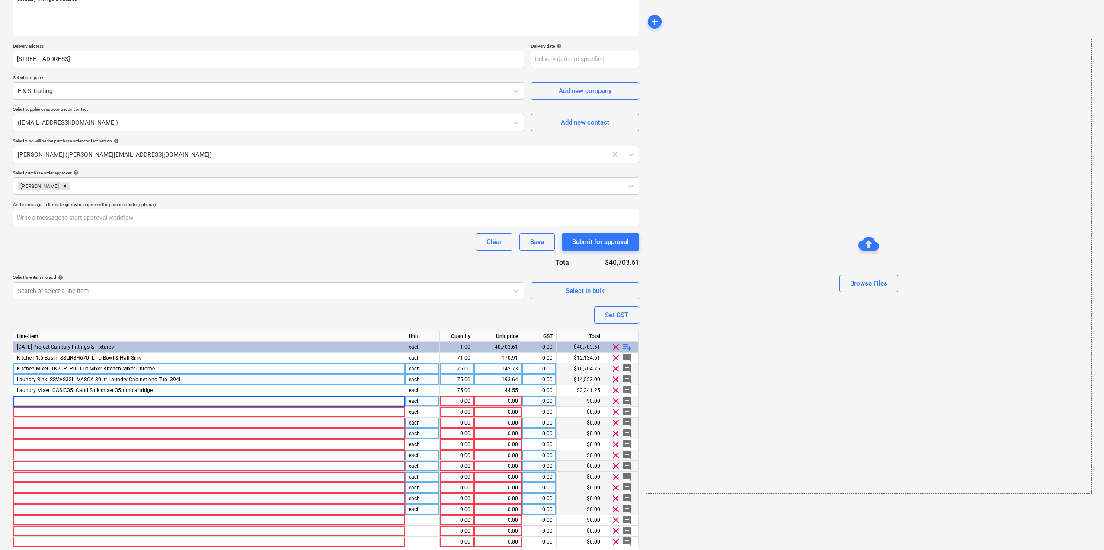
type input "Basin ­ 7005B ­ Counter Basin 510x360x150mm"
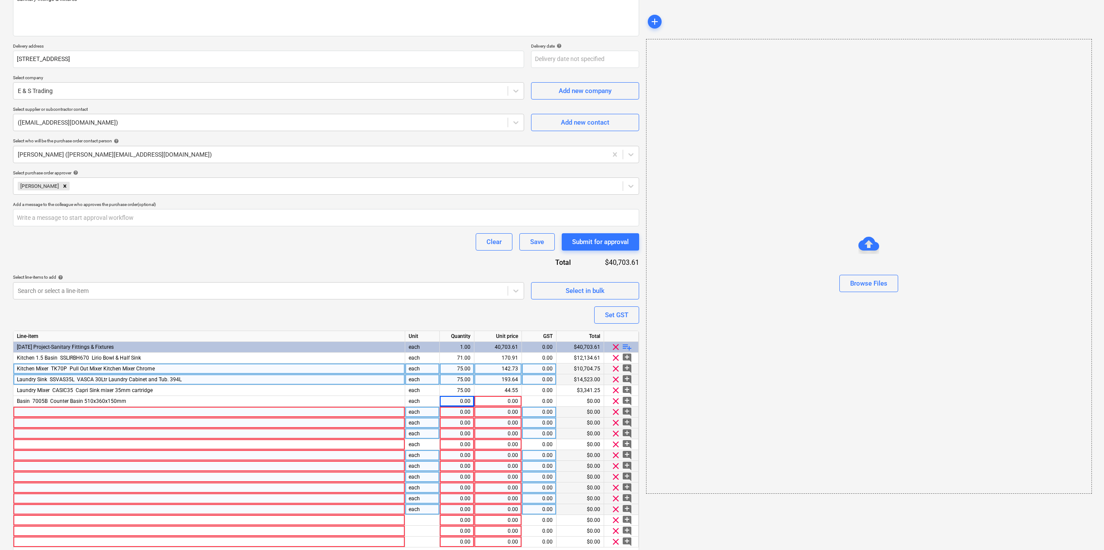
type textarea "x"
type input "146"
type textarea "x"
type input "108.18"
type textarea "x"
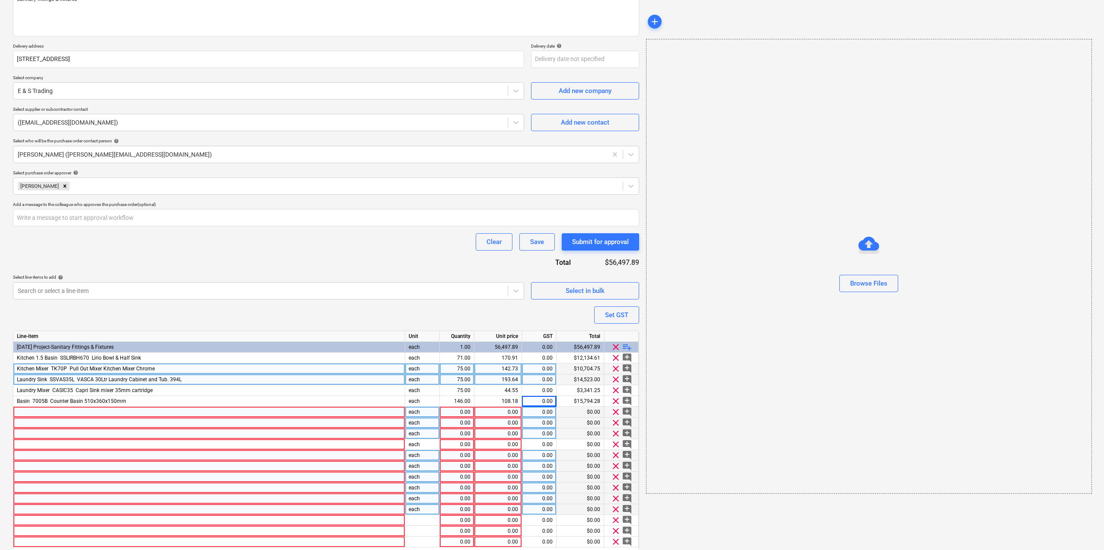
click at [119, 414] on div at bounding box center [209, 412] width 392 height 11
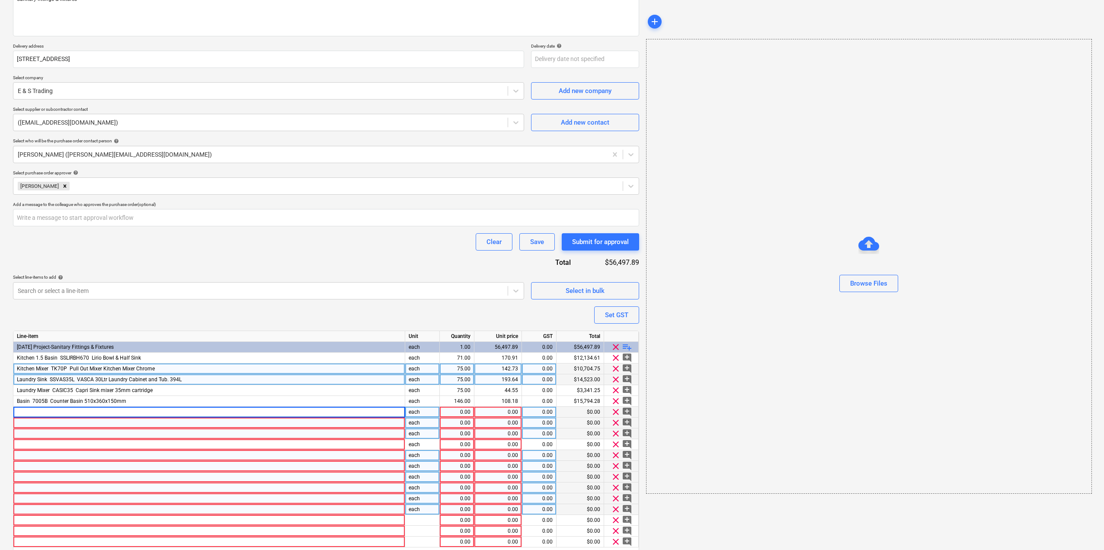
type input "Basin Waste ­ UNIPOPCH ­ Uni­Pop Pop­up Waste Chrome"
click at [107, 422] on div at bounding box center [209, 422] width 392 height 11
type textarea "x"
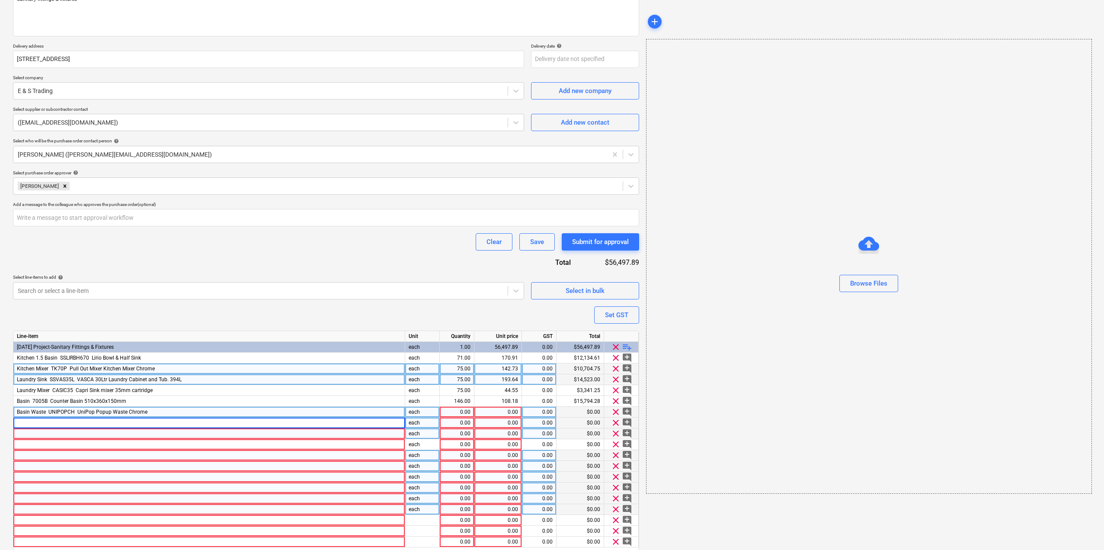
type input "Basin Mixer ­ AMBAC ­ Amalfi Round Pin Basin Mixer"
type textarea "x"
click at [461, 413] on div "0.00" at bounding box center [456, 412] width 27 height 11
type input "146"
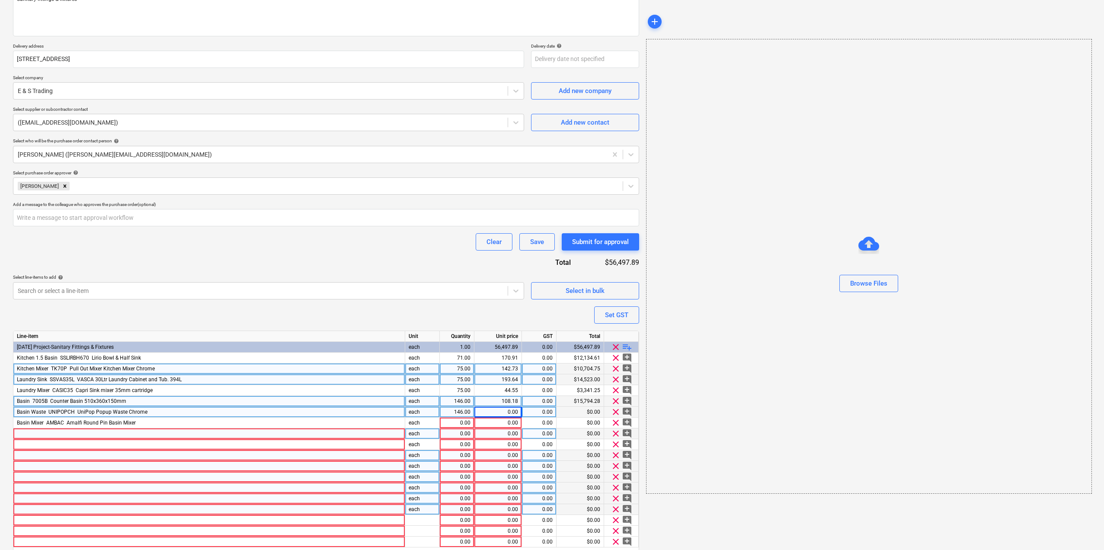
click at [515, 403] on div "108.18" at bounding box center [498, 401] width 40 height 11
click at [509, 412] on div "0.00" at bounding box center [498, 412] width 40 height 11
type textarea "x"
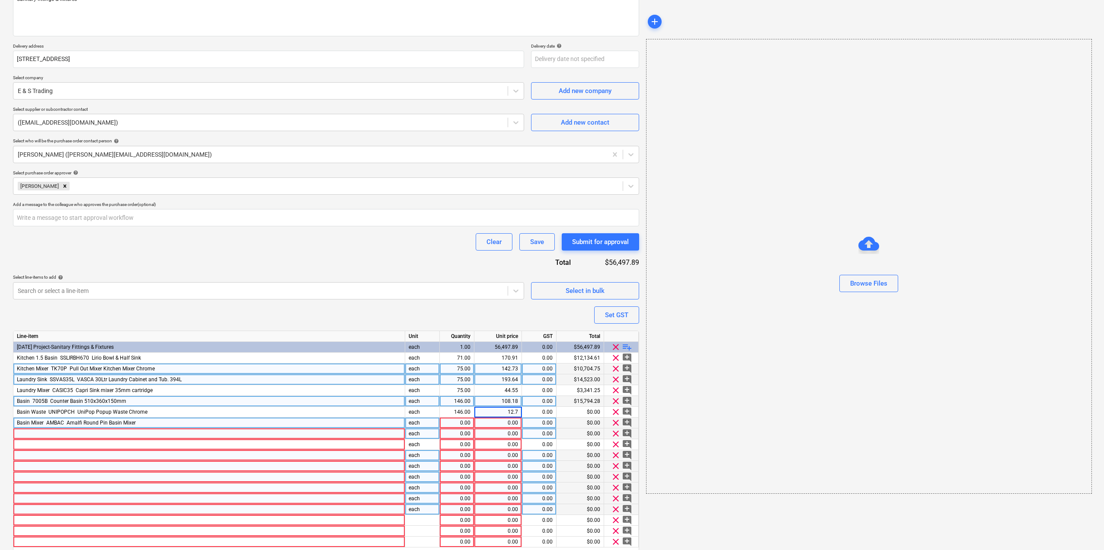
type input "12.73"
type textarea "x"
click at [458, 421] on div "0.00" at bounding box center [456, 422] width 27 height 11
type input "146"
type textarea "x"
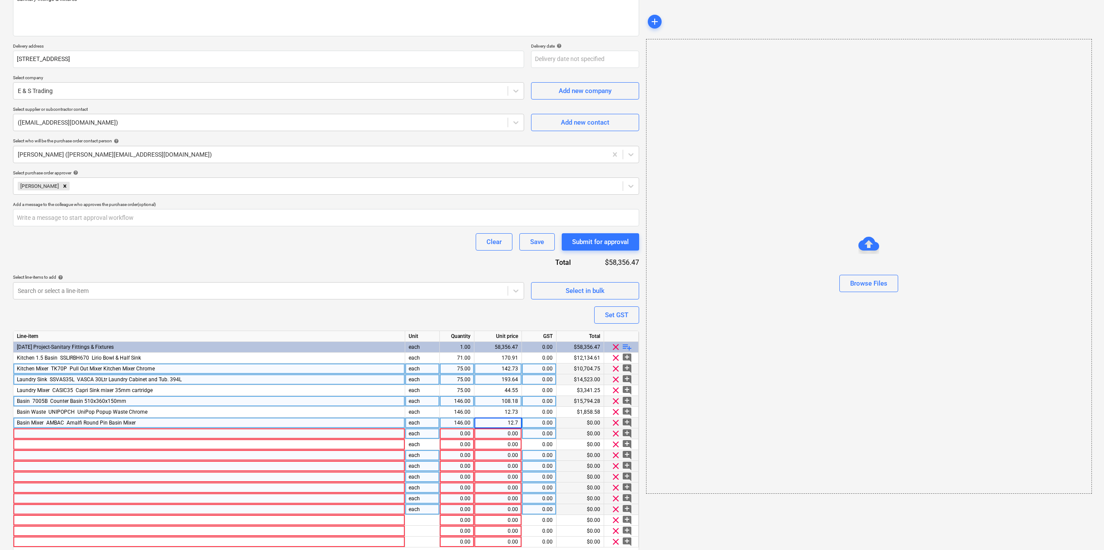
type input "12.73"
click at [503, 426] on div "12.73" at bounding box center [498, 422] width 40 height 11
type textarea "x"
type input "53.64"
click at [87, 433] on div at bounding box center [209, 433] width 392 height 11
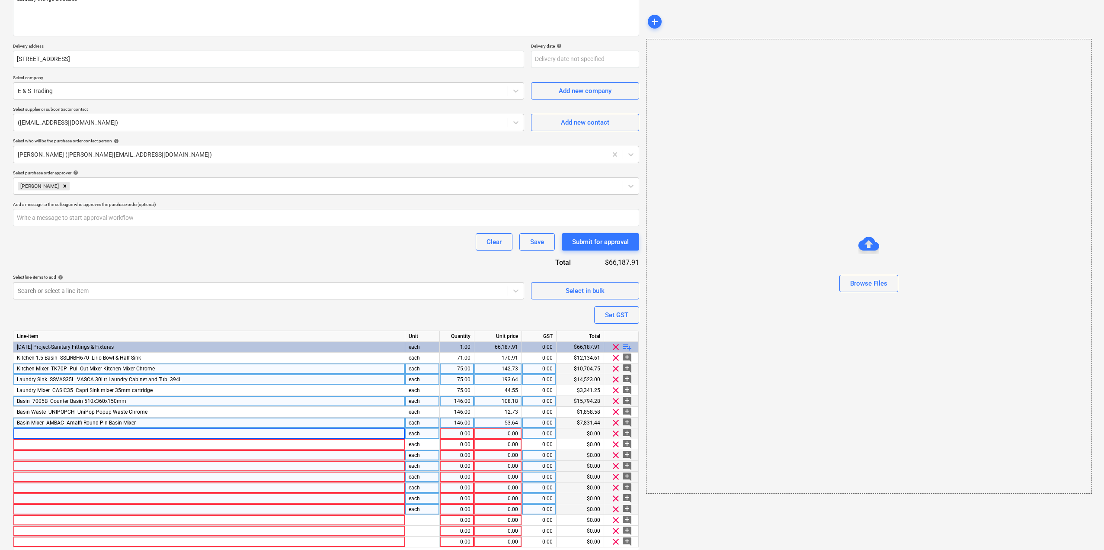
click at [152, 436] on div at bounding box center [209, 433] width 392 height 11
type textarea "x"
type input "Basin Mixer Extension ­ AMX100C ­ Amalfi 100mm Spacer Extension with"
type textarea "x"
click at [444, 435] on div "0.00" at bounding box center [456, 433] width 27 height 11
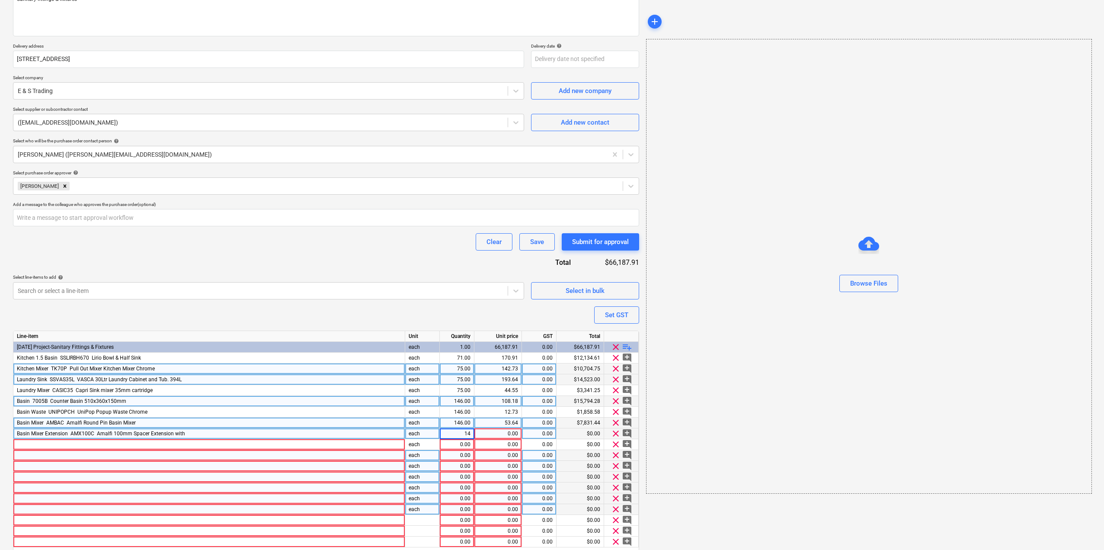
type input "146"
type textarea "x"
type input "22.73"
click at [86, 446] on div at bounding box center [209, 444] width 392 height 11
type textarea "x"
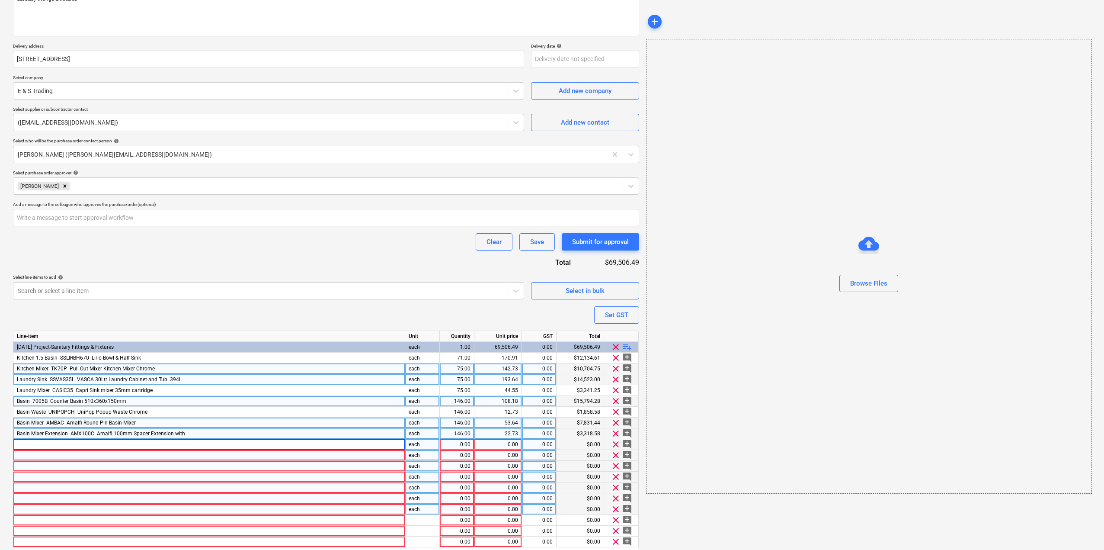
type input "Face Mounted Toilet ­ AMAWFPW ­ Amal? Rimless Short Projection"
type textarea "x"
type input "119"
type textarea "x"
type input "250.91"
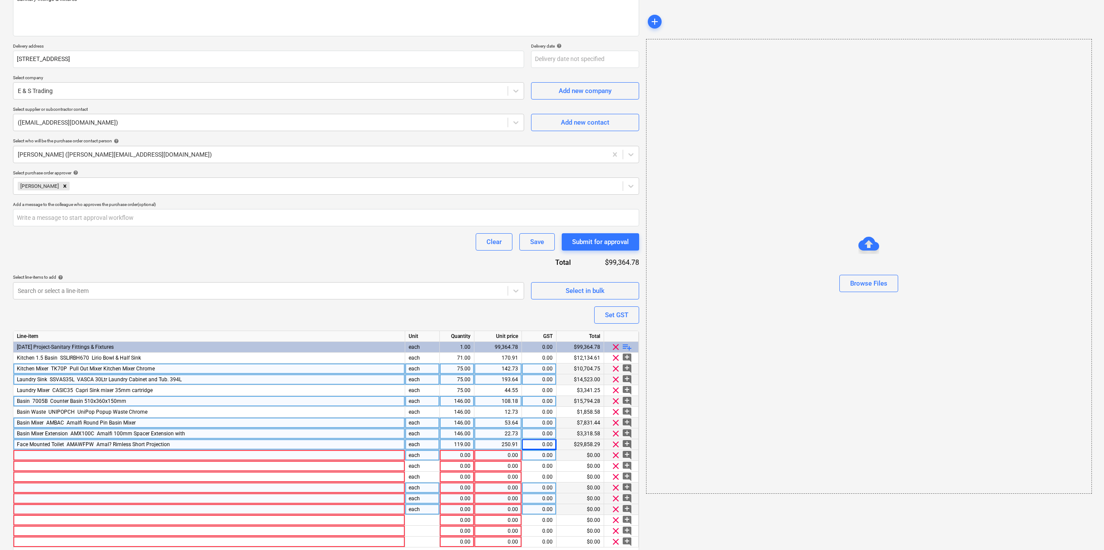
click at [67, 454] on div at bounding box center [209, 455] width 392 height 11
type textarea "x"
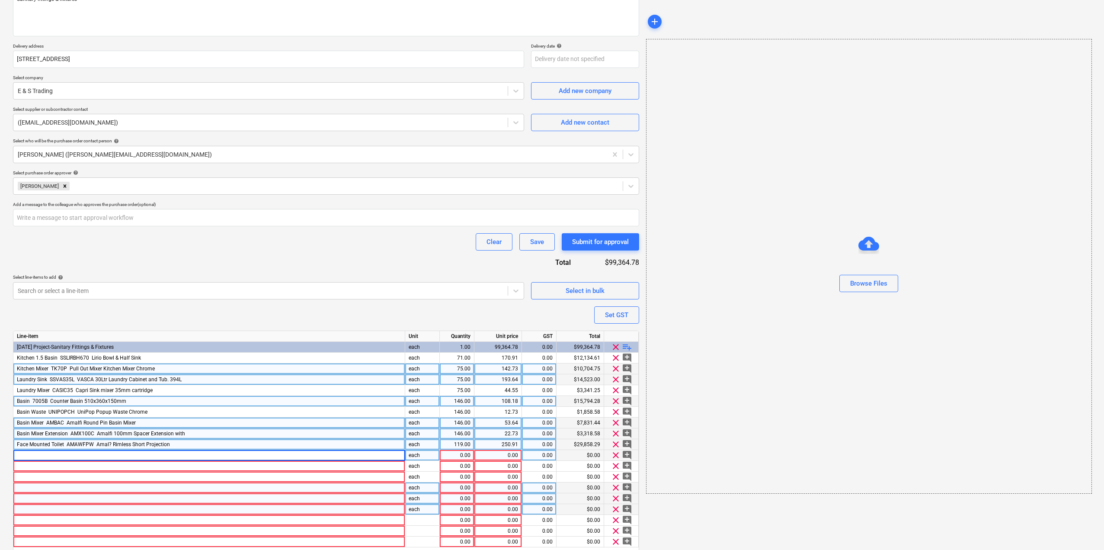
type input "Shower Head ­ MITWSOR200C ­ Milan Round Twin Head Shower on Rail"
type textarea "x"
type input "139"
type textarea "x"
type input "204.55"
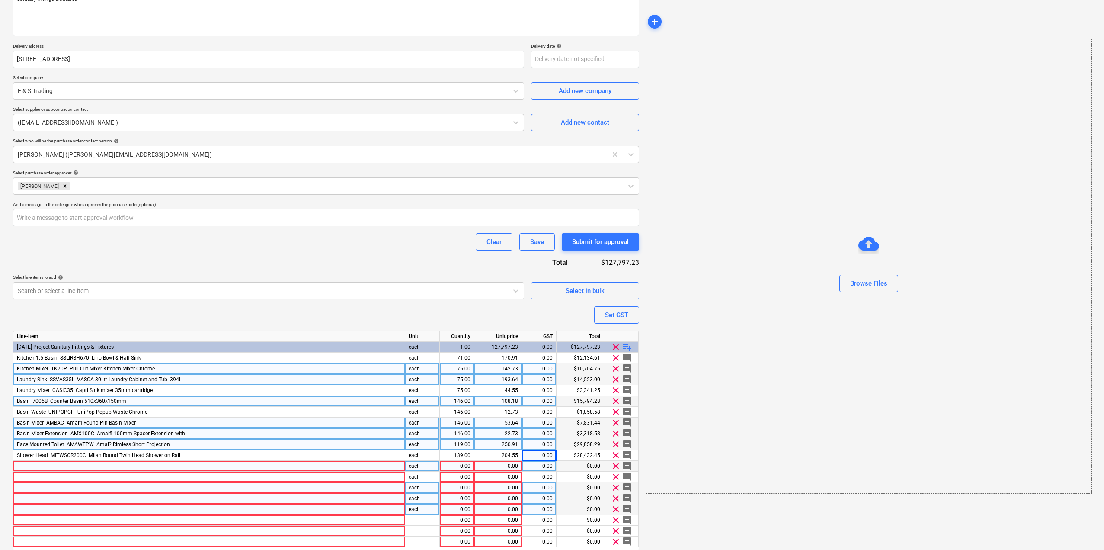
click at [44, 465] on div at bounding box center [209, 466] width 392 height 11
type textarea "x"
type input "INWALL Shower Mixer ­ AMWAC ­ Amalfi Wall Mixer Chrome"
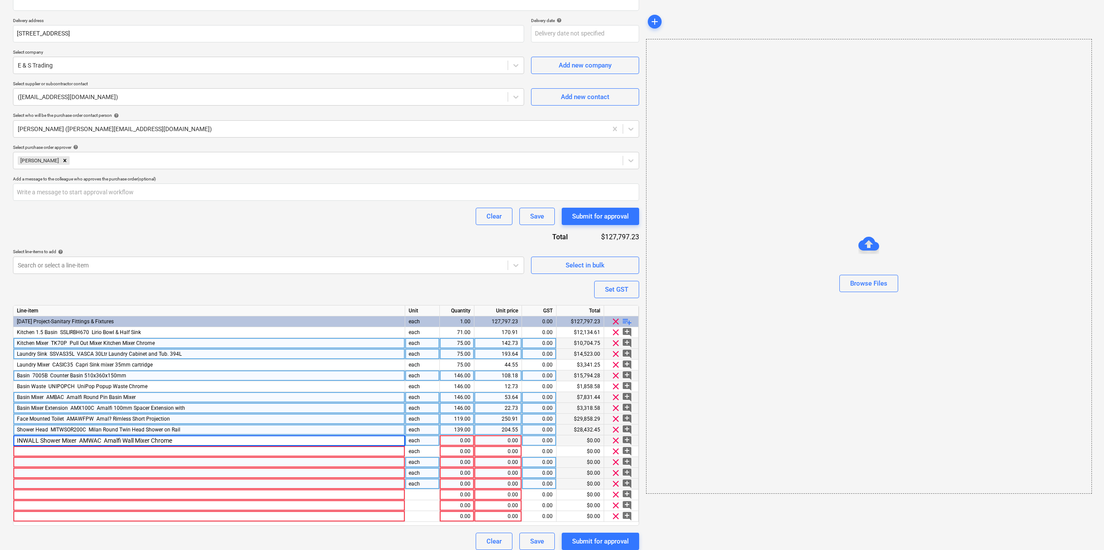
scroll to position [151, 0]
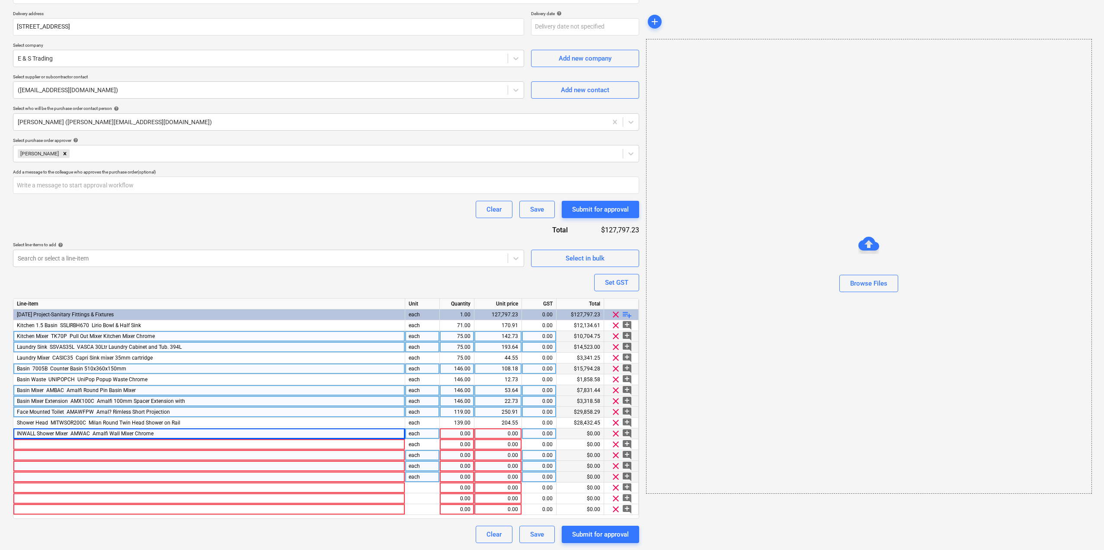
click at [625, 314] on span "playlist_add" at bounding box center [627, 314] width 10 height 10
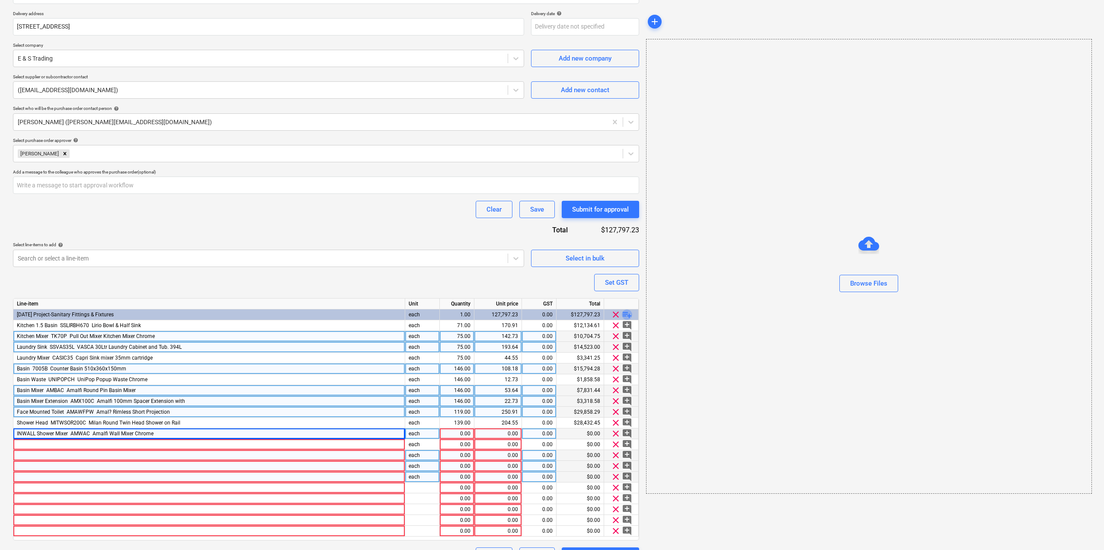
click at [625, 314] on span "playlist_add" at bounding box center [627, 314] width 10 height 10
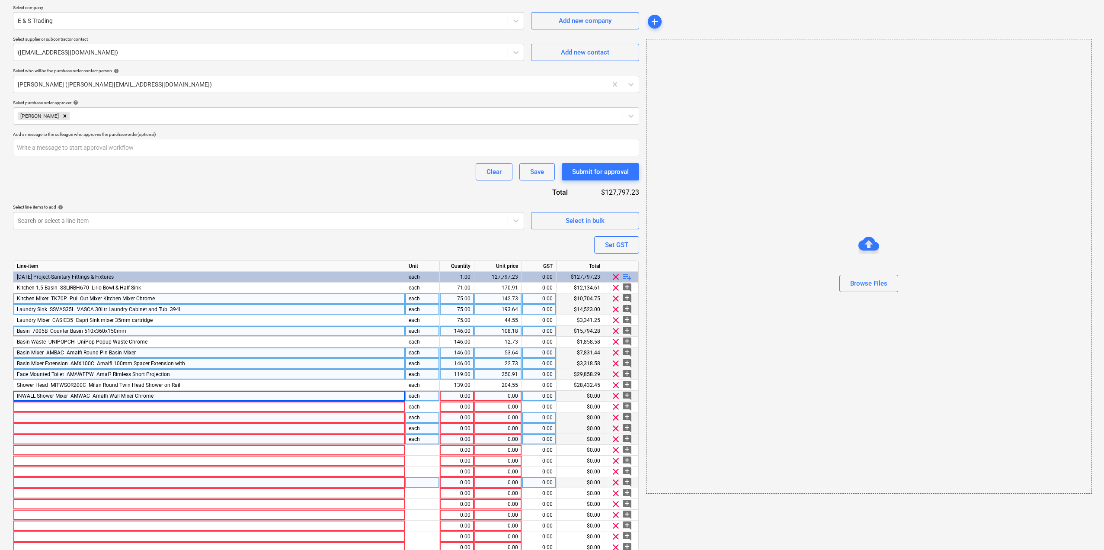
scroll to position [227, 0]
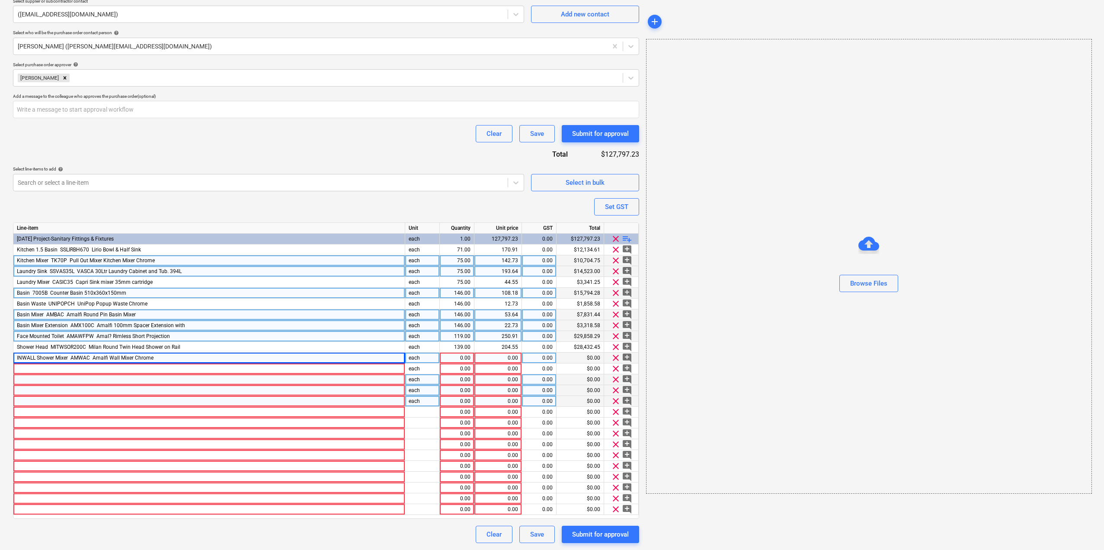
click at [373, 360] on div "INWALL Shower Mixer ­ AMWAC ­ Amalfi Wall Mixer Chrome" at bounding box center [209, 357] width 392 height 11
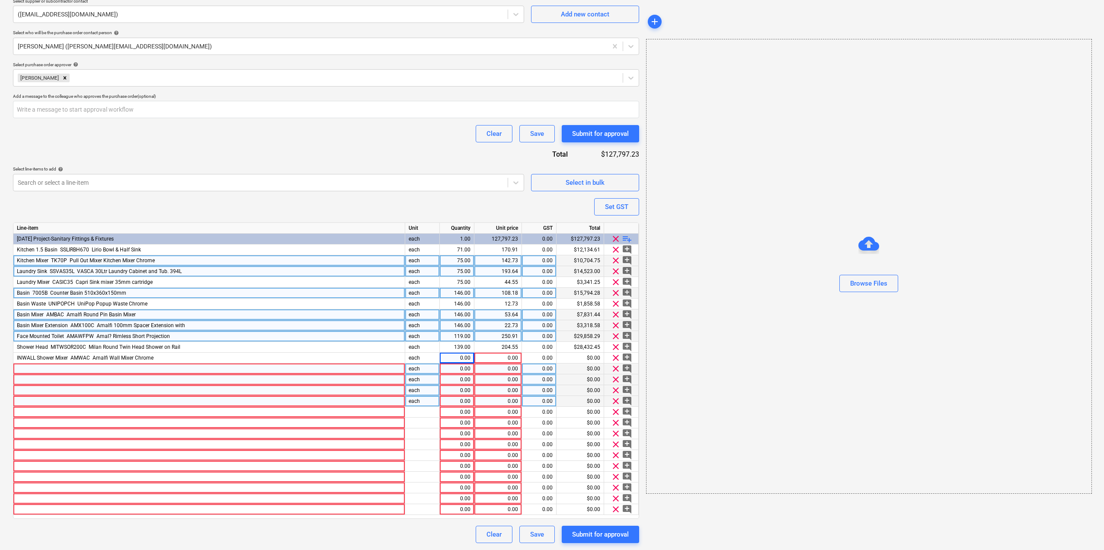
type textarea "x"
type input "139"
type textarea "x"
type input "21.82"
type textarea "x"
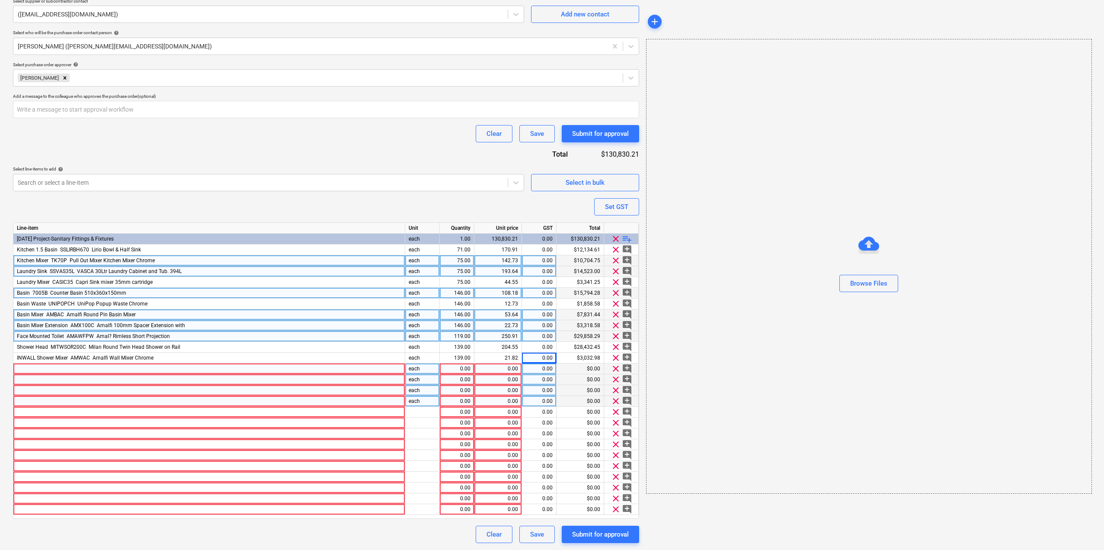
click at [73, 365] on div at bounding box center [209, 368] width 392 height 11
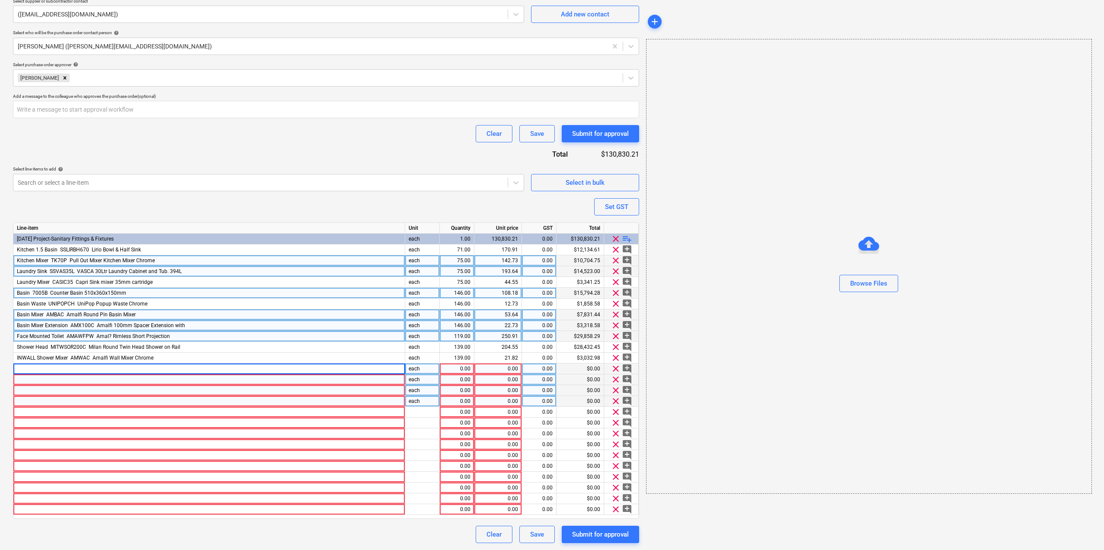
type input "Shower Mixer ­ AMWAC ­ Amalfi Wall Mixer Chrome"
type textarea "x"
type input "139"
type textarea "x"
type input "10.91"
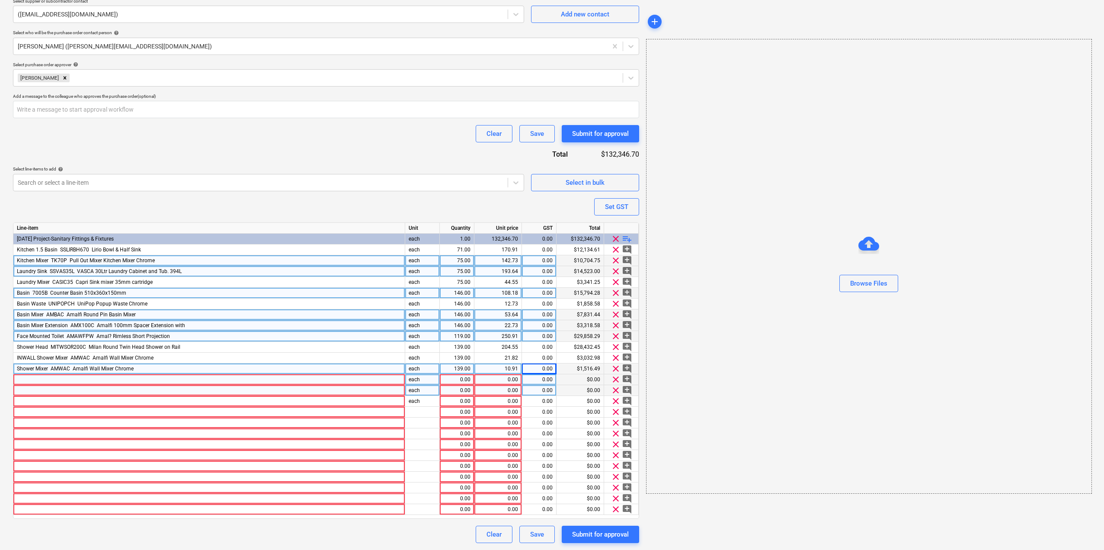
click at [79, 379] on div at bounding box center [209, 379] width 392 height 11
type textarea "x"
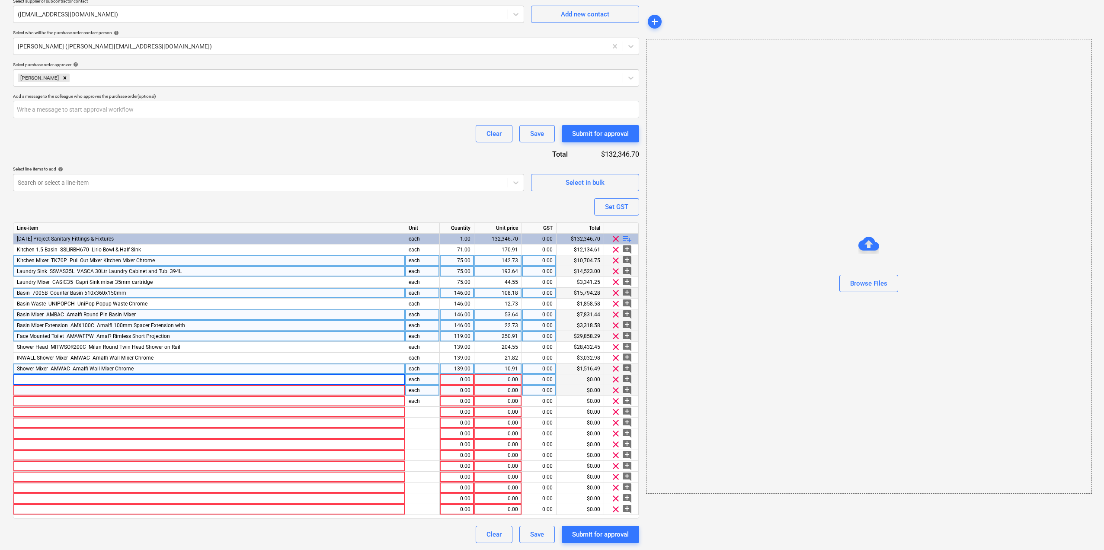
type input "Toilet Roll Holder ­ HI2386 ­ Hiro Toilet Roll Hldr"
type textarea "x"
type input "143"
type textarea "x"
type input "18.18"
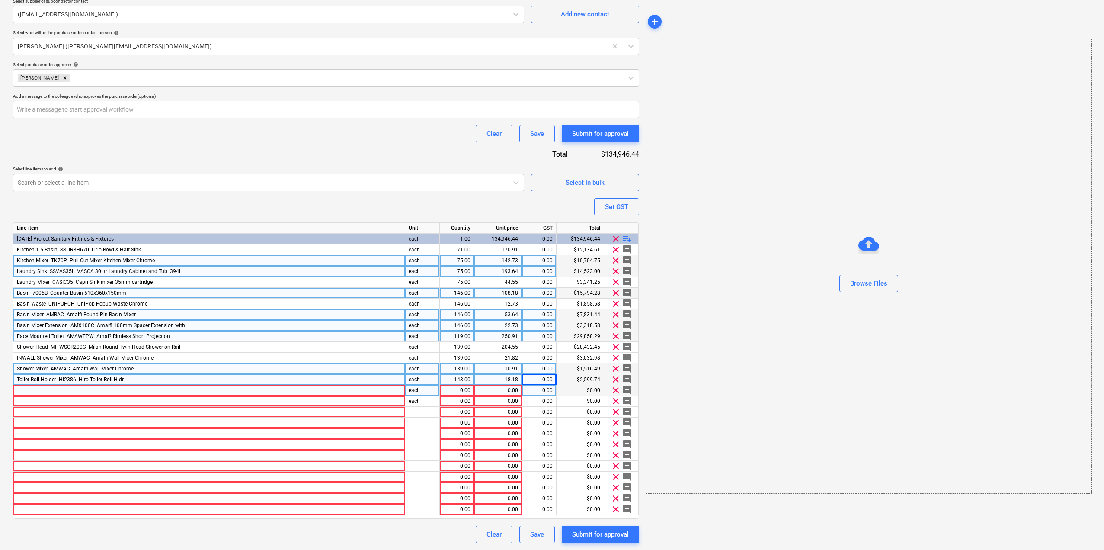
type textarea "x"
click at [96, 387] on div at bounding box center [209, 390] width 392 height 11
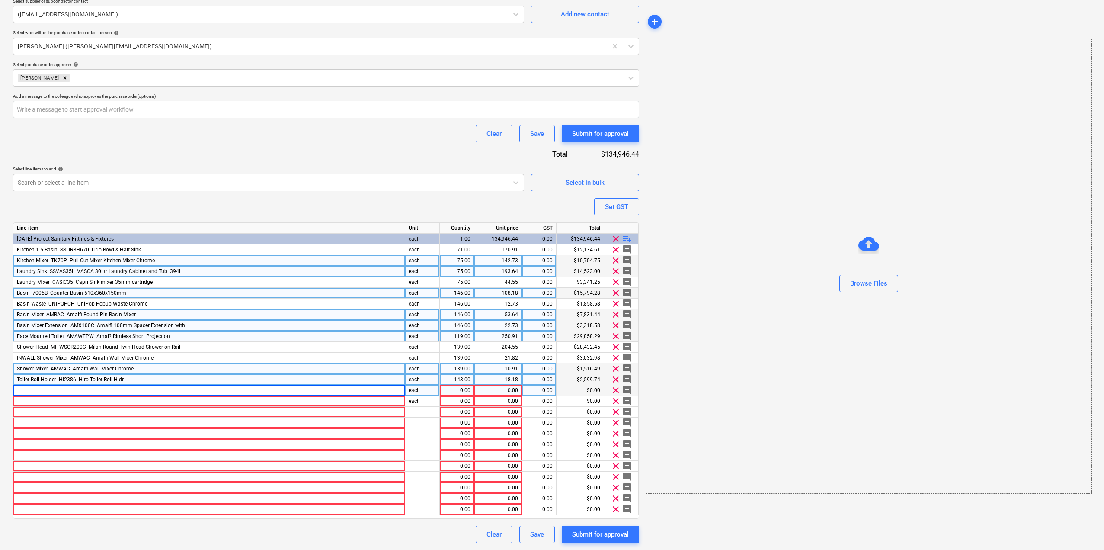
type input "Robe Hook ­ CARHC ­ Capri Robe Hook"
type textarea "x"
click at [454, 390] on div "0.00" at bounding box center [456, 390] width 27 height 11
type input "4"
type textarea "x"
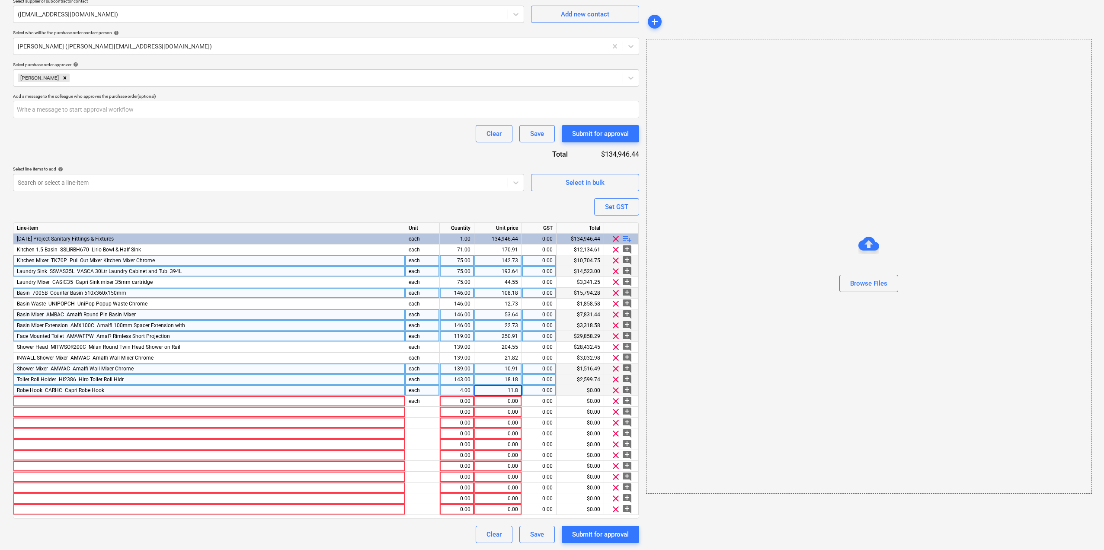
type input "11.82"
click at [133, 401] on div at bounding box center [209, 401] width 392 height 11
type textarea "x"
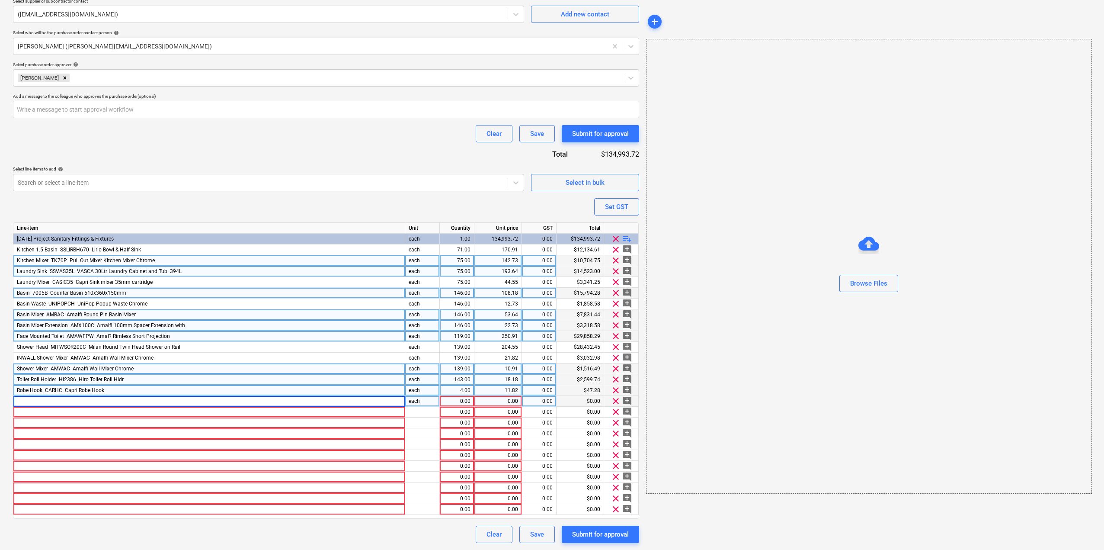
type input "Towel Rail ­ CASTR600C ­ Capri 600mm Single Towel Rail ­ Chrome"
type textarea "x"
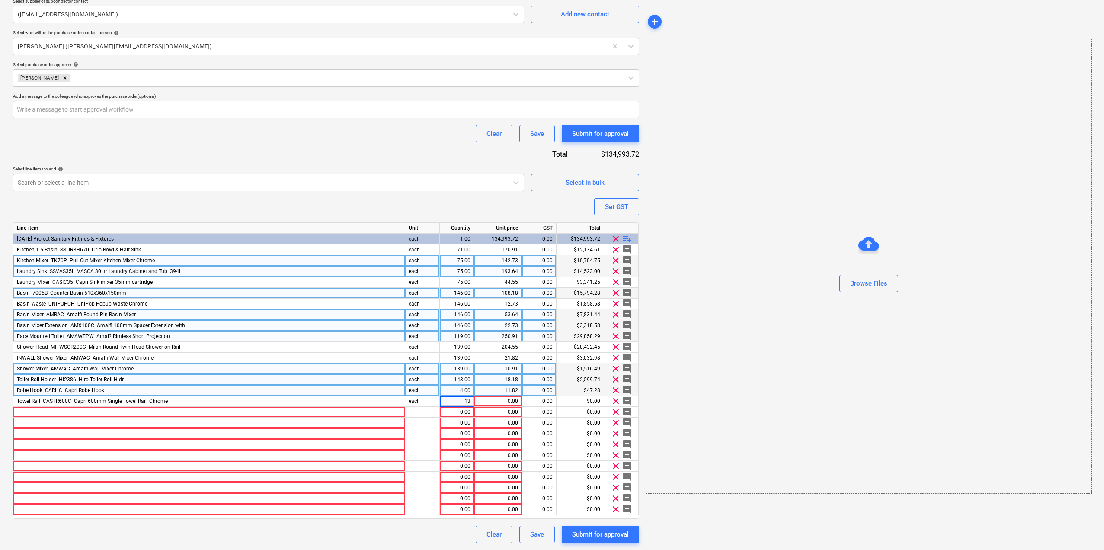
type input "136"
type textarea "x"
type input "27.27"
click at [110, 416] on div at bounding box center [209, 412] width 392 height 11
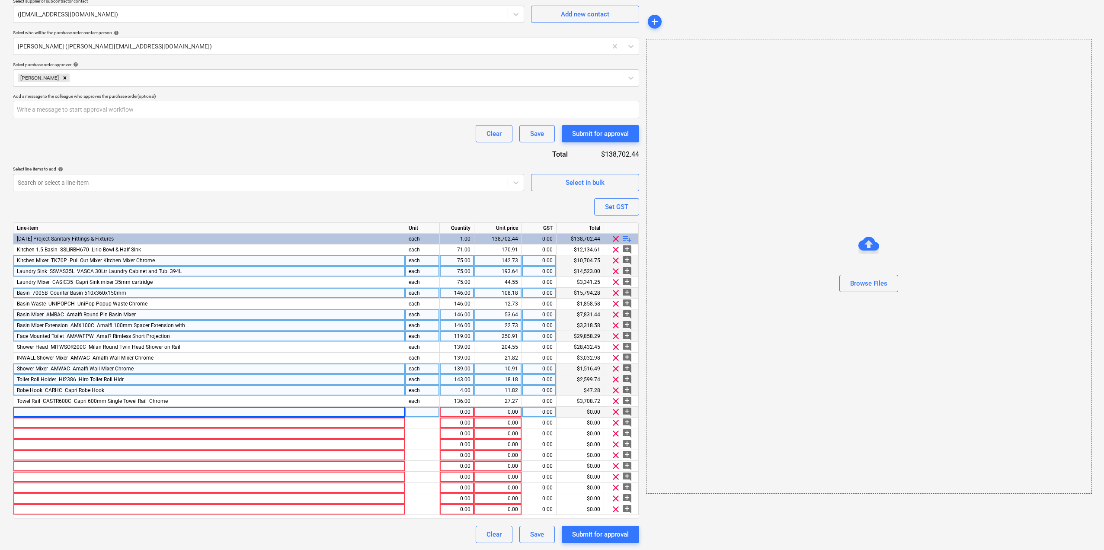
click at [49, 413] on div at bounding box center [209, 412] width 392 height 11
type textarea "x"
type input "Floor Waste ­ T628B ­ 100mm Square Floor Grate, Chrome"
type textarea "x"
type input "each"
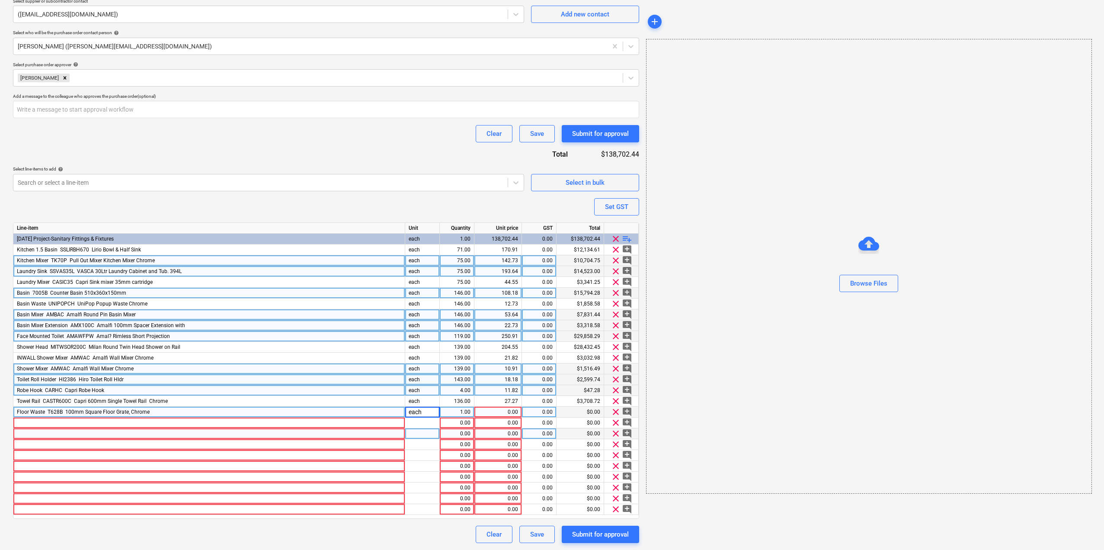
type textarea "x"
type input "218"
type textarea "x"
type input "11.82"
click at [368, 426] on div at bounding box center [209, 422] width 392 height 11
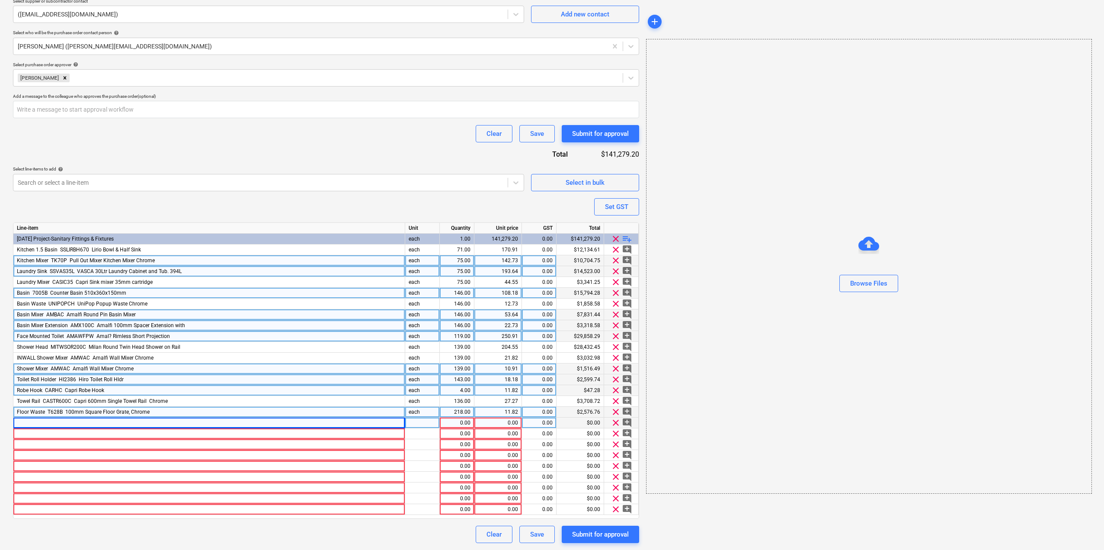
click at [146, 419] on div at bounding box center [209, 422] width 392 height 11
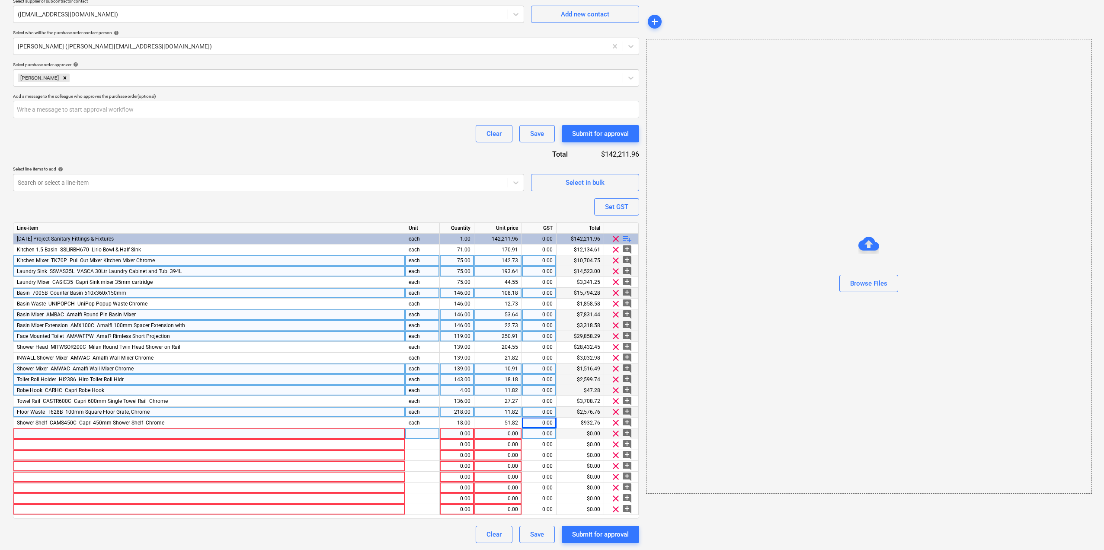
click at [34, 433] on div at bounding box center [209, 433] width 392 height 11
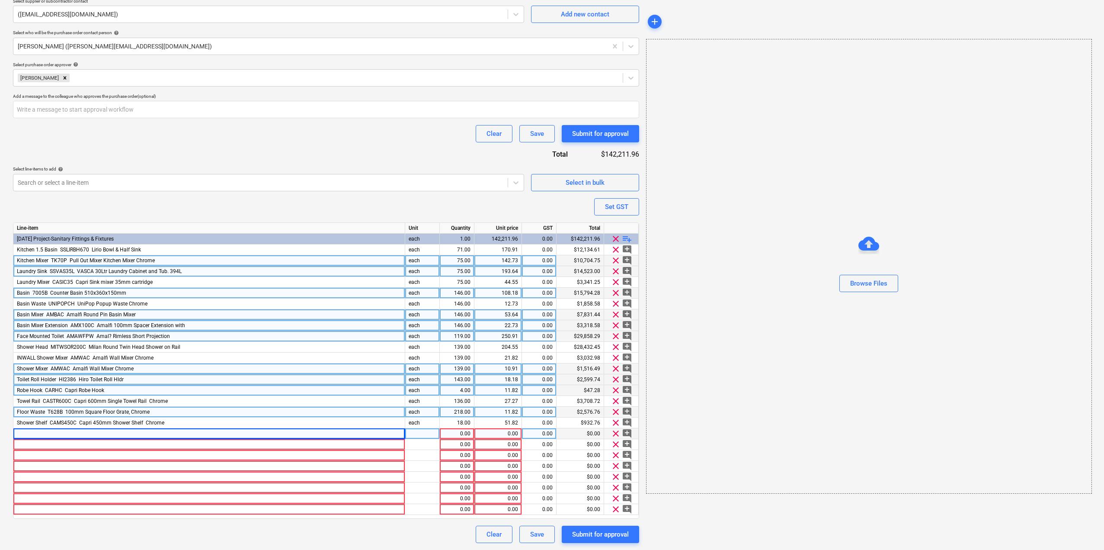
click at [32, 435] on div at bounding box center [209, 433] width 392 height 11
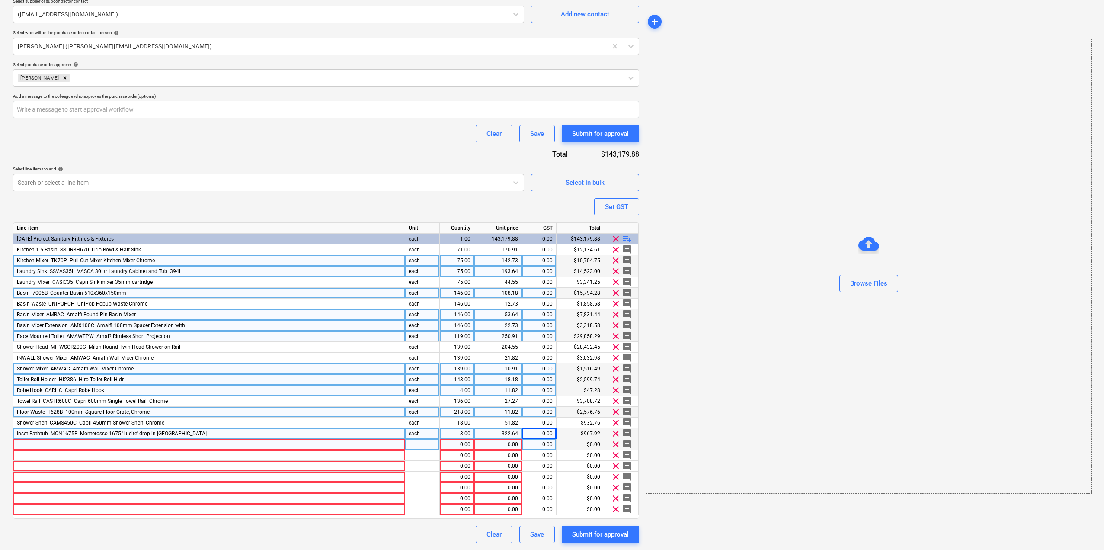
click at [54, 445] on div at bounding box center [209, 444] width 392 height 11
click at [257, 455] on div at bounding box center [209, 455] width 392 height 11
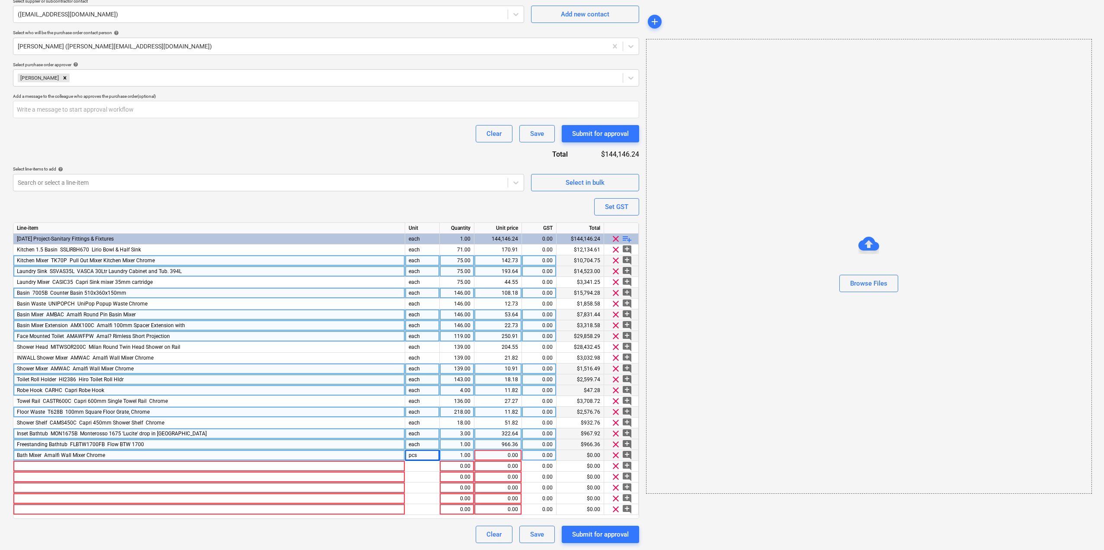
click at [424, 443] on div "each" at bounding box center [422, 444] width 35 height 11
click at [424, 443] on input "each" at bounding box center [422, 444] width 34 height 10
click at [417, 454] on div "pcs" at bounding box center [422, 455] width 35 height 11
click at [417, 454] on input "pcs" at bounding box center [422, 455] width 34 height 10
click at [421, 466] on div at bounding box center [422, 466] width 35 height 11
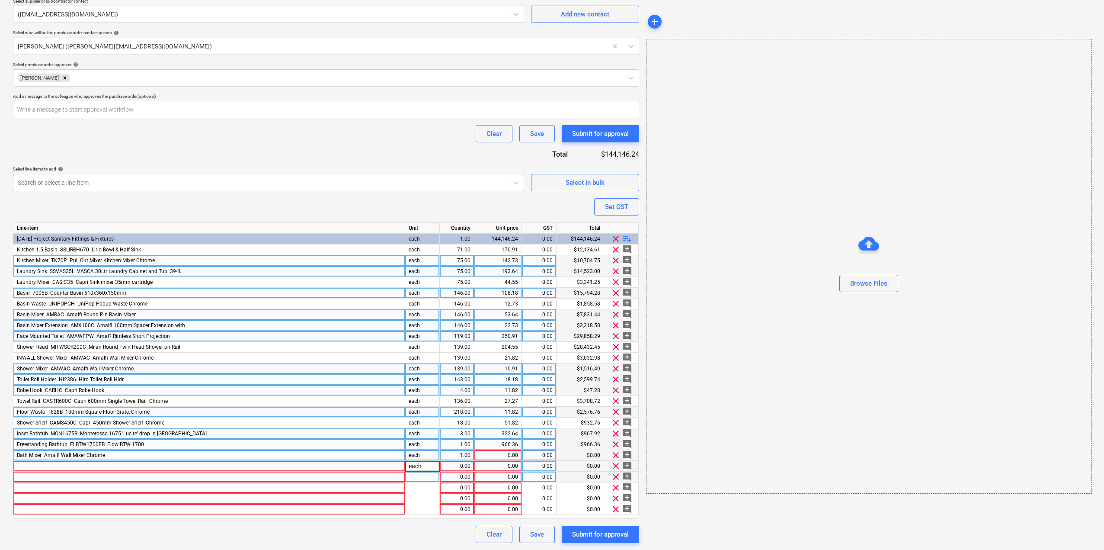
click at [420, 475] on div at bounding box center [422, 476] width 35 height 11
click at [419, 489] on div at bounding box center [422, 487] width 35 height 11
click at [419, 500] on div at bounding box center [422, 498] width 35 height 11
click at [420, 509] on div at bounding box center [422, 509] width 35 height 11
click at [726, 341] on div "Browse Files" at bounding box center [869, 266] width 446 height 455
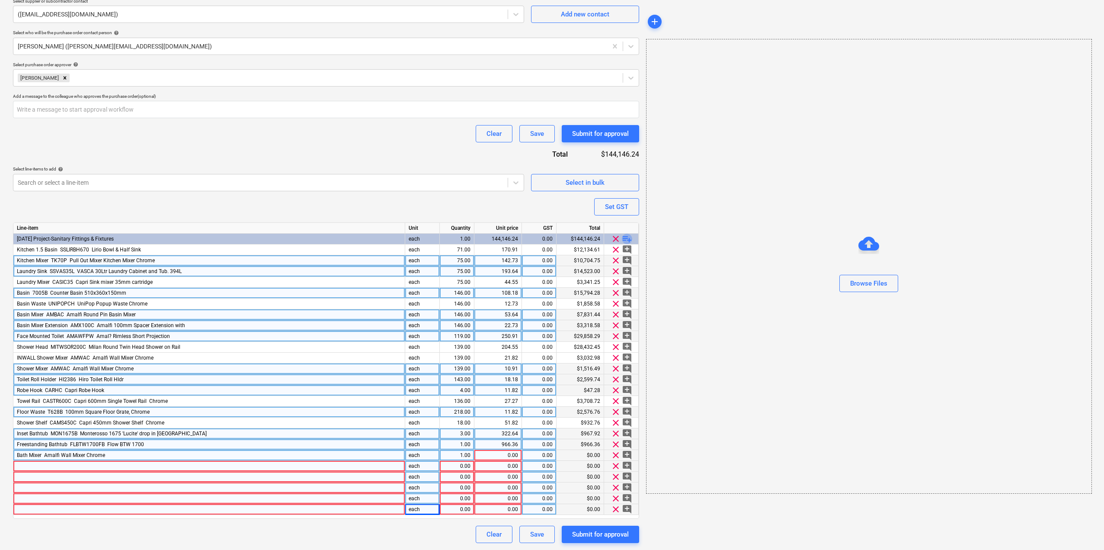
click at [624, 237] on span "playlist_add" at bounding box center [627, 239] width 10 height 10
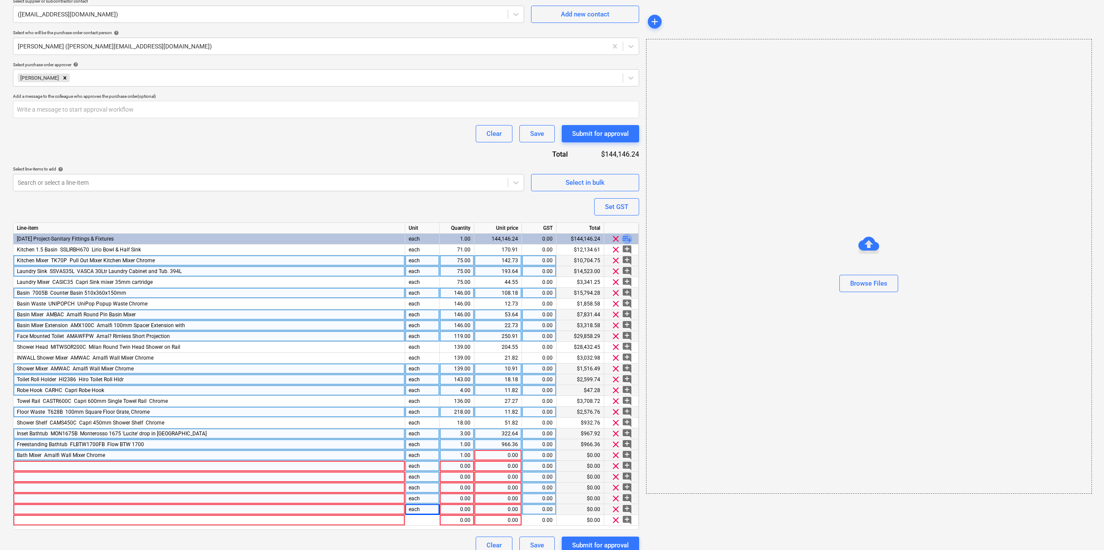
click at [625, 237] on span "playlist_add" at bounding box center [627, 239] width 10 height 10
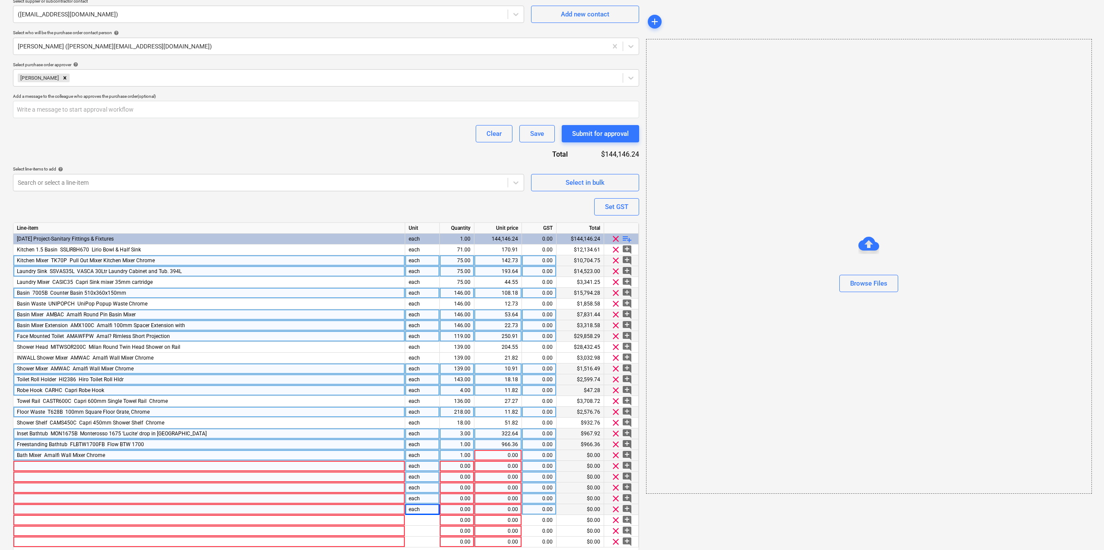
click at [121, 455] on div "Bath Mixer ­ Amalfi Wall Mixer Chrome" at bounding box center [209, 455] width 392 height 11
click at [459, 454] on div "1.00" at bounding box center [456, 455] width 27 height 11
click at [511, 455] on div "0.00" at bounding box center [498, 455] width 40 height 11
click at [285, 468] on div at bounding box center [209, 466] width 392 height 11
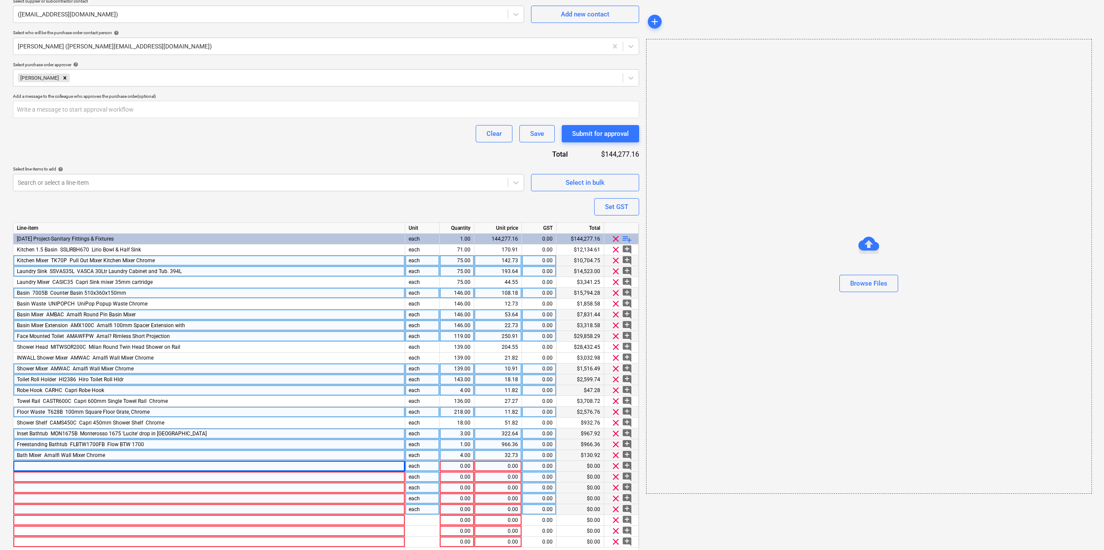
click at [108, 467] on div at bounding box center [209, 466] width 392 height 11
click at [444, 470] on div "0.00" at bounding box center [456, 466] width 27 height 11
click at [496, 475] on div "0.00" at bounding box center [498, 476] width 40 height 11
click at [504, 468] on div "0.00" at bounding box center [498, 466] width 40 height 11
click at [172, 483] on div at bounding box center [209, 487] width 392 height 11
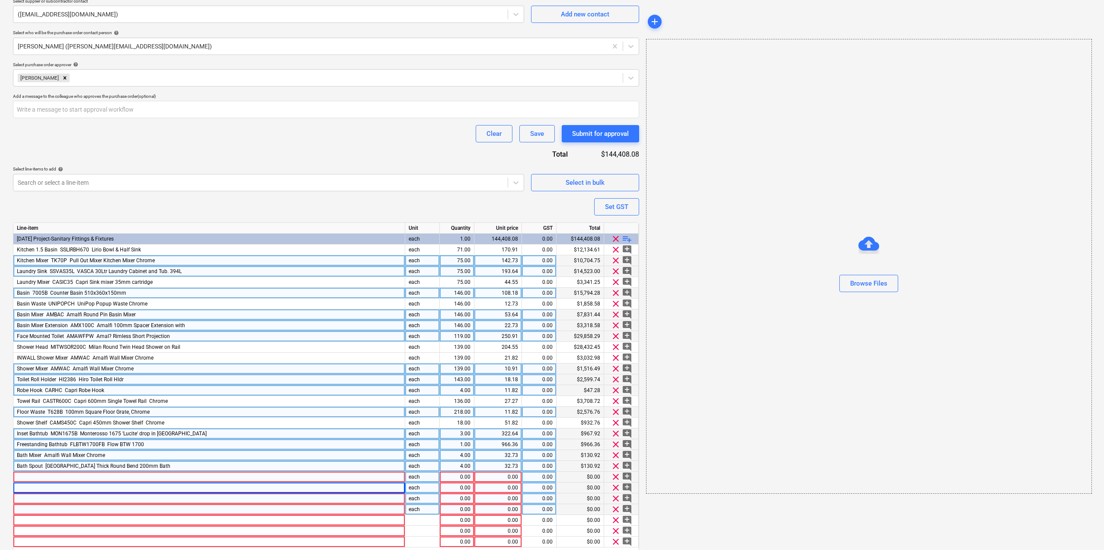
click at [172, 478] on div at bounding box center [209, 476] width 392 height 11
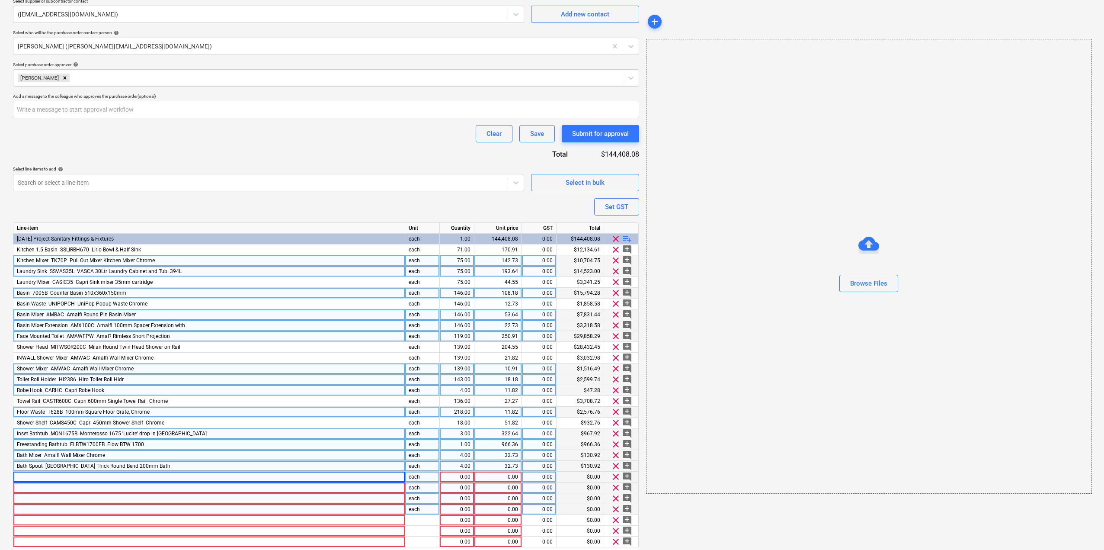
click at [514, 469] on div "32.73" at bounding box center [498, 466] width 40 height 11
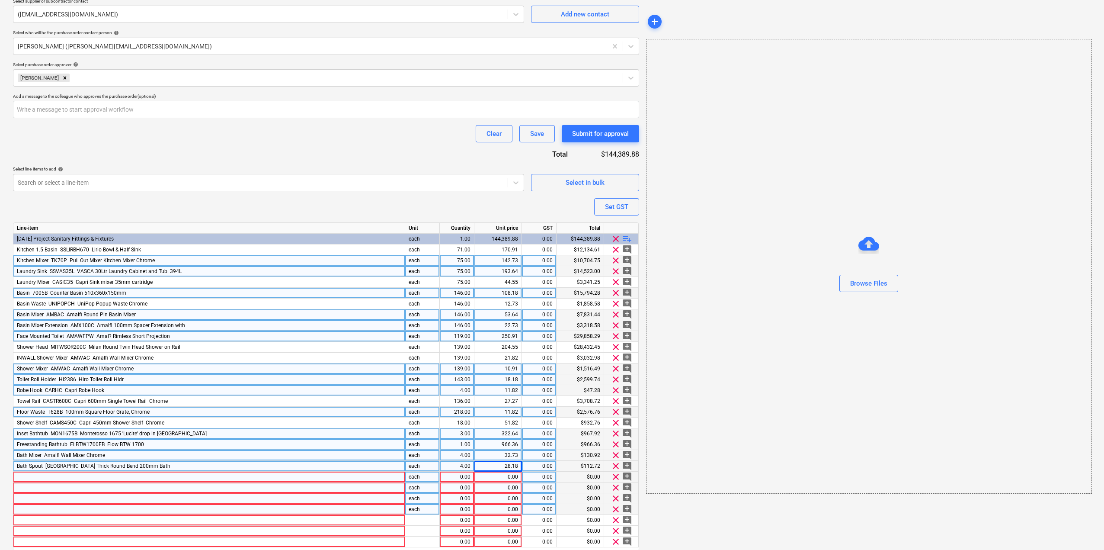
click at [58, 474] on div at bounding box center [209, 476] width 392 height 11
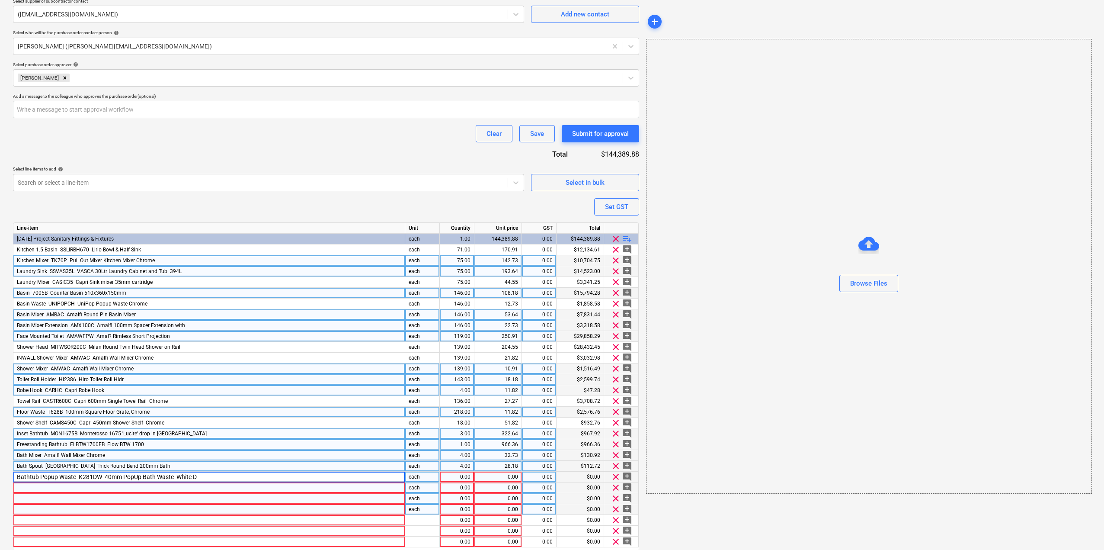
click at [451, 479] on div "0.00" at bounding box center [456, 476] width 27 height 11
click at [503, 480] on div "0.00" at bounding box center [498, 476] width 40 height 11
click at [336, 488] on div at bounding box center [209, 487] width 392 height 11
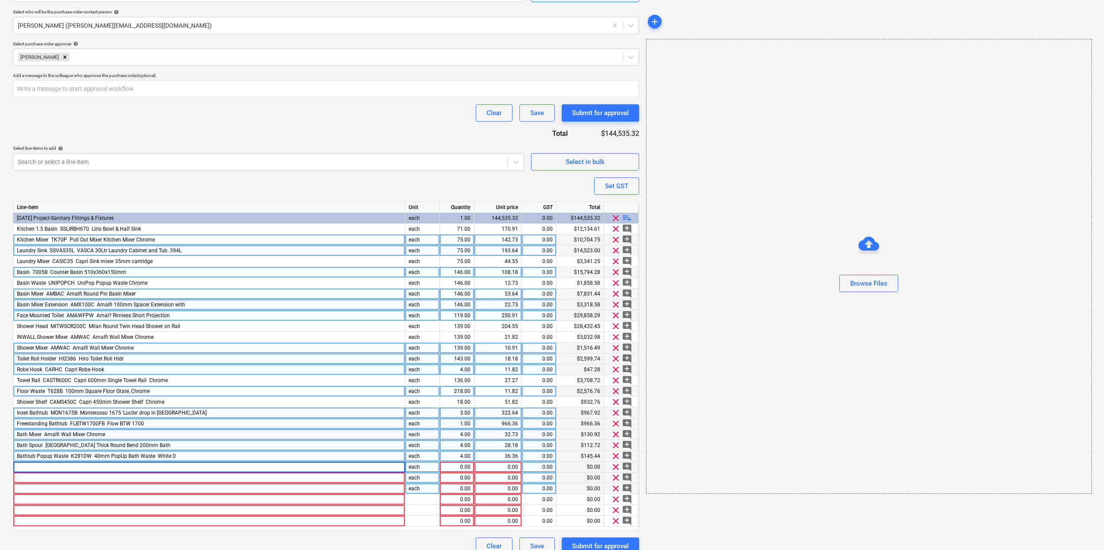
scroll to position [259, 0]
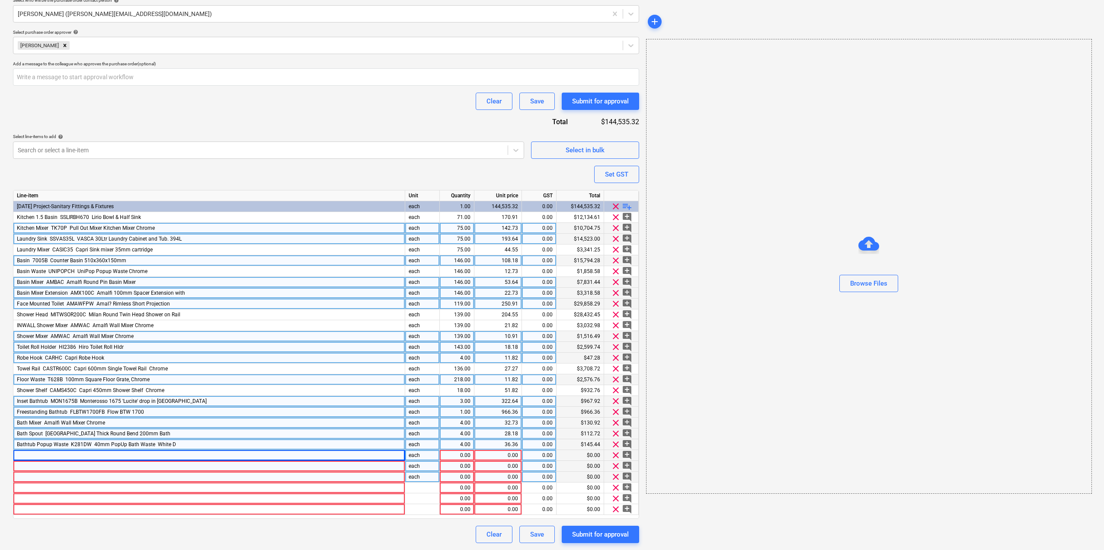
click at [171, 456] on div at bounding box center [209, 455] width 392 height 11
click at [234, 455] on input "Inwall Toilet Pan ­ NOUIWP ­ Nouvo Tornado Rimless Wall Faced Pan Only For In" at bounding box center [208, 455] width 391 height 10
click at [213, 456] on input "Inwall Toilet Pan ­ NOUIWP ­ Nouvo Tornado Rimless Wall Faced Pan Only For In" at bounding box center [208, 455] width 391 height 10
drag, startPoint x: 198, startPoint y: 456, endPoint x: 296, endPoint y: 455, distance: 98.6
click at [296, 455] on input "Inwall Toilet Pan ­ NOUIWP ­ Nouvo Tornado Rimless Wall Faced Pan Only For In" at bounding box center [208, 455] width 391 height 10
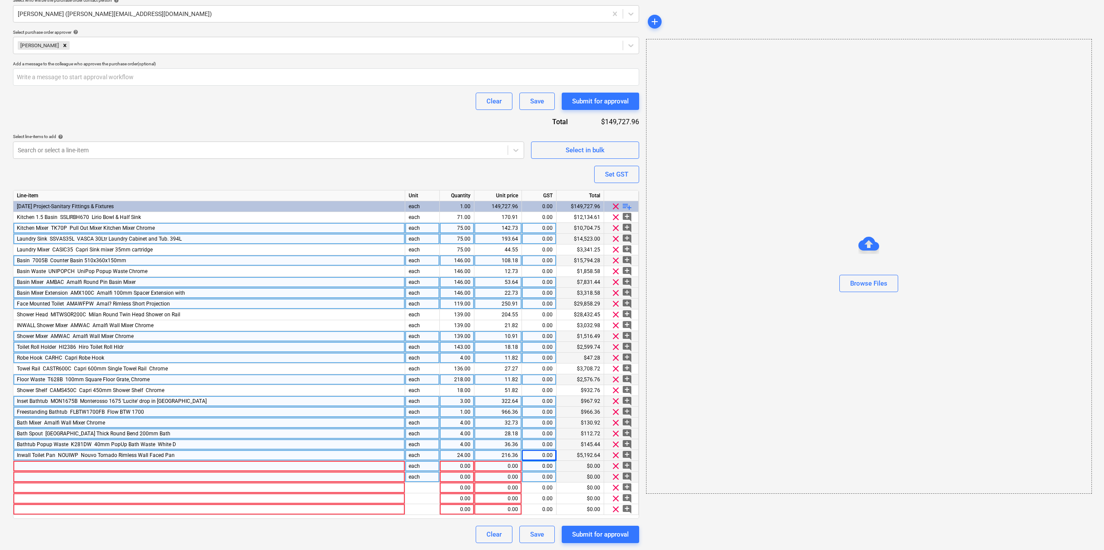
click at [30, 467] on div at bounding box center [209, 466] width 392 height 11
click at [454, 468] on div "0.00" at bounding box center [456, 466] width 27 height 11
click at [281, 481] on div at bounding box center [209, 476] width 392 height 11
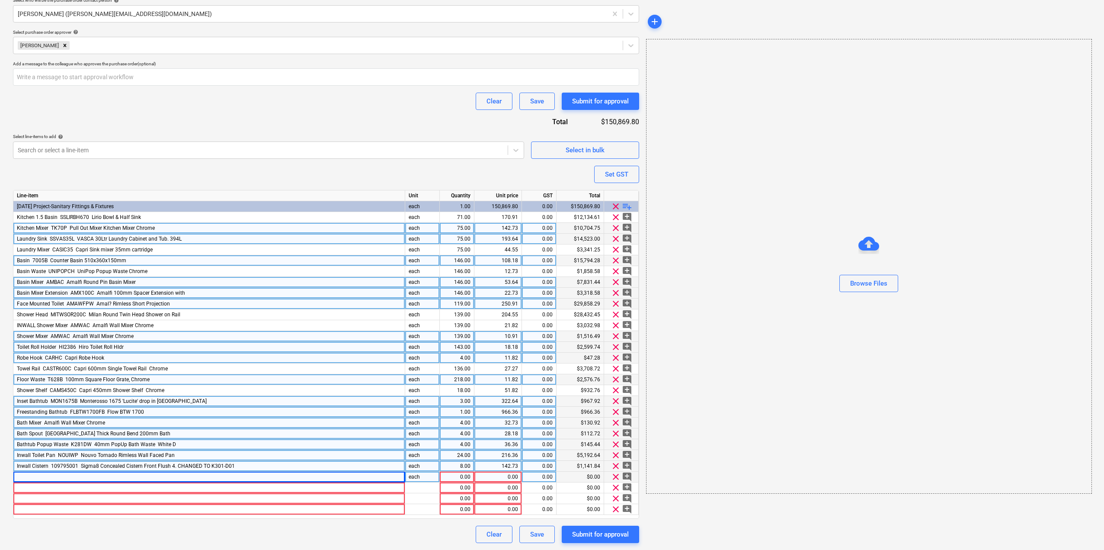
click at [30, 477] on div at bounding box center [209, 476] width 392 height 11
click at [456, 478] on div "0.00" at bounding box center [456, 476] width 27 height 11
click at [423, 484] on div at bounding box center [422, 487] width 35 height 11
click at [124, 486] on div at bounding box center [209, 487] width 392 height 11
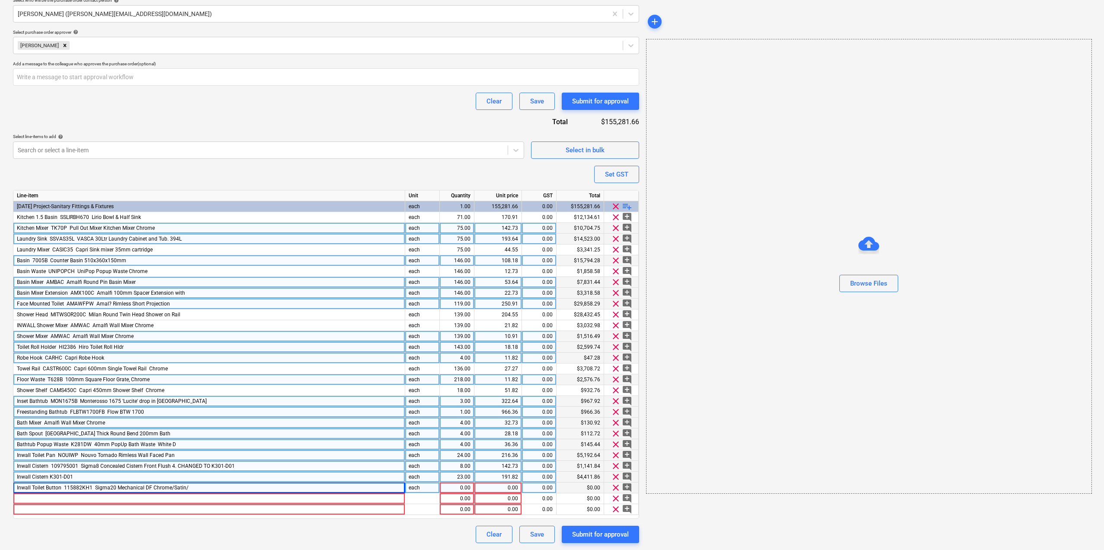
click at [467, 490] on div "0.00" at bounding box center [456, 487] width 27 height 11
click at [107, 501] on div at bounding box center [209, 498] width 392 height 11
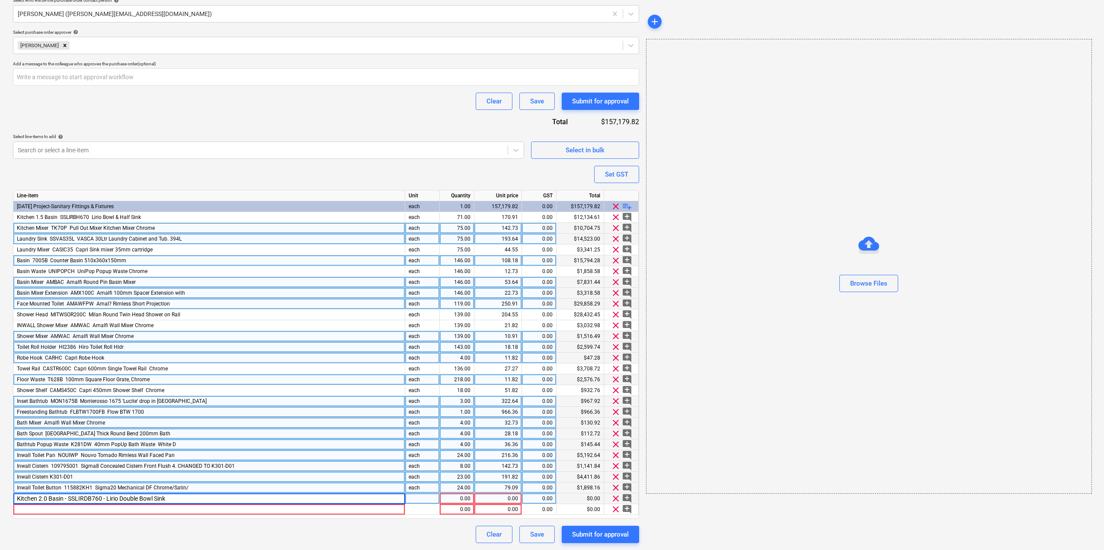
click at [435, 497] on div at bounding box center [422, 498] width 35 height 11
click at [200, 510] on div at bounding box center [209, 509] width 392 height 11
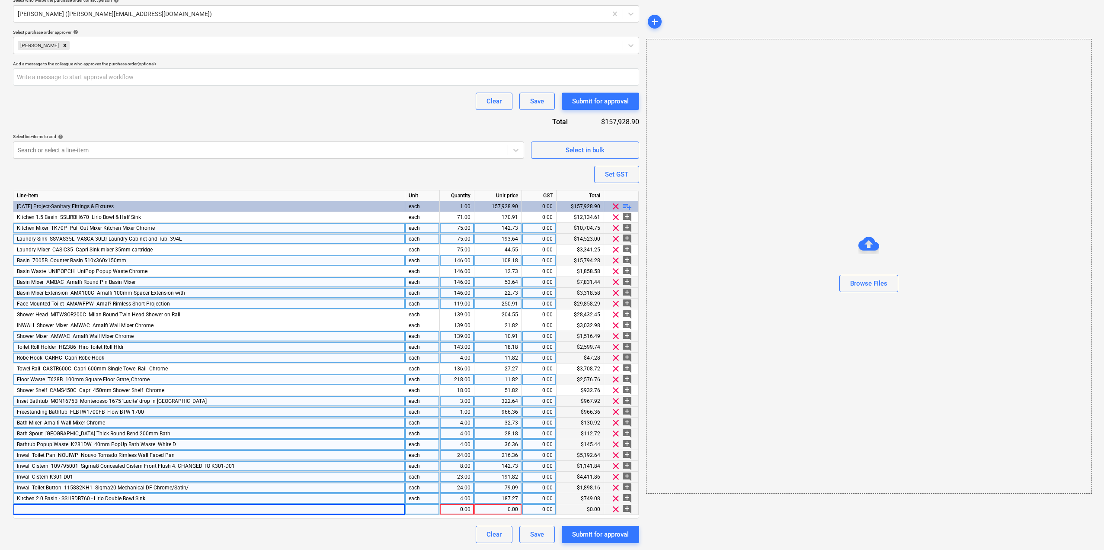
click at [104, 510] on div at bounding box center [209, 509] width 392 height 11
click at [416, 513] on div at bounding box center [422, 509] width 35 height 11
click at [459, 511] on div "1.00" at bounding box center [456, 509] width 27 height 11
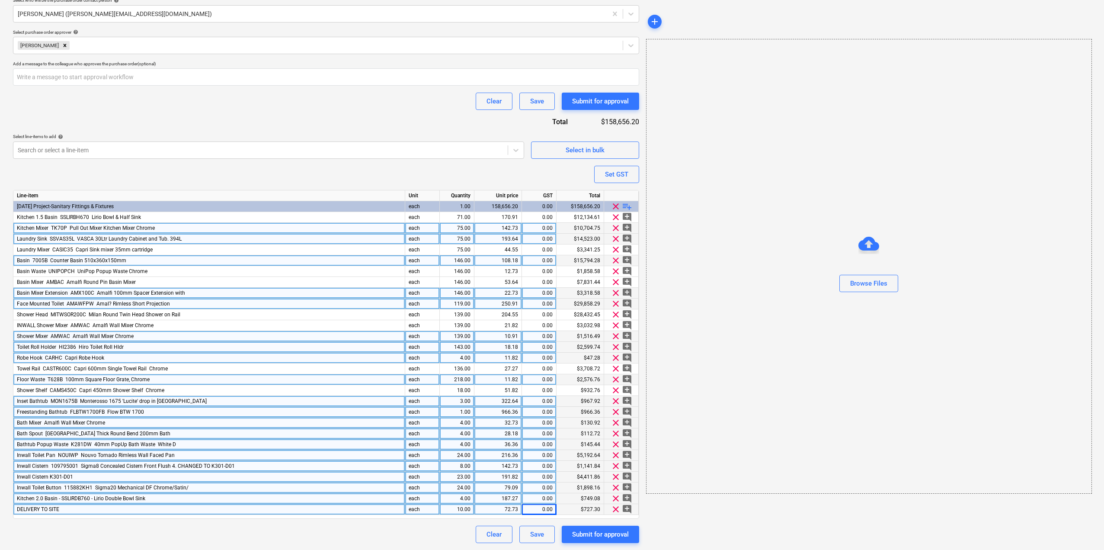
click at [536, 414] on div "0.00" at bounding box center [538, 412] width 27 height 11
click at [702, 527] on div "add Browse Files" at bounding box center [869, 165] width 452 height 762
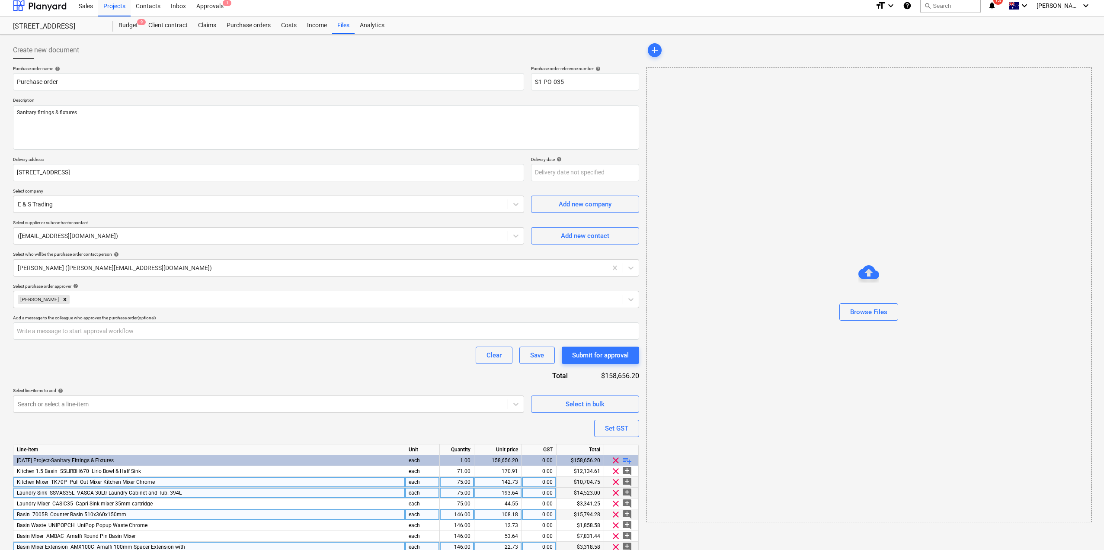
scroll to position [0, 0]
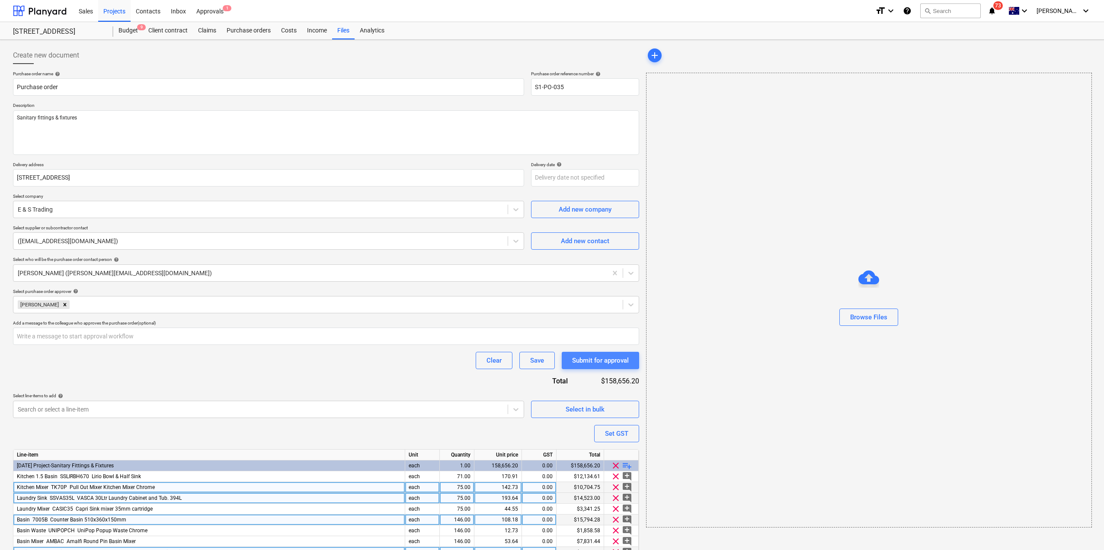
click at [621, 359] on div "Submit for approval" at bounding box center [600, 360] width 57 height 11
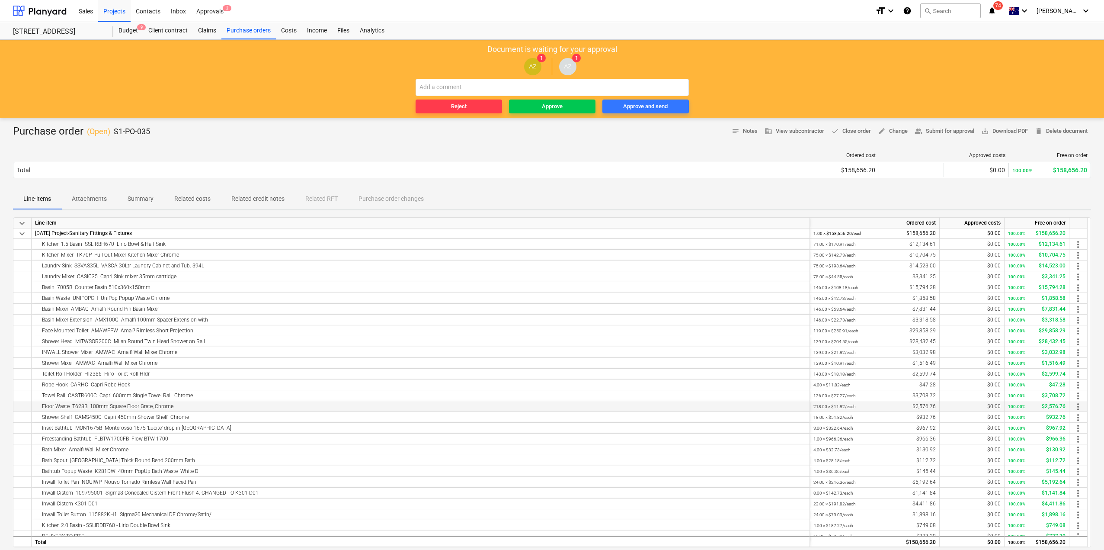
scroll to position [17, 0]
click at [543, 108] on div "Approve" at bounding box center [552, 107] width 21 height 10
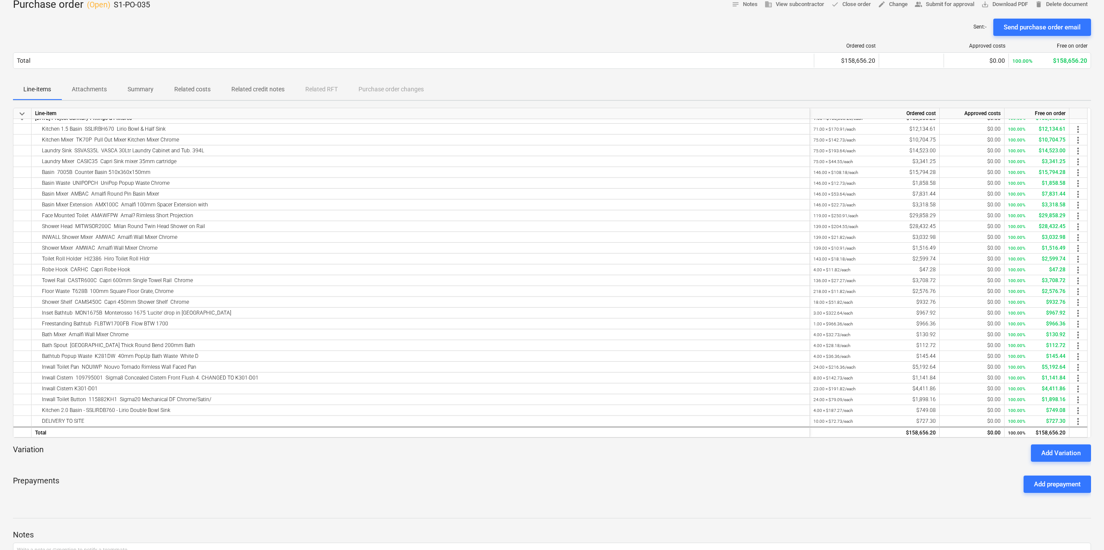
scroll to position [0, 0]
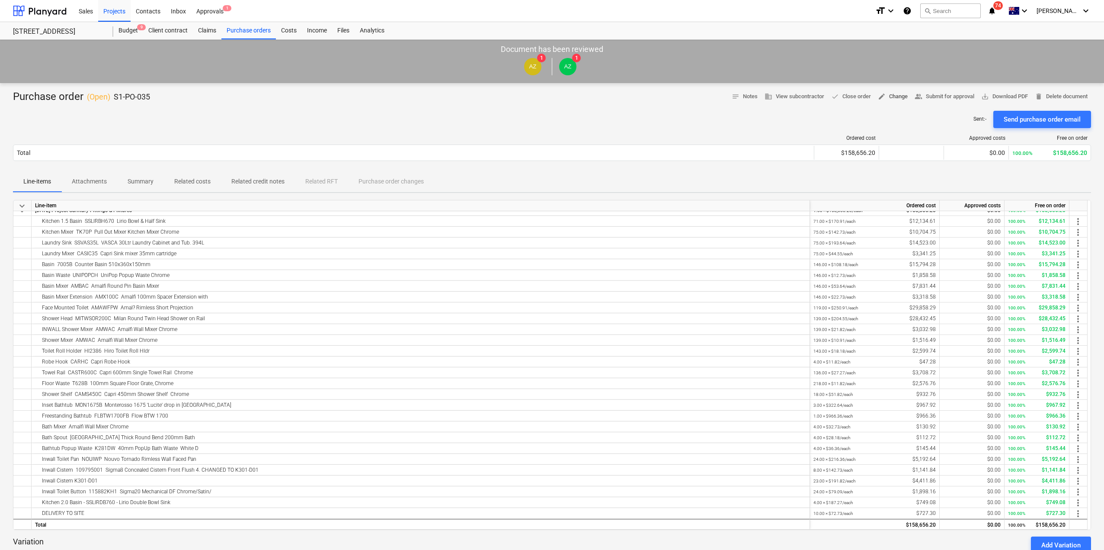
click at [887, 99] on span "edit Change" at bounding box center [893, 97] width 30 height 10
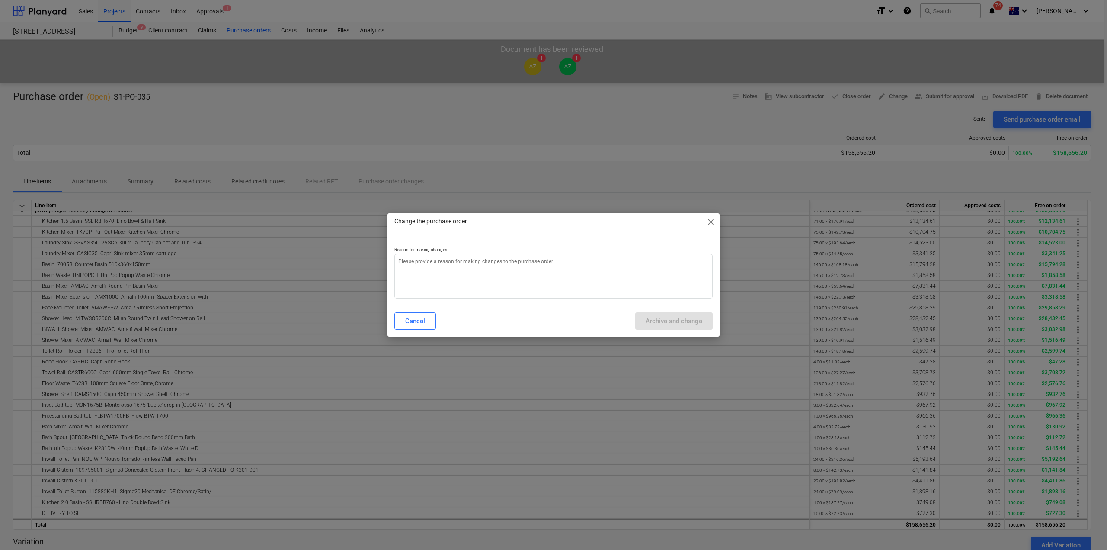
click at [712, 221] on span "close" at bounding box center [711, 222] width 10 height 10
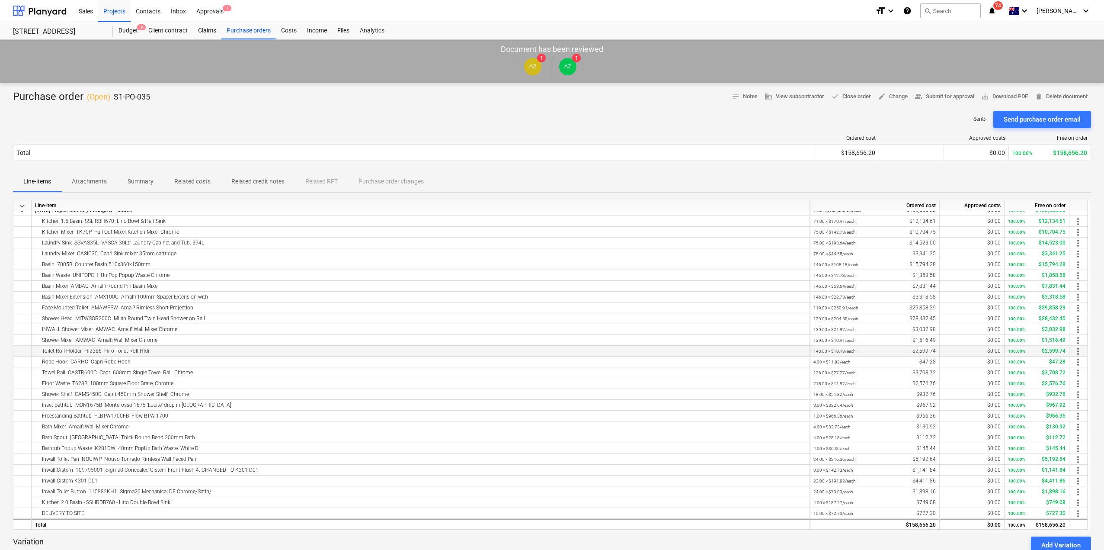
click at [996, 352] on div "$0.00" at bounding box center [972, 351] width 58 height 11
click at [923, 357] on div "4.00 × $11.82 / each $47.28" at bounding box center [874, 361] width 122 height 11
click at [922, 348] on div "143.00 × $18.18 / each $2,599.74" at bounding box center [874, 351] width 122 height 11
click at [923, 350] on div "143.00 × $18.18 / each $2,599.74" at bounding box center [874, 351] width 122 height 11
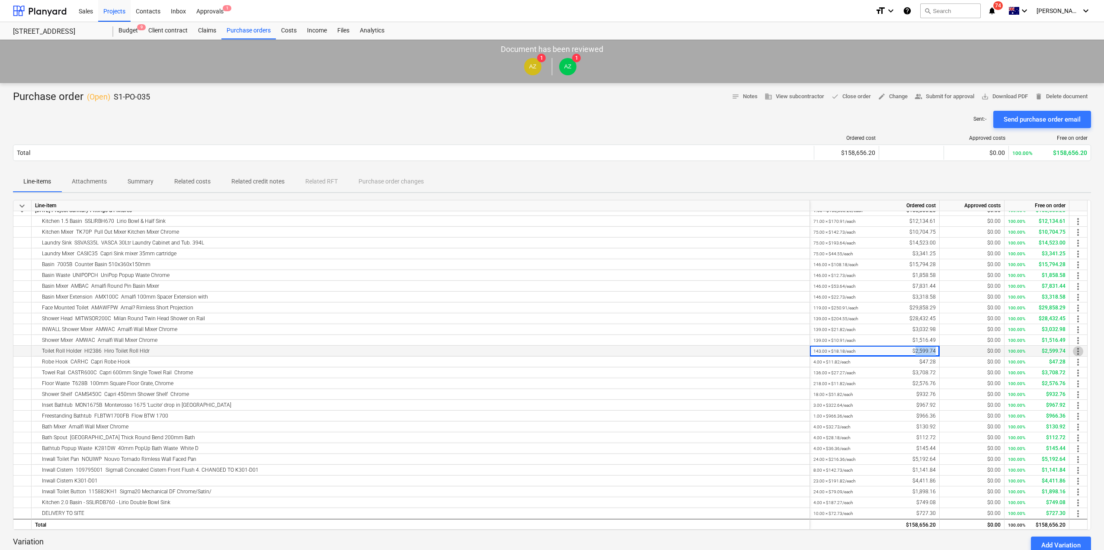
click at [1077, 352] on span "more_vert" at bounding box center [1078, 351] width 10 height 10
click at [1079, 352] on li "Edit" at bounding box center [1086, 351] width 26 height 20
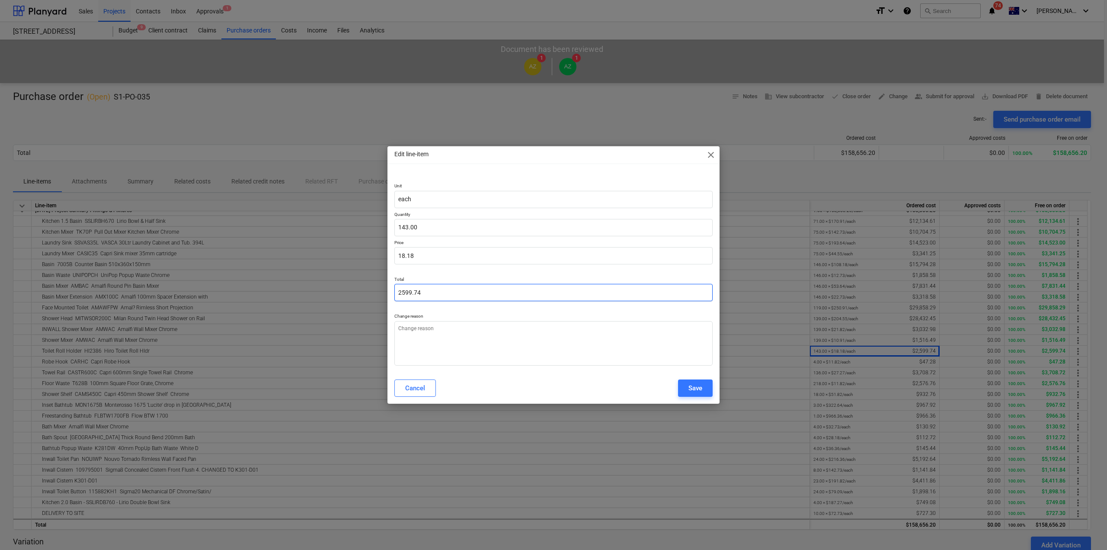
click at [467, 289] on input "2599.74" at bounding box center [553, 292] width 318 height 17
click at [448, 247] on p "Price" at bounding box center [553, 243] width 318 height 7
click at [710, 153] on span "close" at bounding box center [711, 155] width 10 height 10
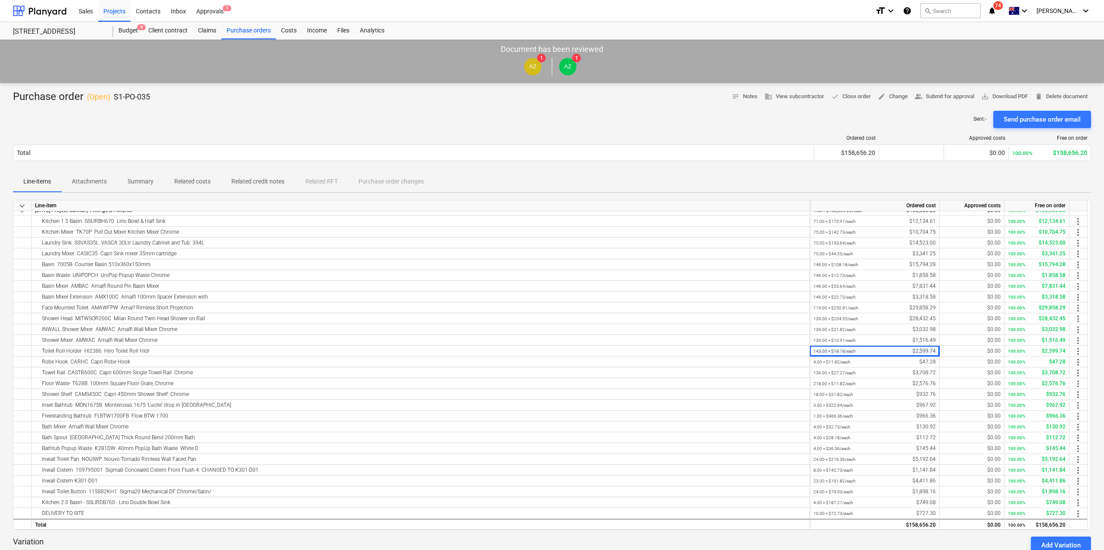
click at [671, 175] on div "Line-items Attachments Summary Related costs Related credit notes Related RFT P…" at bounding box center [552, 181] width 1078 height 21
click at [243, 30] on div "Purchase orders" at bounding box center [248, 30] width 54 height 17
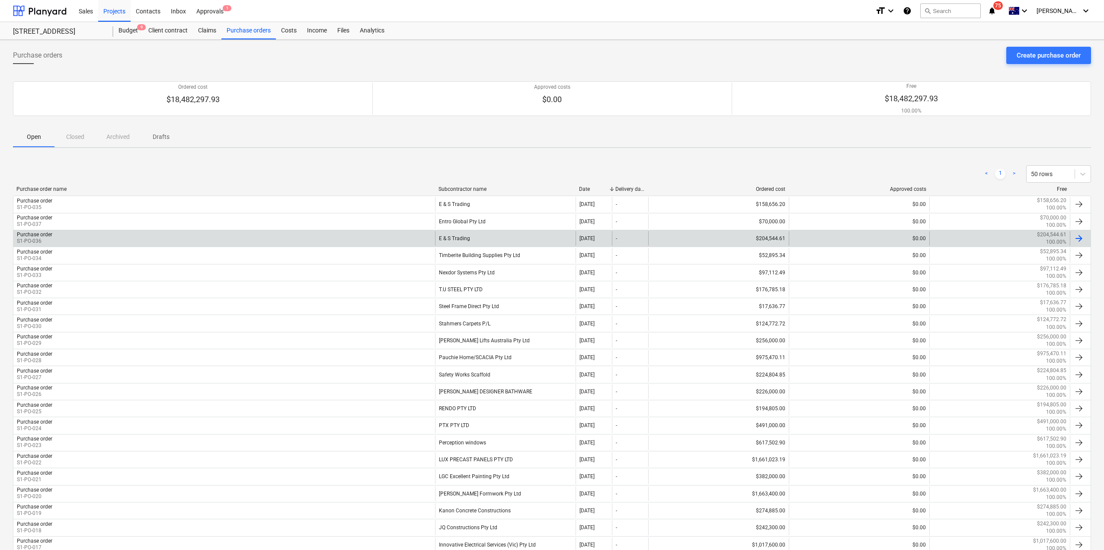
click at [246, 233] on div "Purchase order S1-PO-036" at bounding box center [224, 238] width 422 height 15
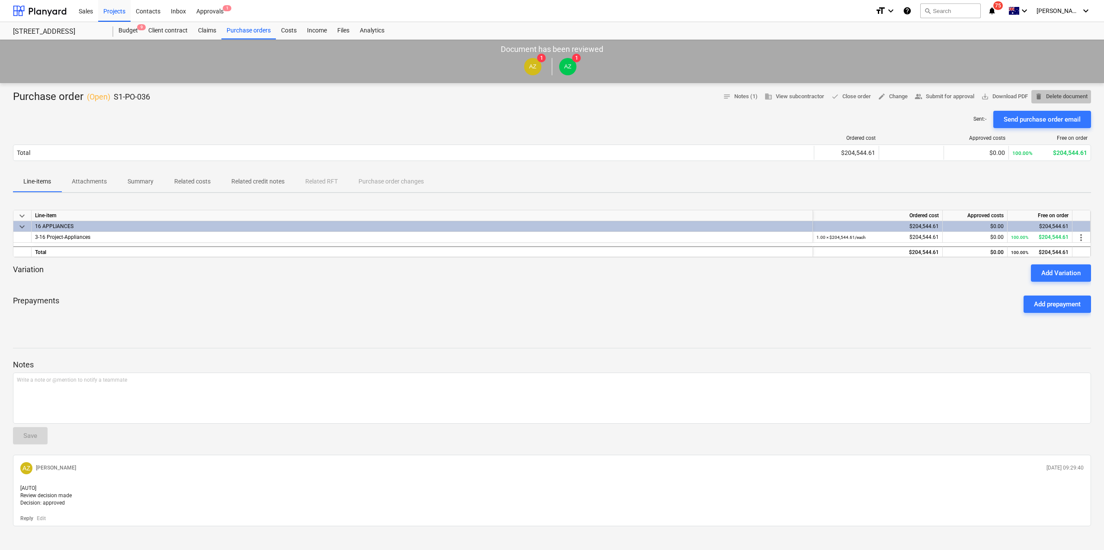
click at [1073, 93] on span "delete Delete document" at bounding box center [1061, 97] width 53 height 10
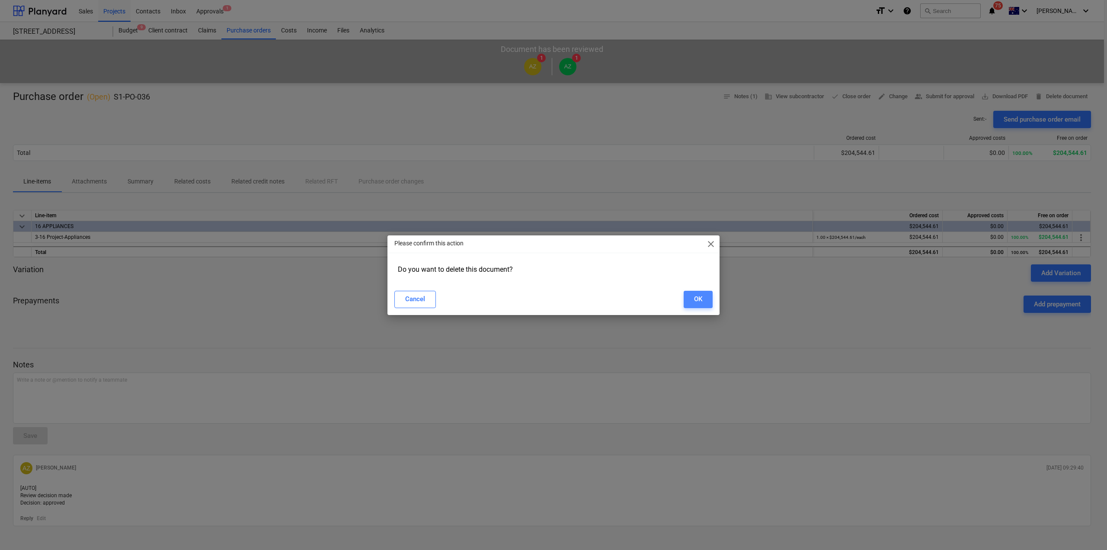
click at [700, 300] on div "OK" at bounding box center [698, 298] width 8 height 11
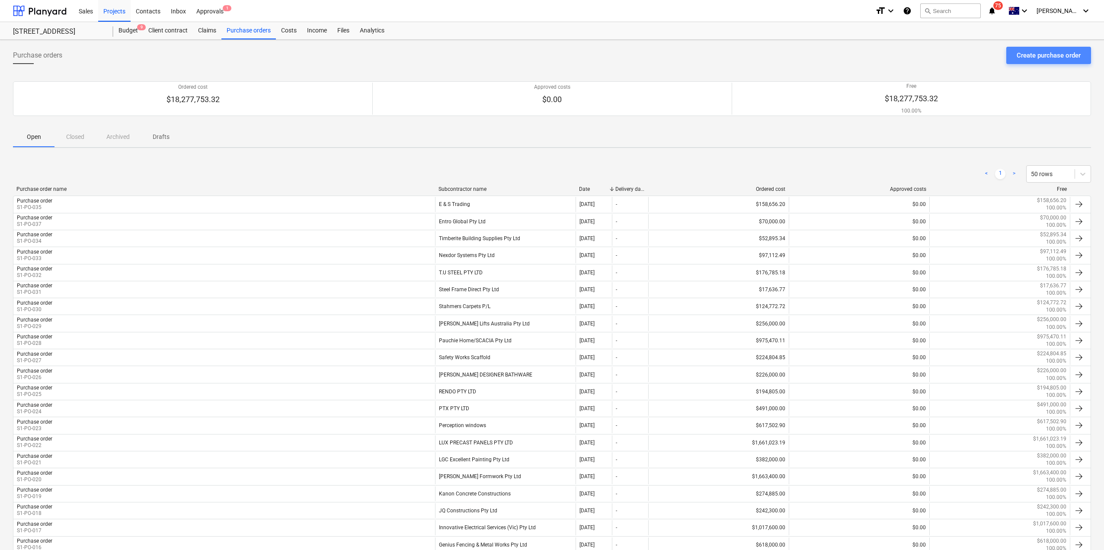
click at [1036, 56] on div "Create purchase order" at bounding box center [1049, 55] width 64 height 11
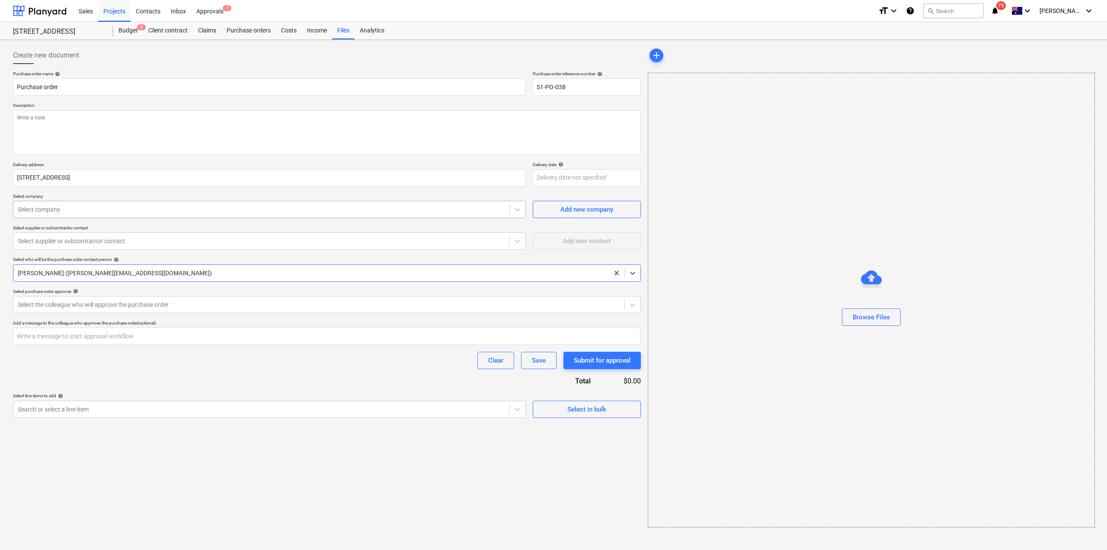
click at [131, 205] on div at bounding box center [261, 209] width 487 height 9
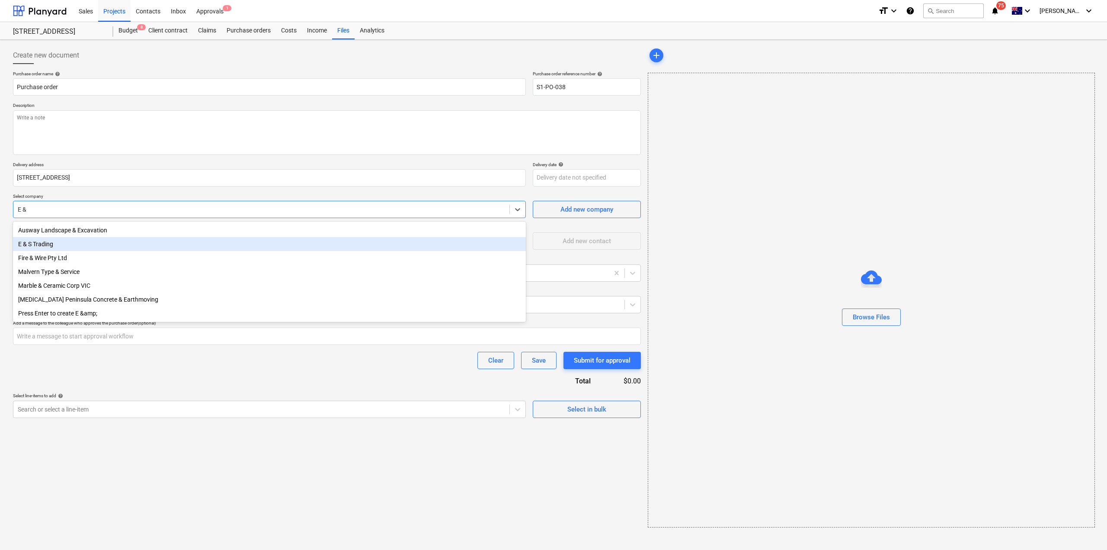
click at [85, 243] on div "E & S Trading" at bounding box center [269, 244] width 513 height 14
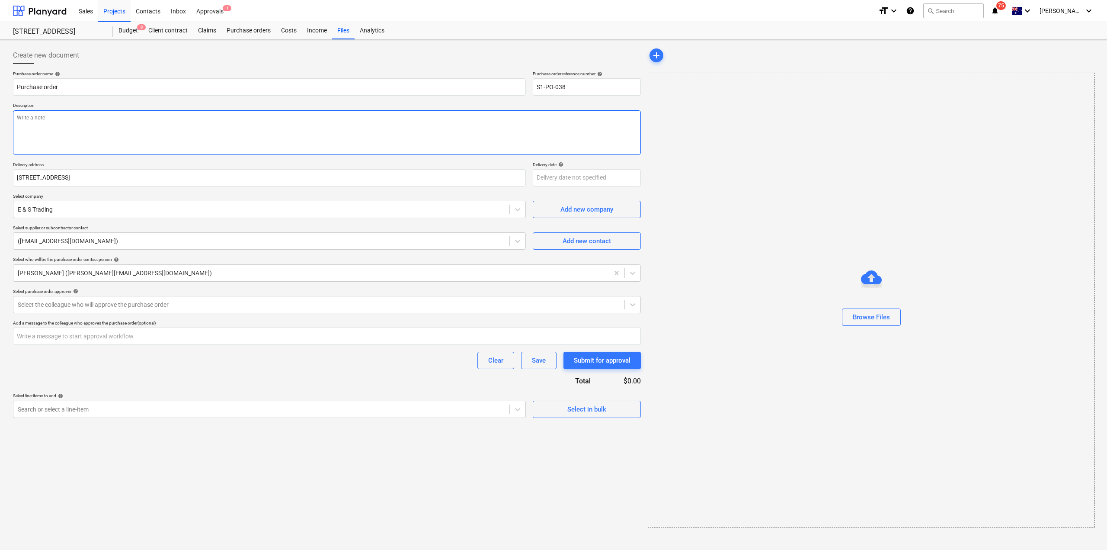
click at [435, 127] on textarea at bounding box center [327, 132] width 628 height 45
click at [298, 306] on div at bounding box center [319, 304] width 602 height 9
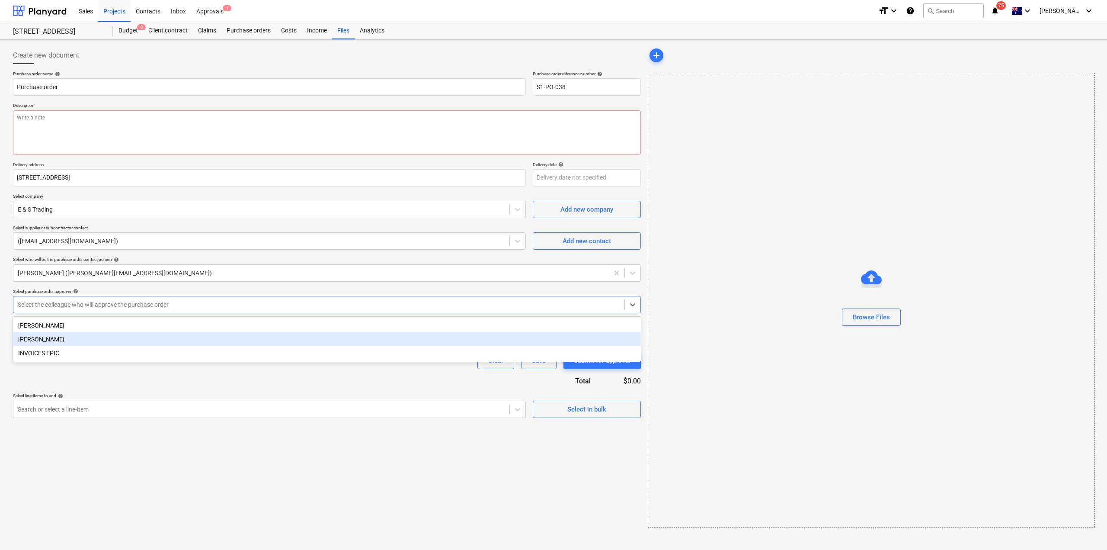
click at [253, 333] on div "[PERSON_NAME]" at bounding box center [327, 339] width 628 height 14
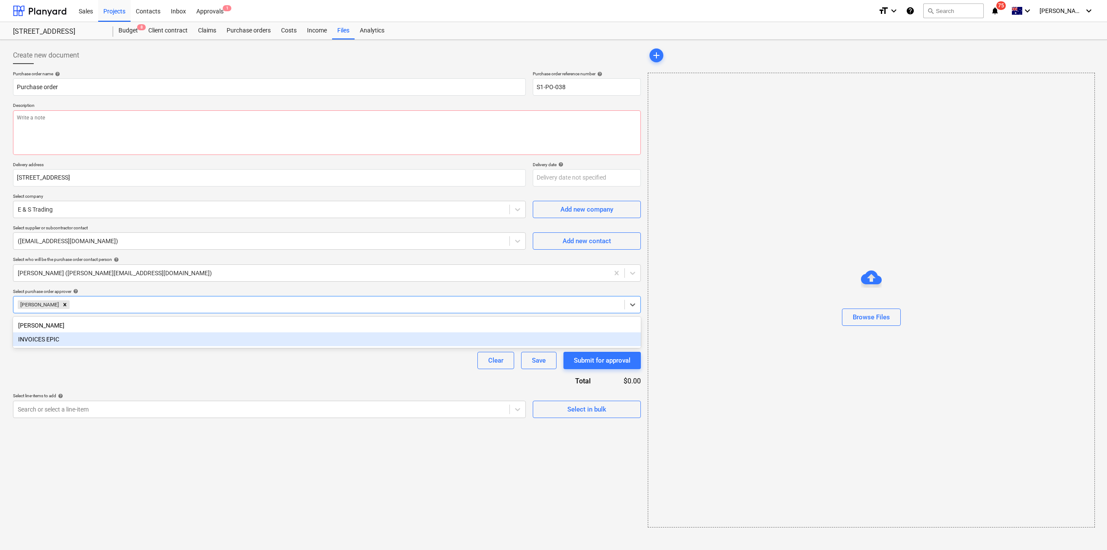
click at [253, 378] on div "Purchase order name help Purchase order Purchase order reference number help S1…" at bounding box center [327, 244] width 628 height 347
click at [209, 341] on input "text" at bounding box center [327, 335] width 628 height 17
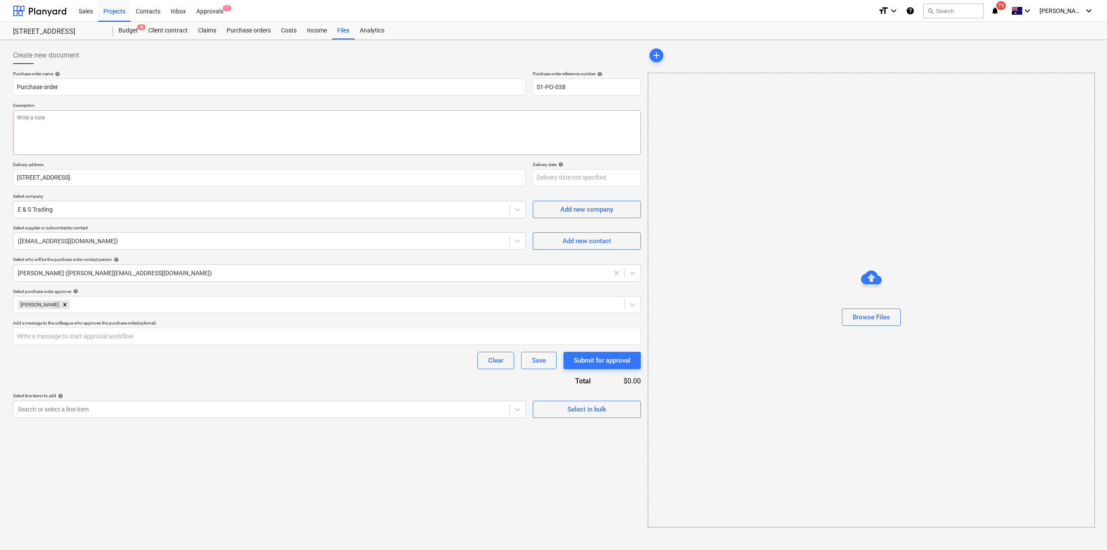
click at [226, 375] on div "Purchase order name help Purchase order Purchase order reference number help S1…" at bounding box center [327, 244] width 628 height 347
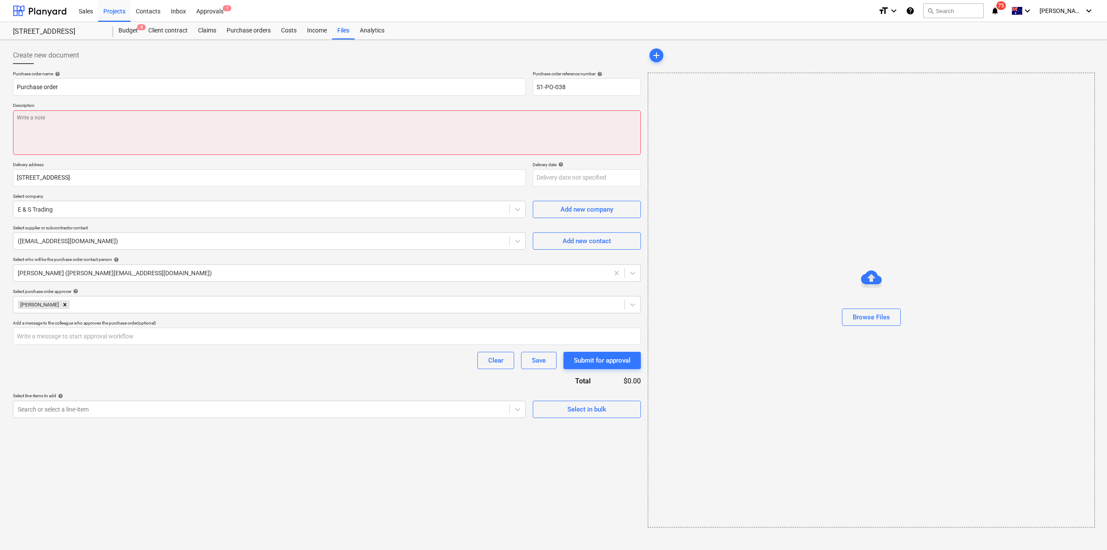
click at [132, 129] on textarea at bounding box center [327, 132] width 628 height 45
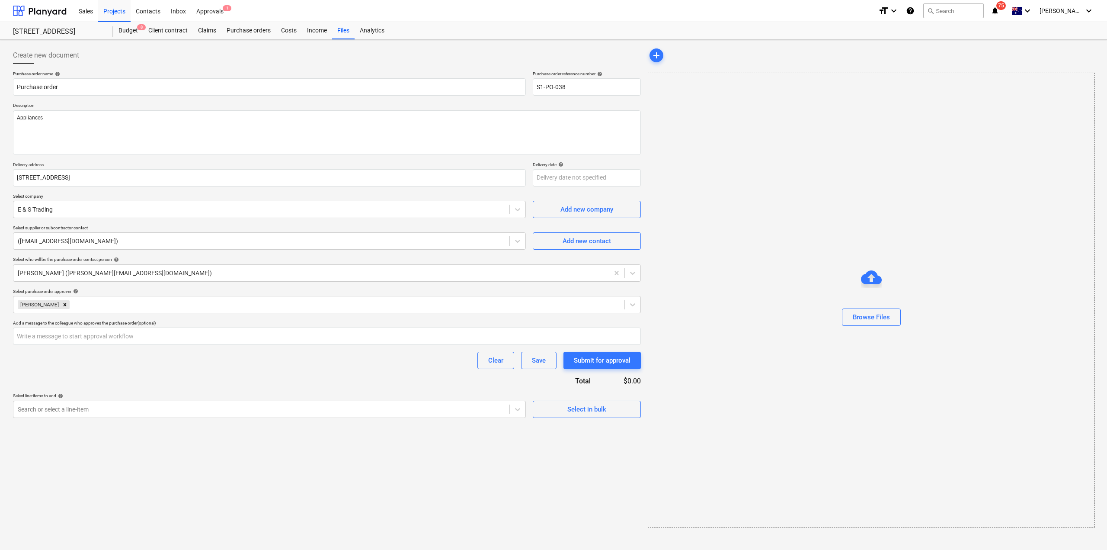
click at [459, 460] on div "Create new document Purchase order name help Purchase order Purchase order refe…" at bounding box center [327, 286] width 635 height 487
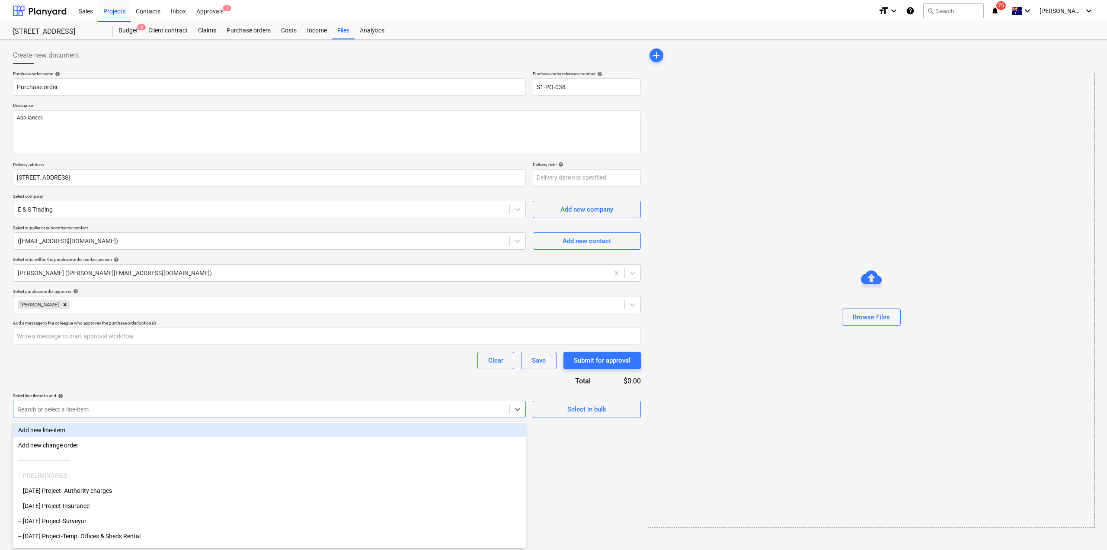
click at [304, 412] on div at bounding box center [261, 409] width 487 height 9
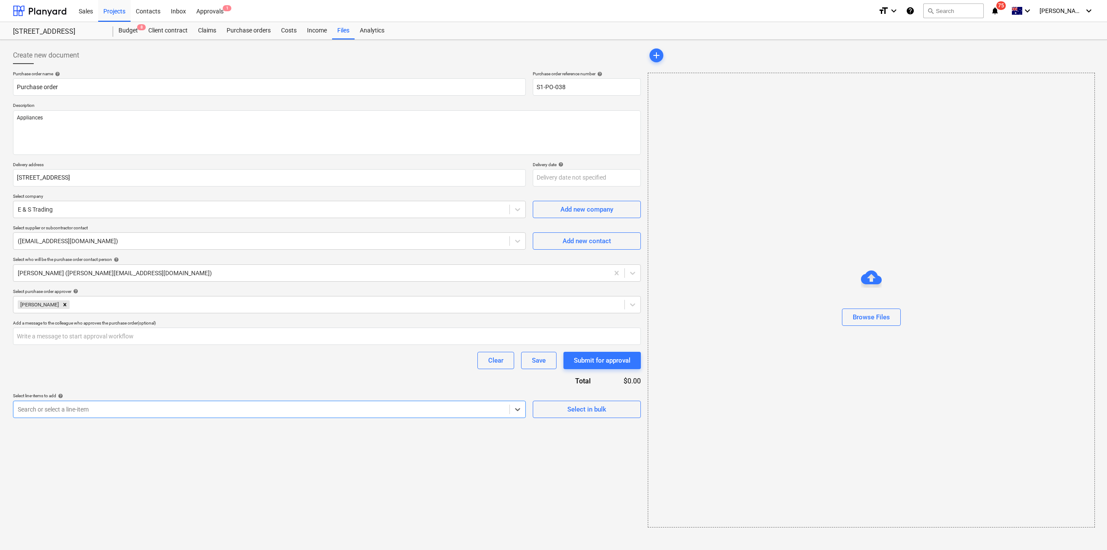
click at [109, 407] on div at bounding box center [261, 409] width 487 height 9
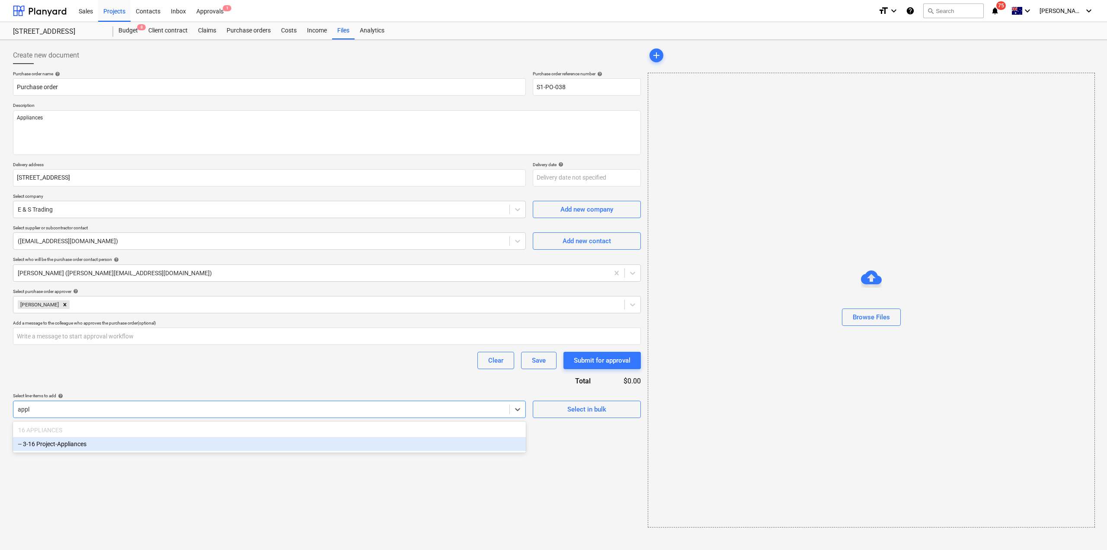
click at [102, 438] on div "-- 3-16 Project-Appliances" at bounding box center [269, 444] width 513 height 14
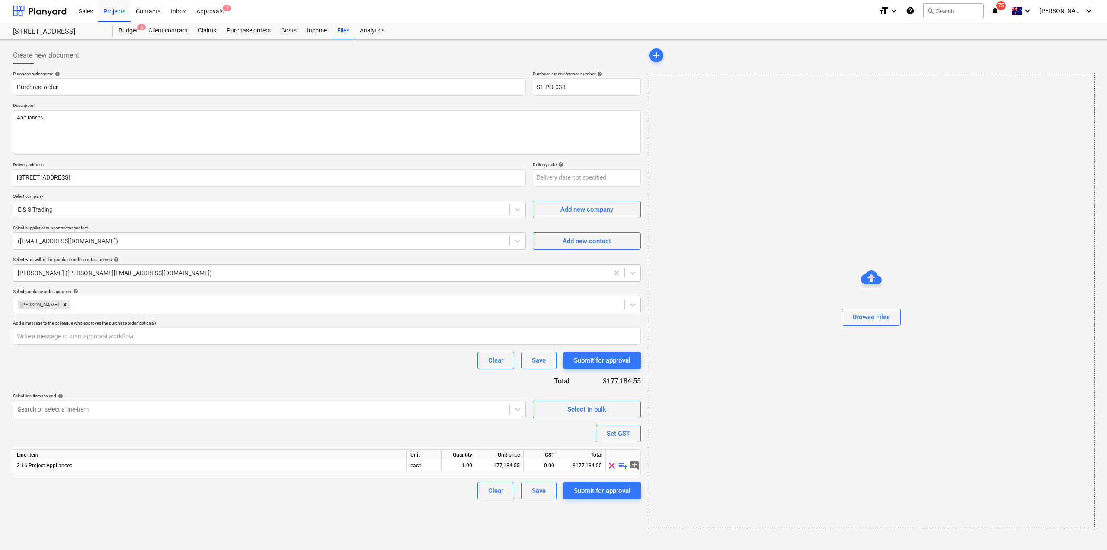
click at [442, 507] on div "Create new document Purchase order name help Purchase order Purchase order refe…" at bounding box center [327, 286] width 635 height 487
click at [622, 463] on span "playlist_add" at bounding box center [623, 465] width 10 height 10
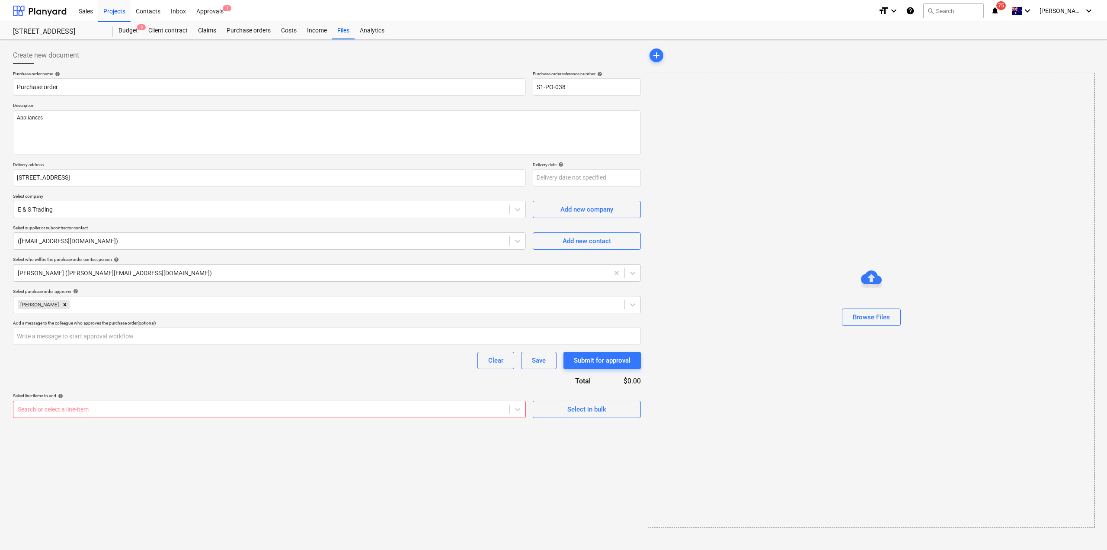
click at [622, 463] on div "Create new document Purchase order name help Purchase order Purchase order refe…" at bounding box center [327, 286] width 635 height 487
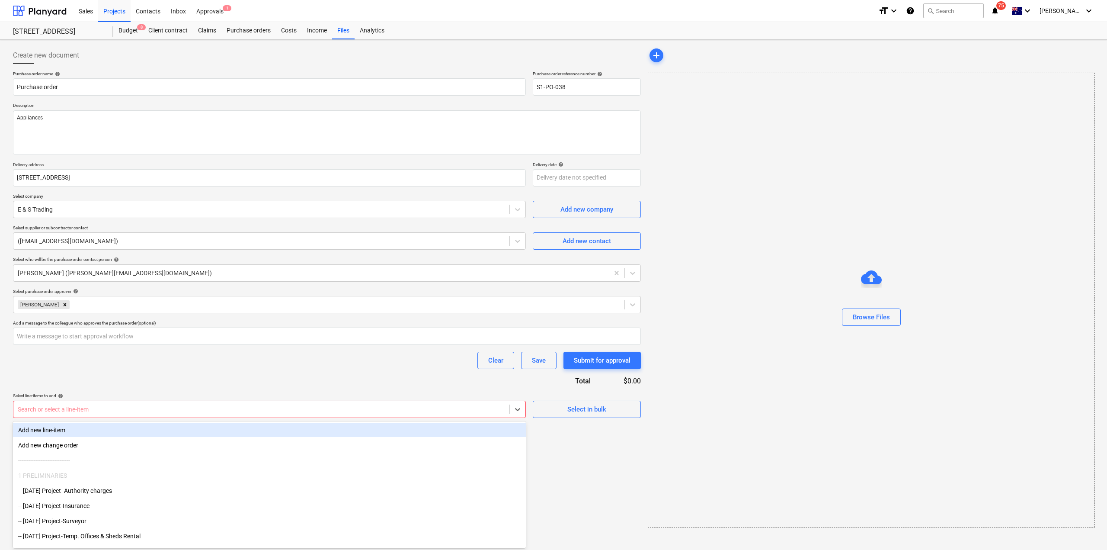
click at [461, 416] on div "Search or select a line-item" at bounding box center [269, 408] width 513 height 17
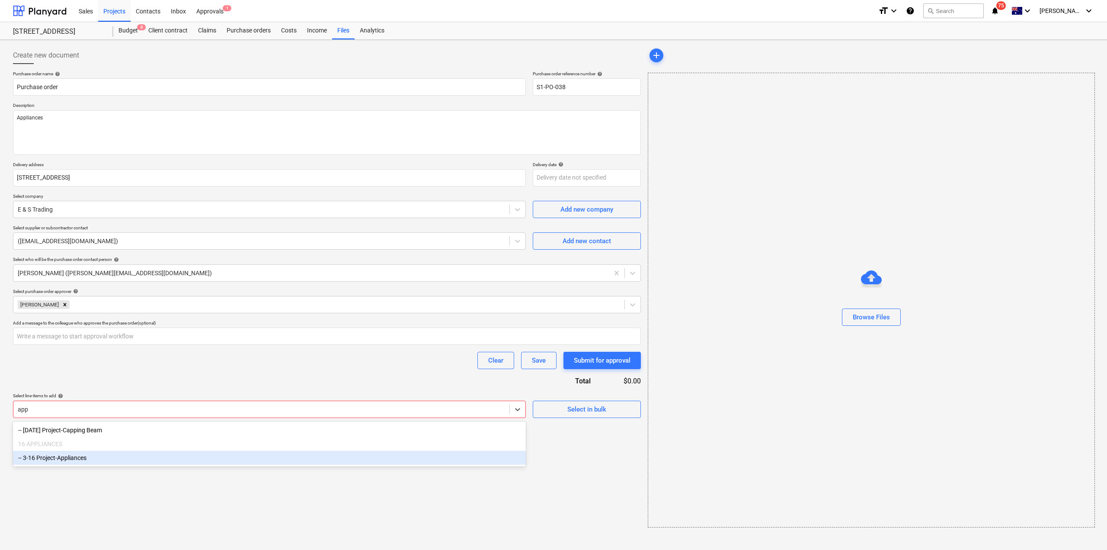
click at [294, 454] on div "-- 3-16 Project-Appliances" at bounding box center [269, 458] width 513 height 14
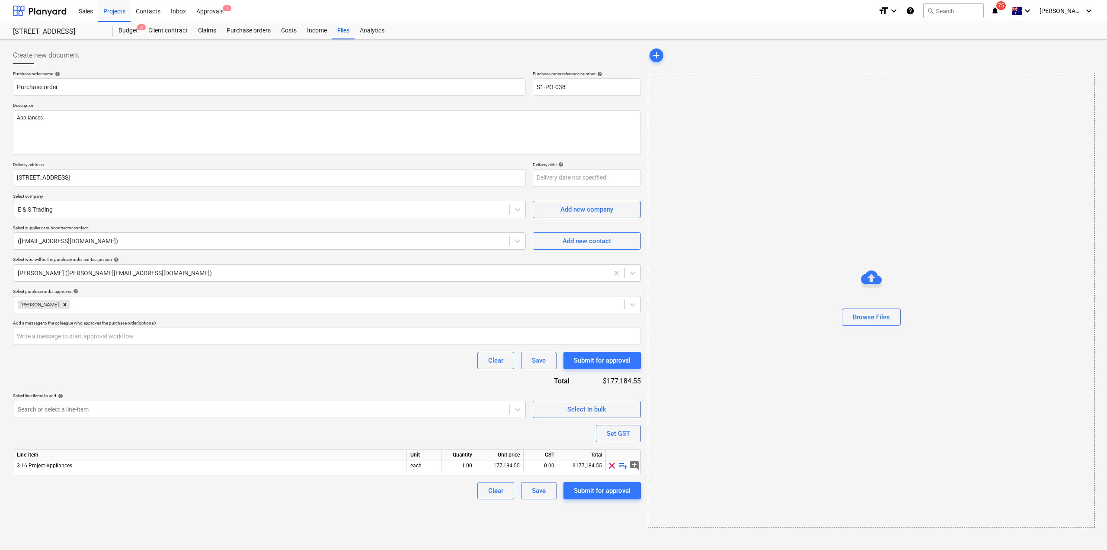
click at [622, 466] on span "playlist_add" at bounding box center [623, 465] width 10 height 10
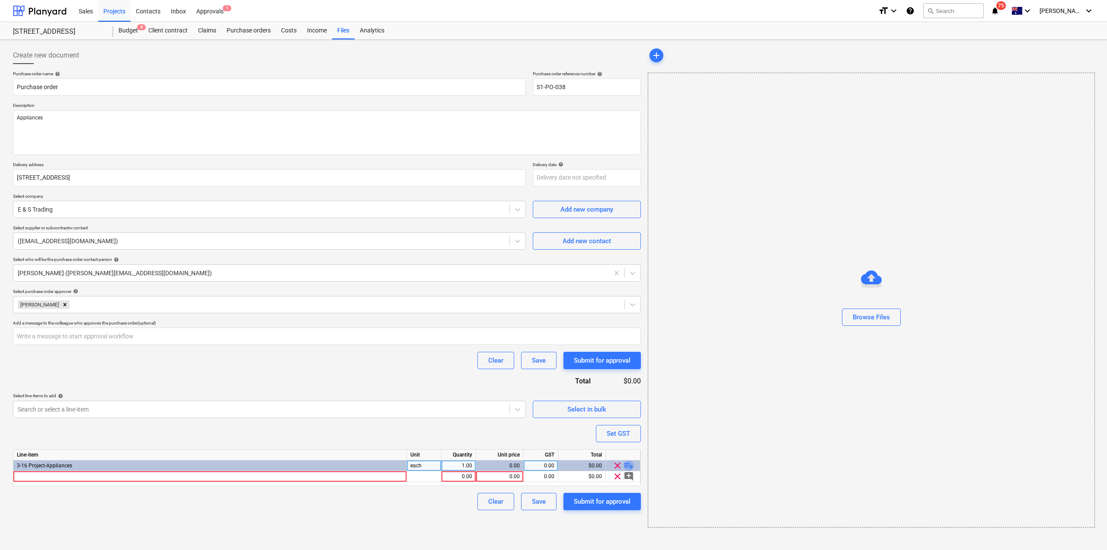
click at [631, 466] on span "playlist_add" at bounding box center [629, 465] width 10 height 10
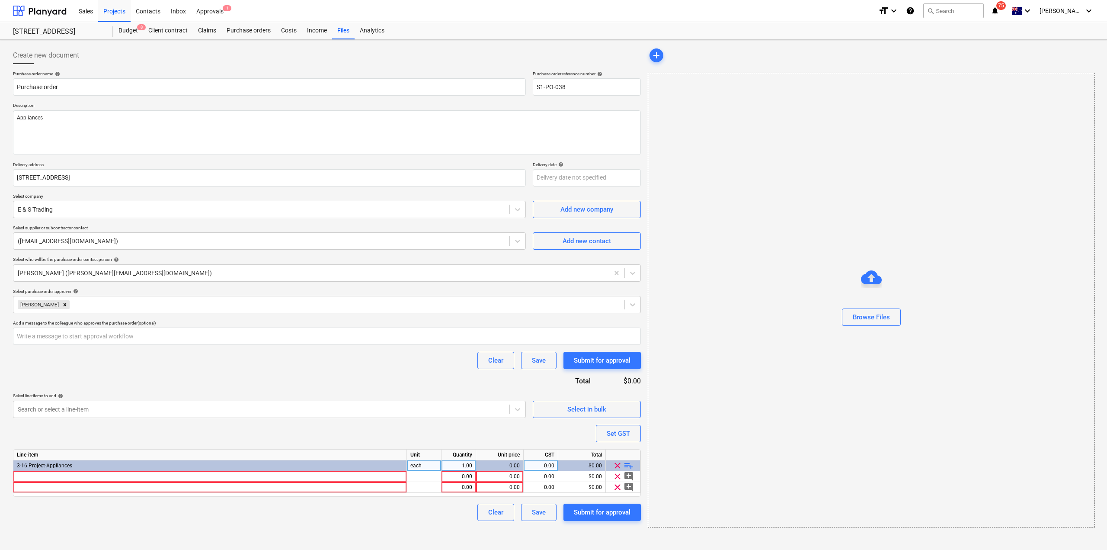
click at [631, 465] on span "playlist_add" at bounding box center [629, 465] width 10 height 10
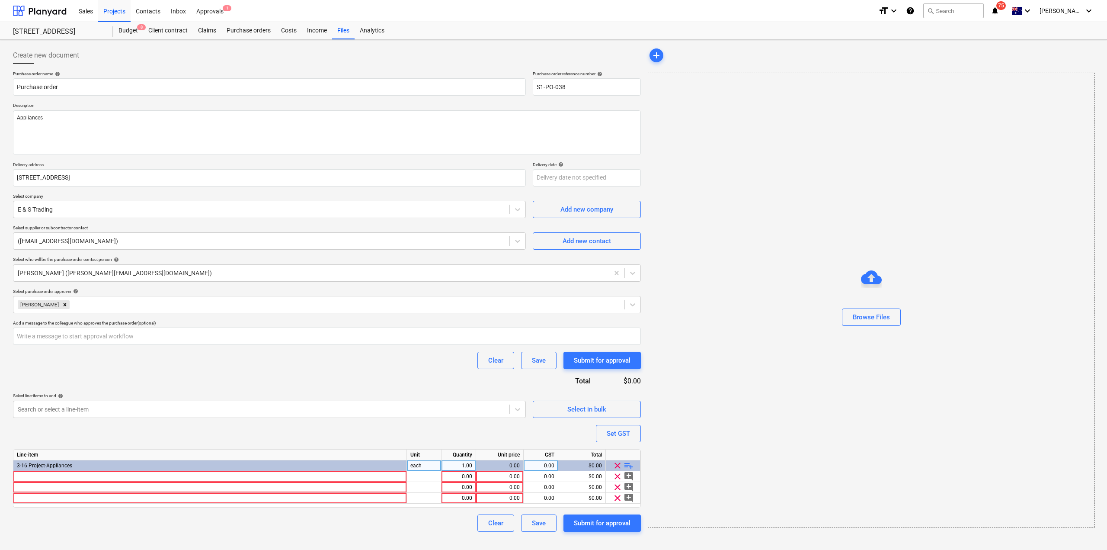
click at [631, 465] on span "playlist_add" at bounding box center [629, 465] width 10 height 10
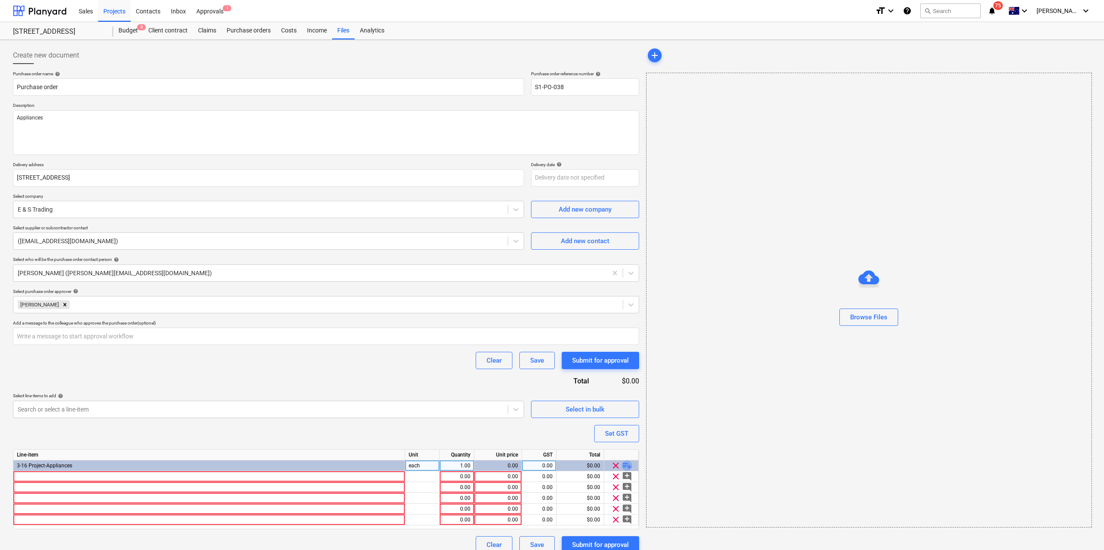
click at [631, 465] on span "playlist_add" at bounding box center [627, 465] width 10 height 10
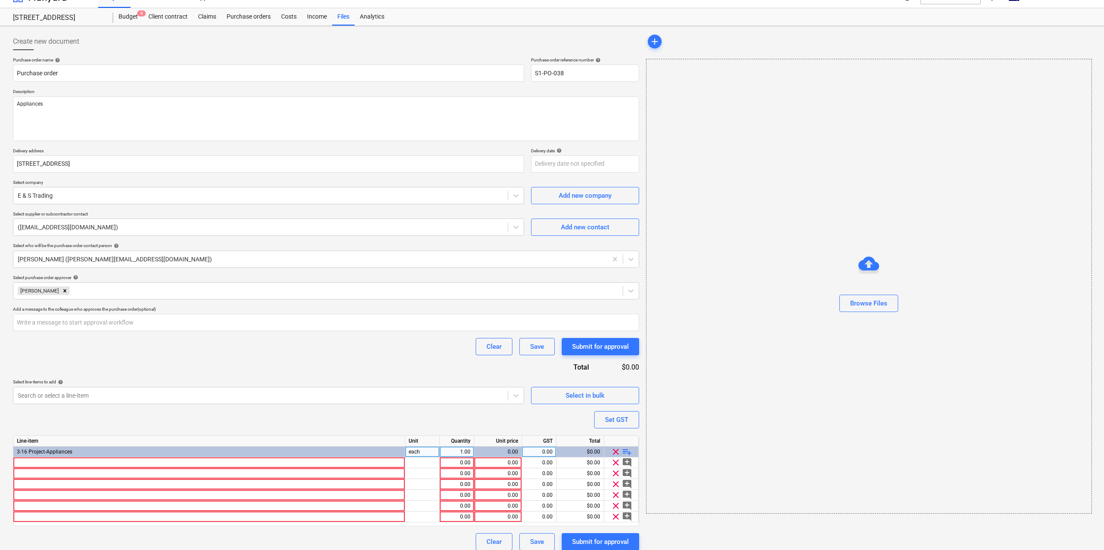
scroll to position [21, 0]
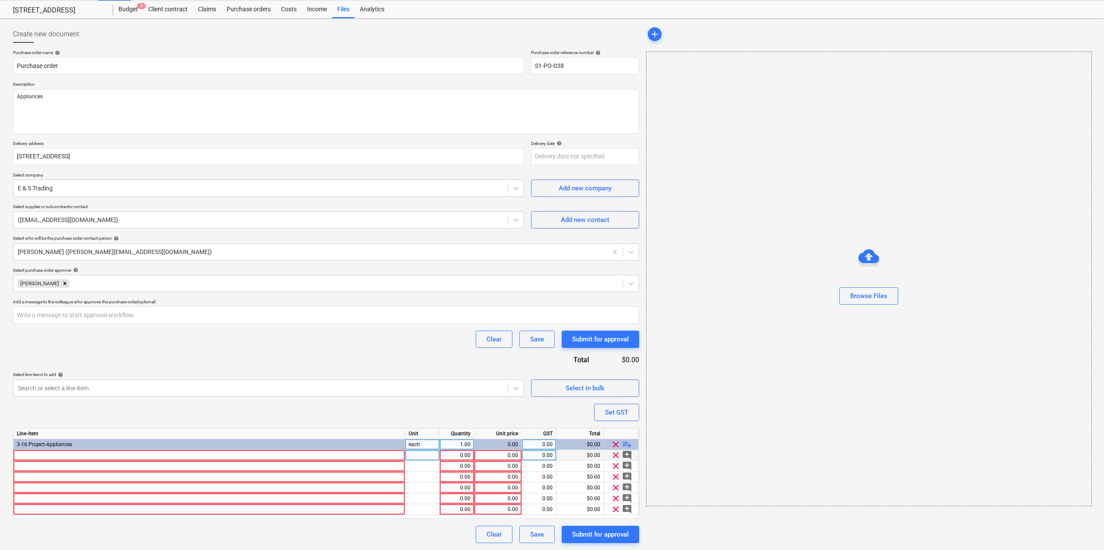
click at [253, 459] on div at bounding box center [209, 455] width 392 height 11
click at [29, 455] on div at bounding box center [209, 455] width 392 height 11
click at [424, 454] on div at bounding box center [422, 455] width 35 height 11
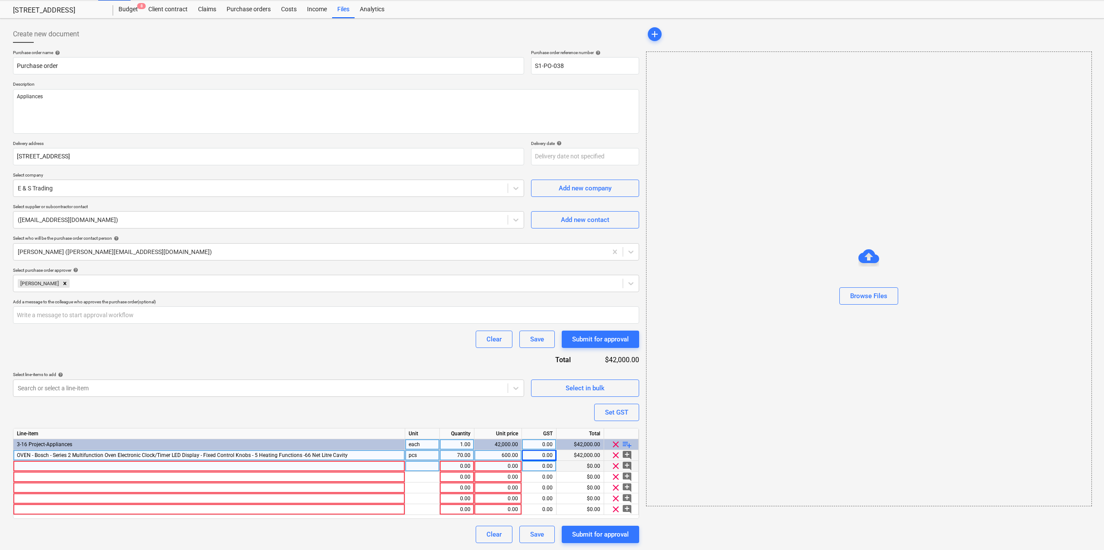
click at [110, 468] on div at bounding box center [209, 466] width 392 height 11
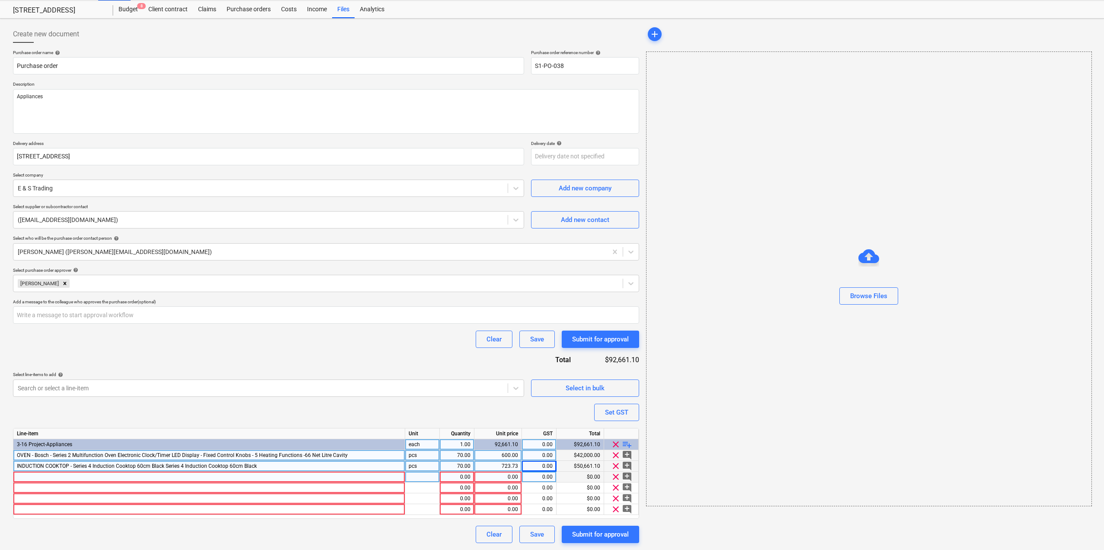
click at [95, 476] on div at bounding box center [209, 476] width 392 height 11
click at [59, 481] on div "RANGEHOOD - Series 4 Slideout Rangehood 60cm White COMMERCIAL ONLY" at bounding box center [209, 476] width 392 height 11
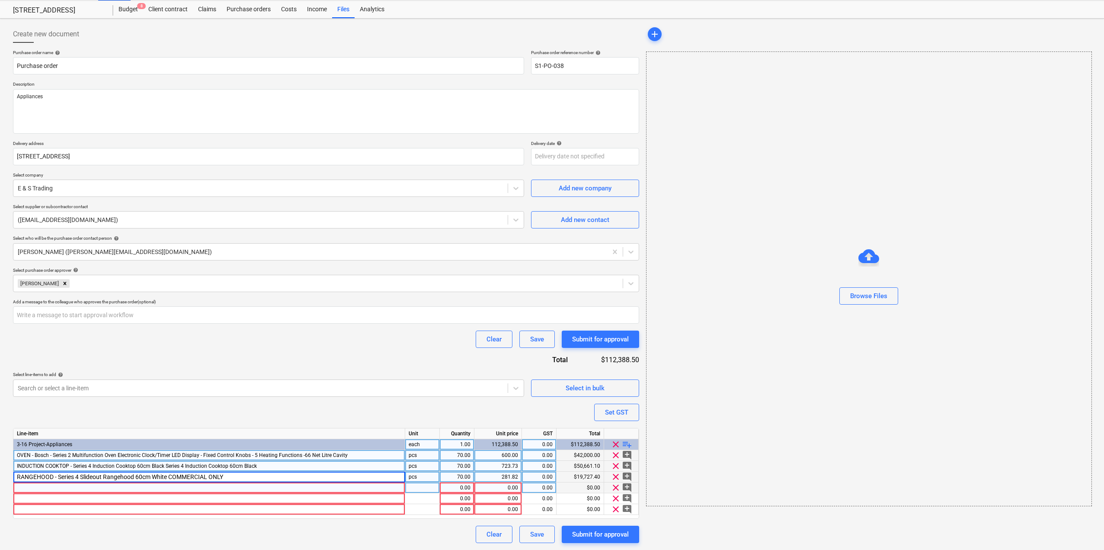
click at [59, 487] on div at bounding box center [209, 487] width 392 height 11
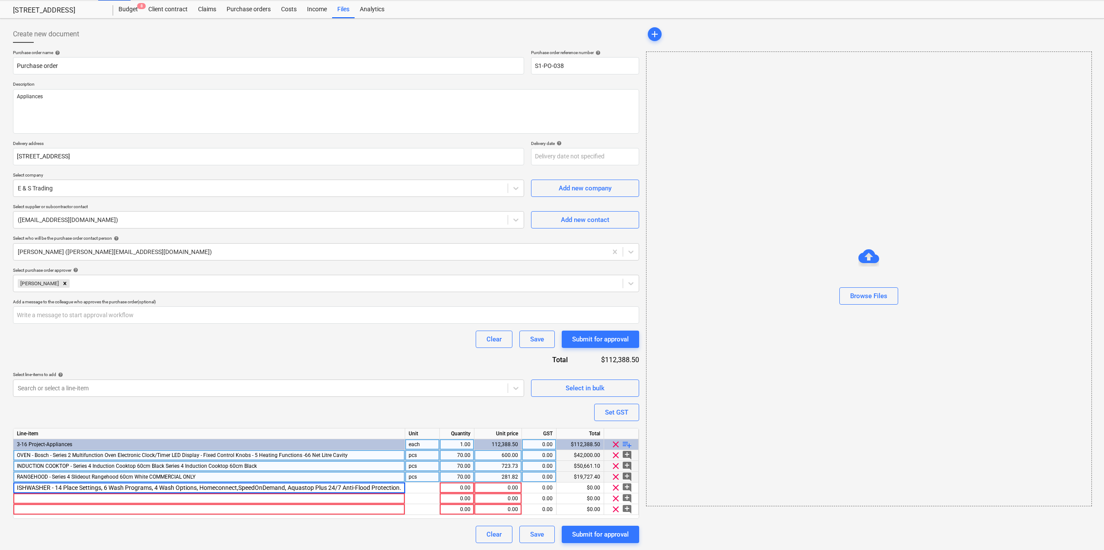
scroll to position [0, 0]
drag, startPoint x: 134, startPoint y: 488, endPoint x: 0, endPoint y: 490, distance: 134.5
click at [0, 490] on div "Create new document Purchase order name help Purchase order Purchase order refe…" at bounding box center [552, 284] width 1104 height 531
click at [426, 488] on div "pcs" at bounding box center [422, 487] width 35 height 11
click at [38, 496] on div at bounding box center [209, 498] width 392 height 11
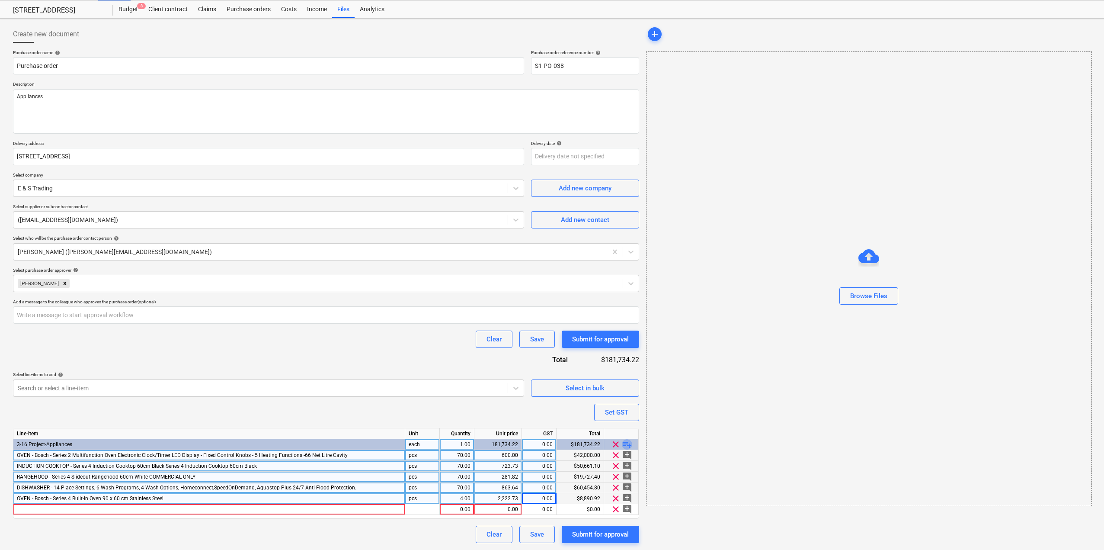
click at [628, 446] on span "playlist_add" at bounding box center [627, 444] width 10 height 10
click at [627, 445] on span "playlist_add" at bounding box center [627, 444] width 10 height 10
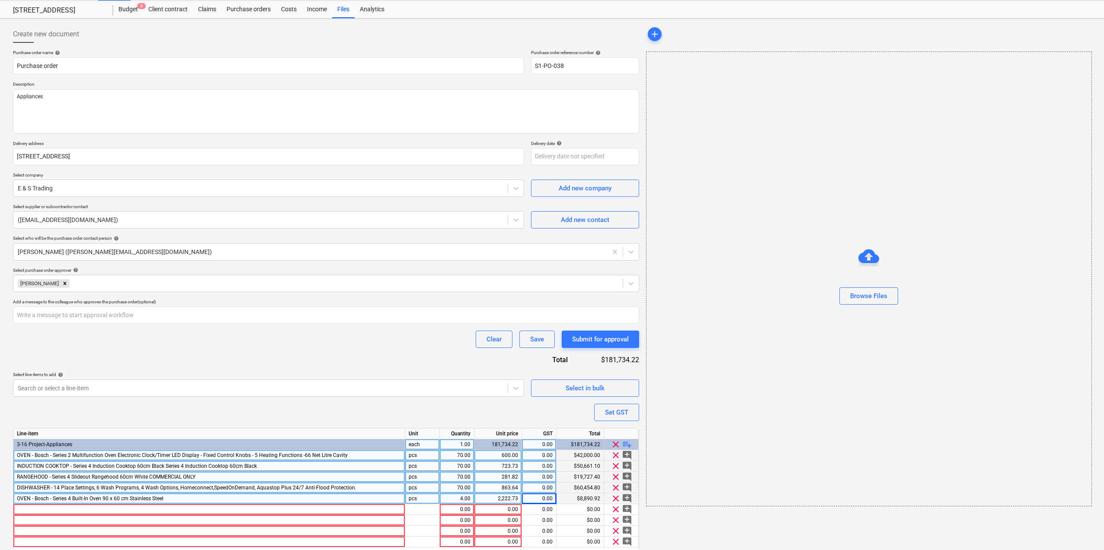
click at [627, 445] on span "playlist_add" at bounding box center [627, 444] width 10 height 10
click at [21, 508] on div at bounding box center [209, 509] width 392 height 11
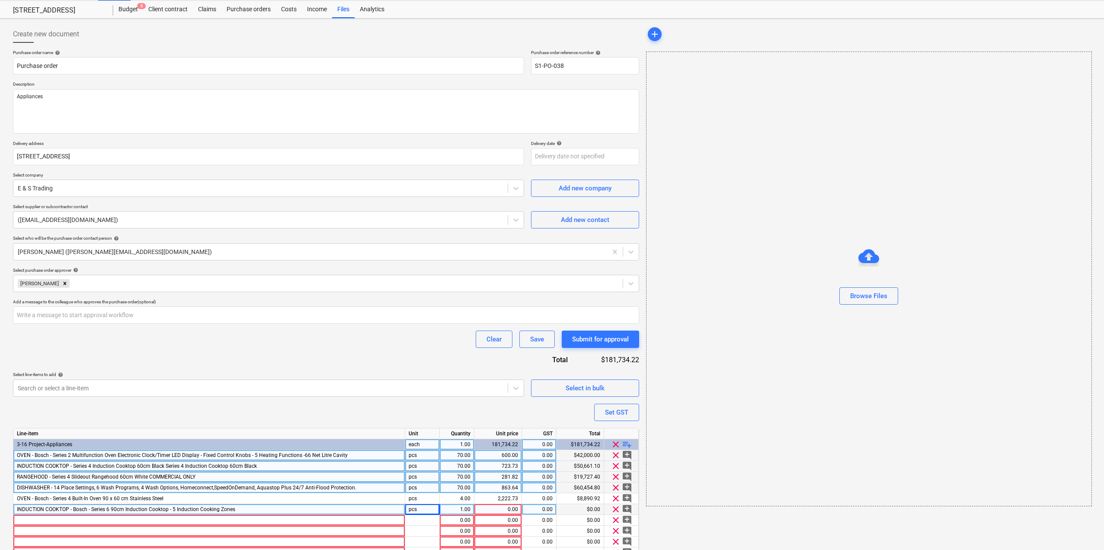
click at [467, 509] on div "1.00" at bounding box center [456, 509] width 27 height 11
click at [271, 516] on div at bounding box center [209, 520] width 392 height 11
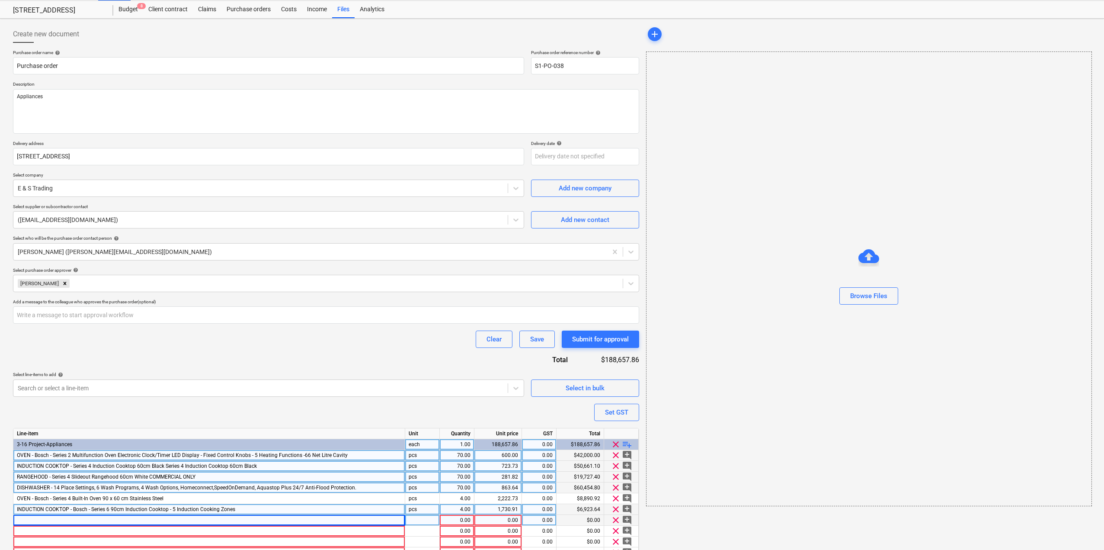
click at [73, 522] on div at bounding box center [209, 520] width 392 height 11
click at [96, 528] on div at bounding box center [209, 530] width 392 height 11
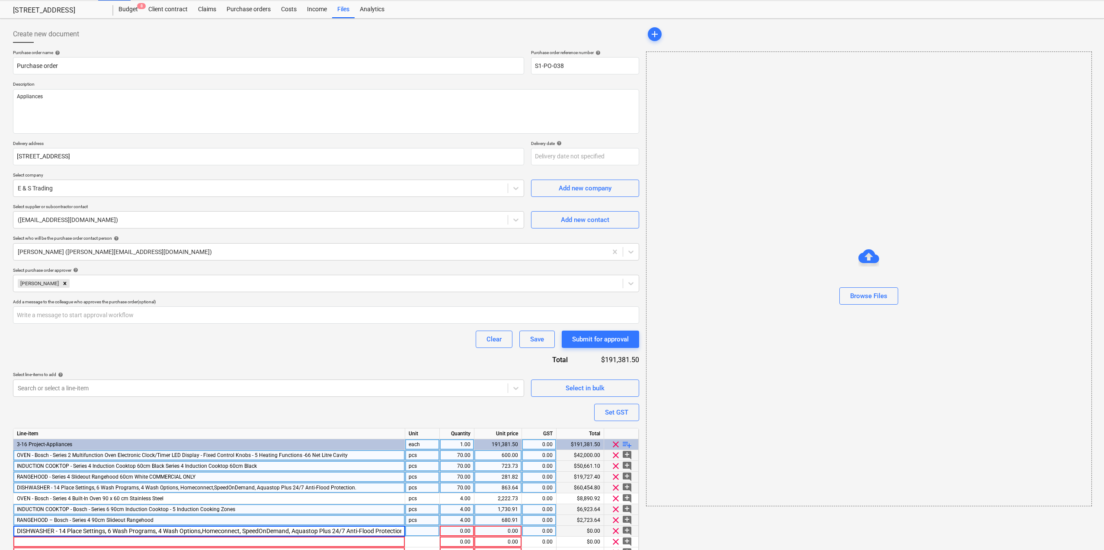
scroll to position [0, 144]
click at [794, 448] on div "Browse Files" at bounding box center [869, 278] width 446 height 455
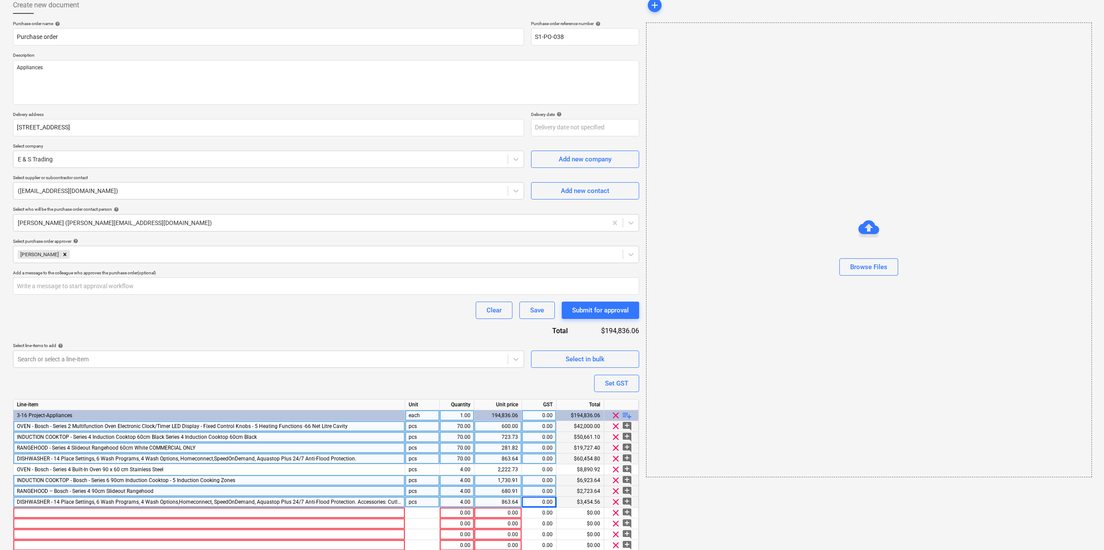
scroll to position [86, 0]
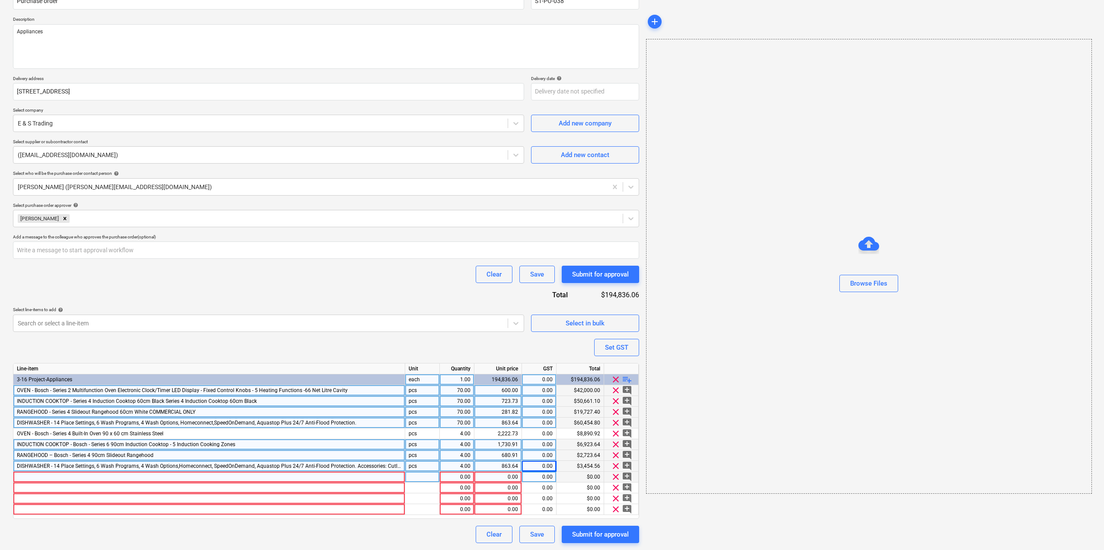
click at [238, 478] on div at bounding box center [209, 476] width 392 height 11
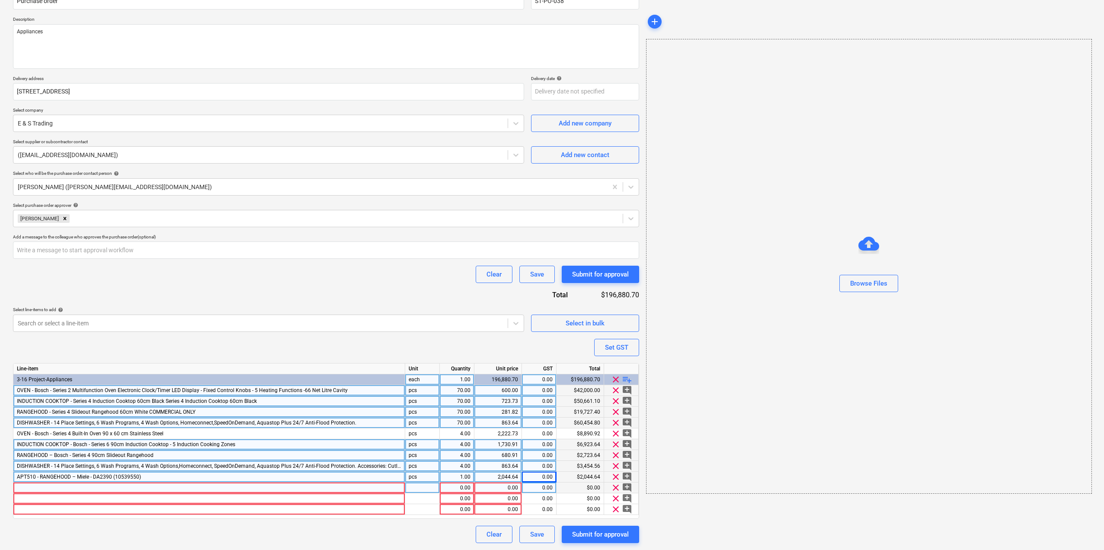
click at [26, 483] on div at bounding box center [209, 487] width 392 height 11
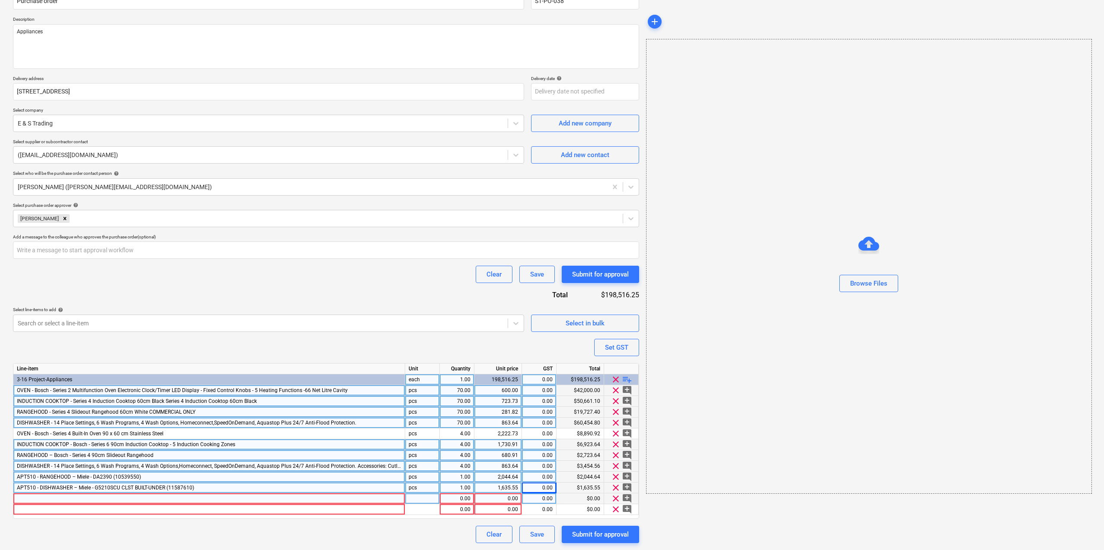
click at [186, 495] on div at bounding box center [209, 498] width 392 height 11
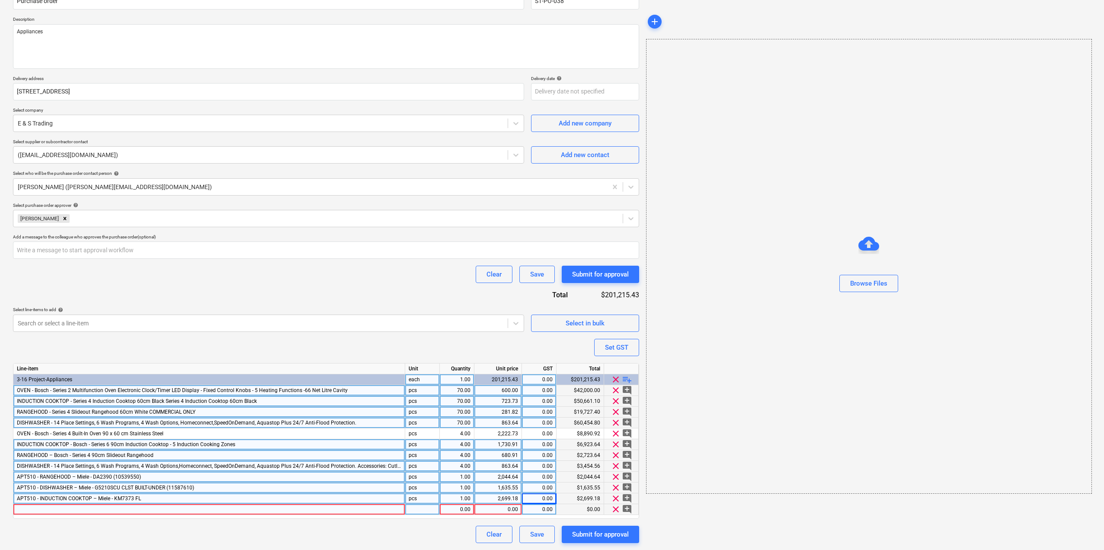
click at [187, 509] on div at bounding box center [209, 509] width 392 height 11
click at [625, 378] on span "playlist_add" at bounding box center [627, 379] width 10 height 10
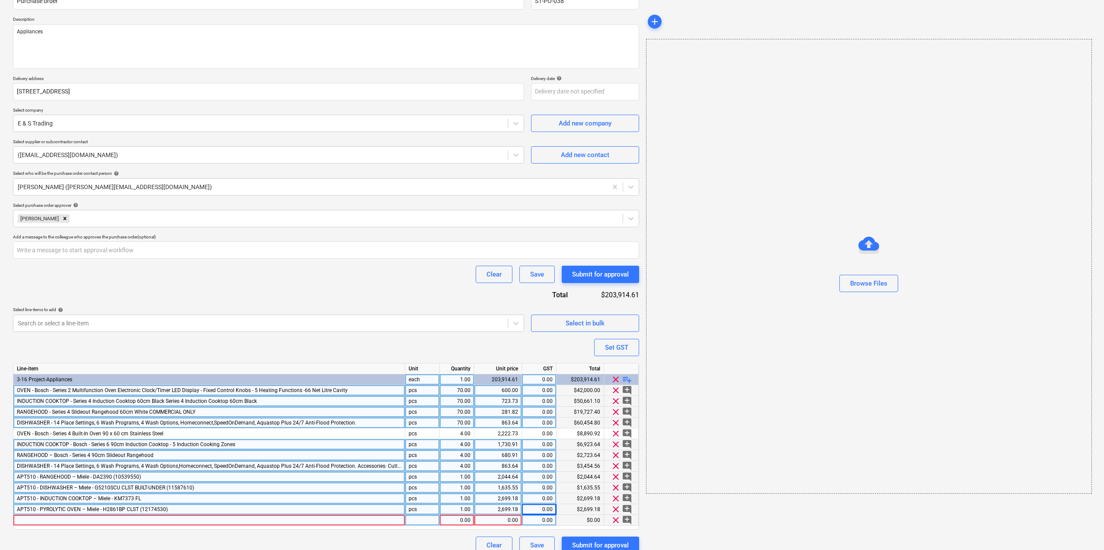
click at [74, 521] on div at bounding box center [209, 520] width 392 height 11
click at [455, 522] on div "1.00" at bounding box center [456, 520] width 27 height 11
click at [463, 516] on div "5.00" at bounding box center [456, 520] width 27 height 11
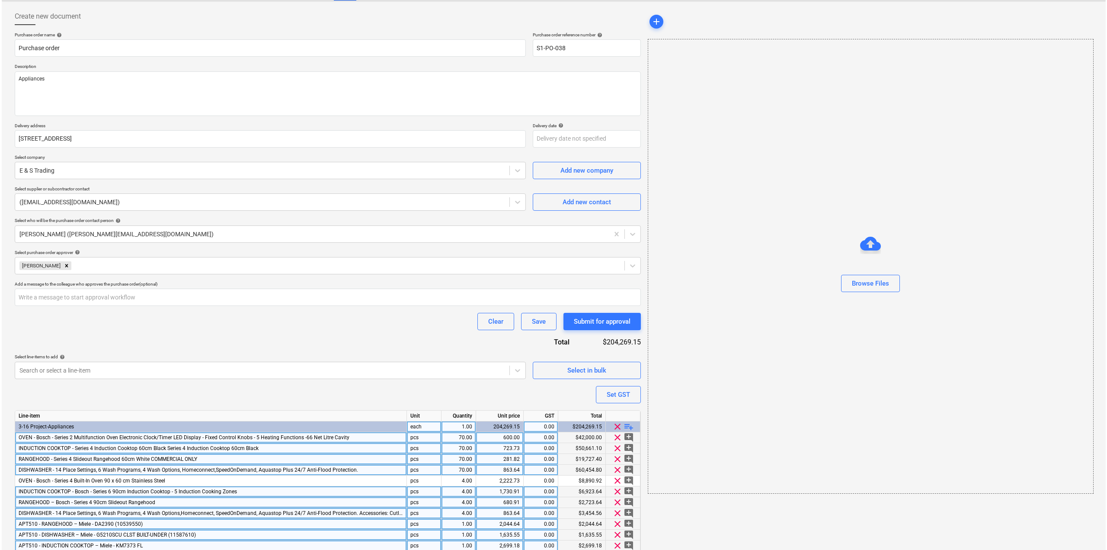
scroll to position [97, 0]
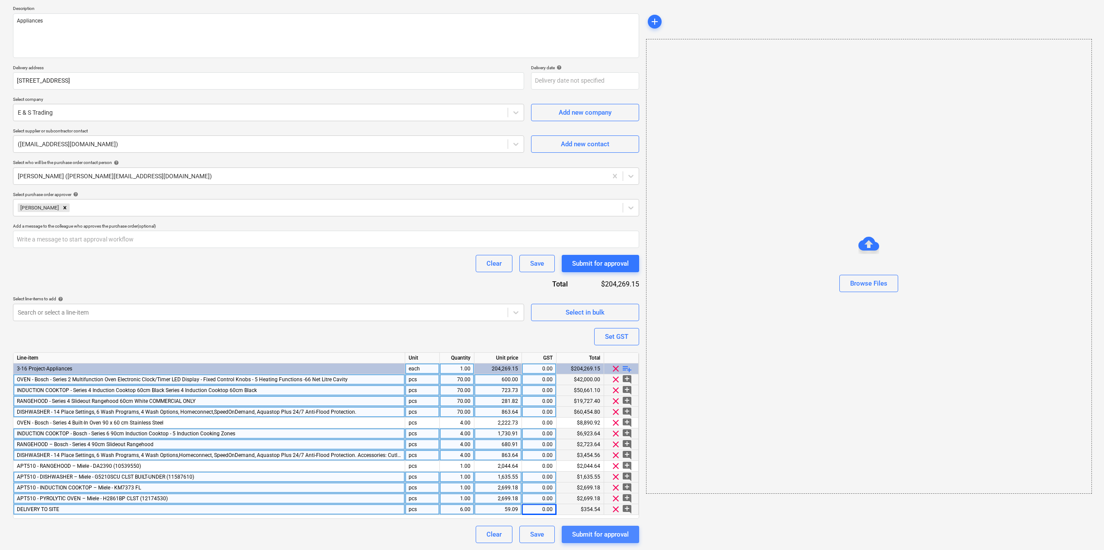
click at [608, 532] on div "Submit for approval" at bounding box center [600, 533] width 57 height 11
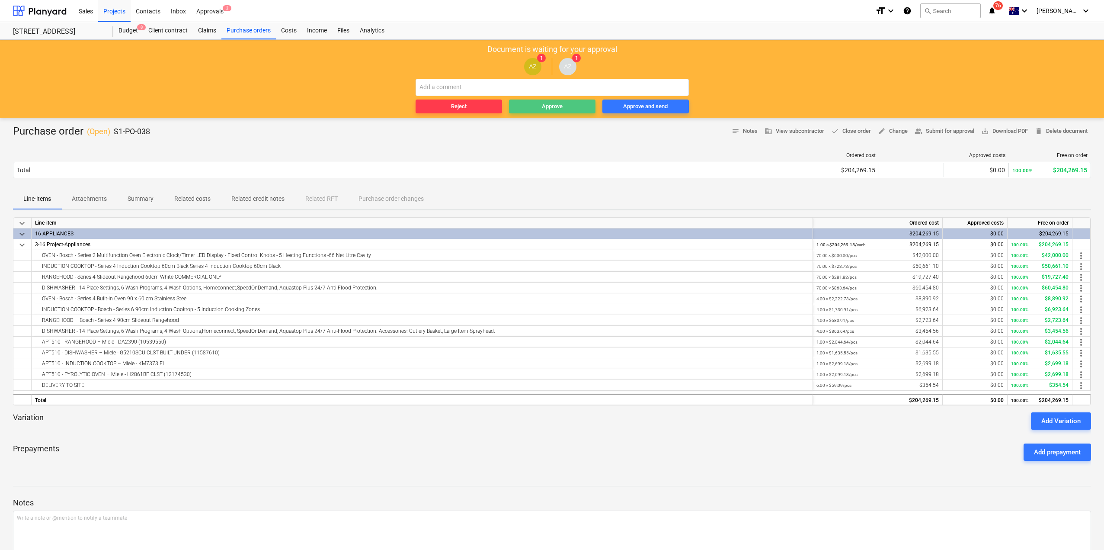
click at [555, 106] on div "Approve" at bounding box center [552, 107] width 21 height 10
